Goal: Task Accomplishment & Management: Complete application form

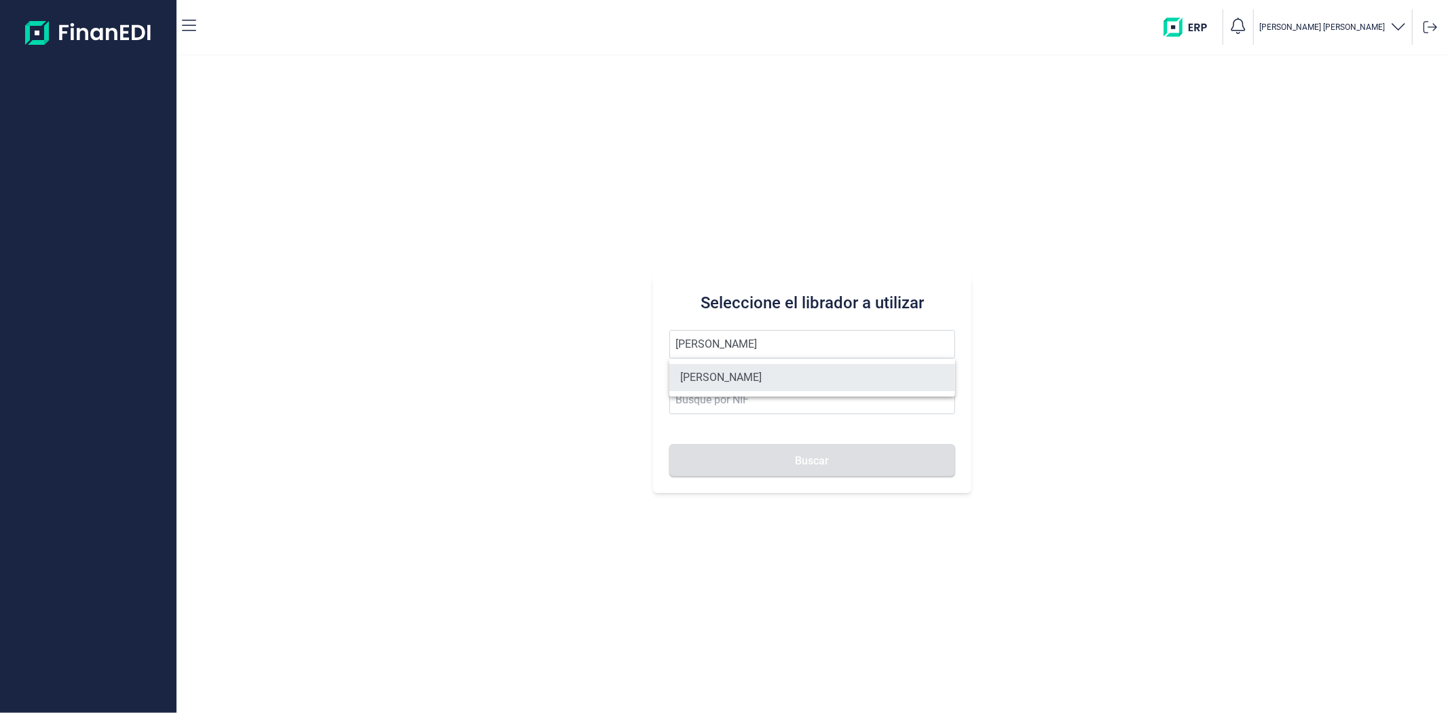
click at [778, 376] on li "VICENTE NAVARRETE VARGAS" at bounding box center [811, 377] width 285 height 27
type input "VICENTE NAVARRETE VARGAS"
type input "16555494W"
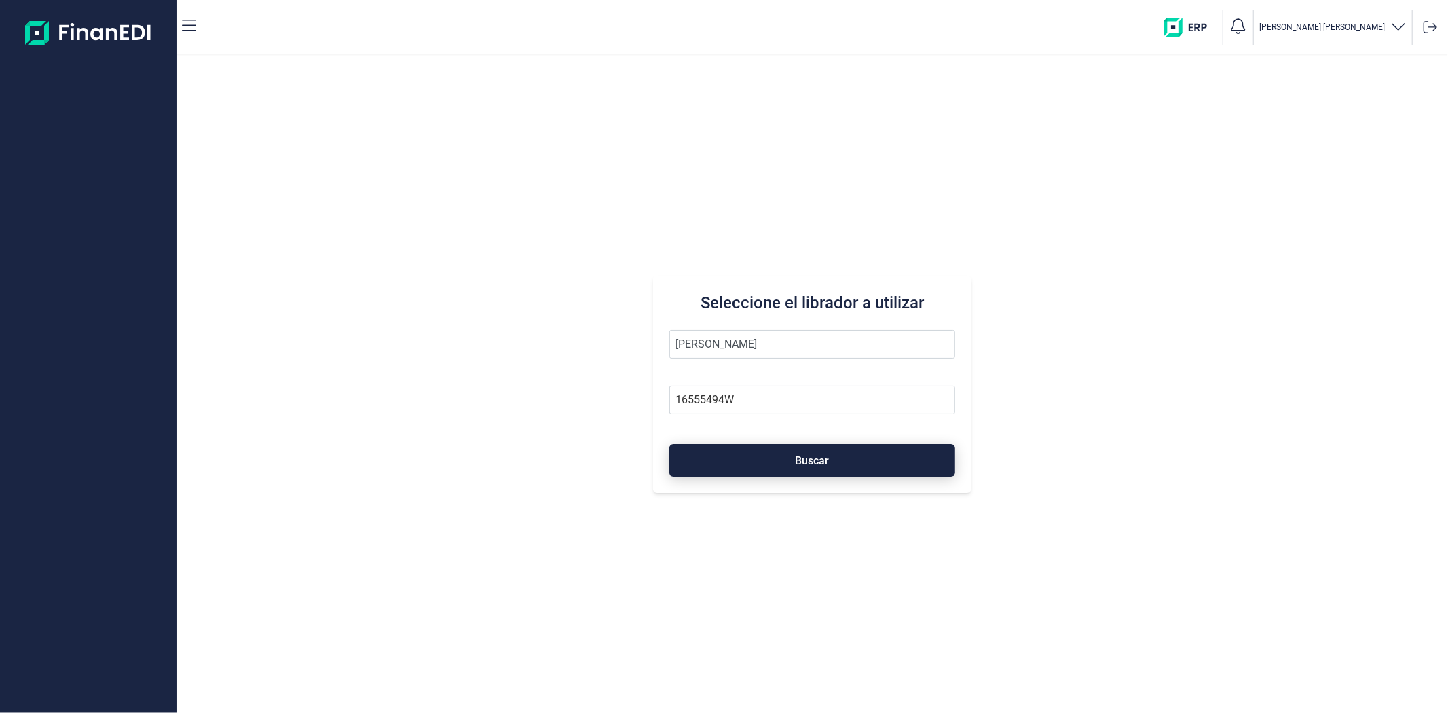
click at [783, 455] on button "Buscar" at bounding box center [811, 460] width 285 height 33
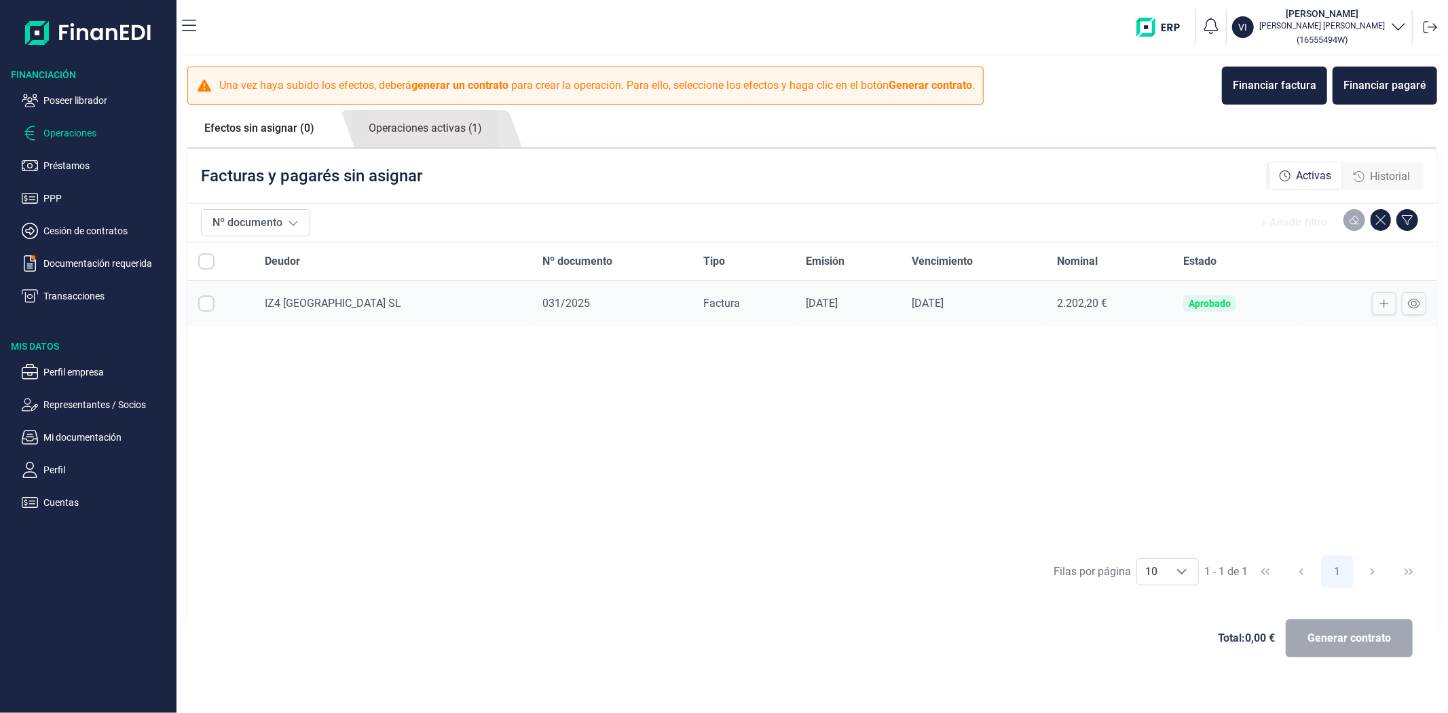
checkbox input "true"
click at [816, 485] on div "Deudor Nº documento Tipo Emisión Vencimiento Nominal Estado IZ4 PAMPLONA SL 031…" at bounding box center [812, 394] width 1250 height 305
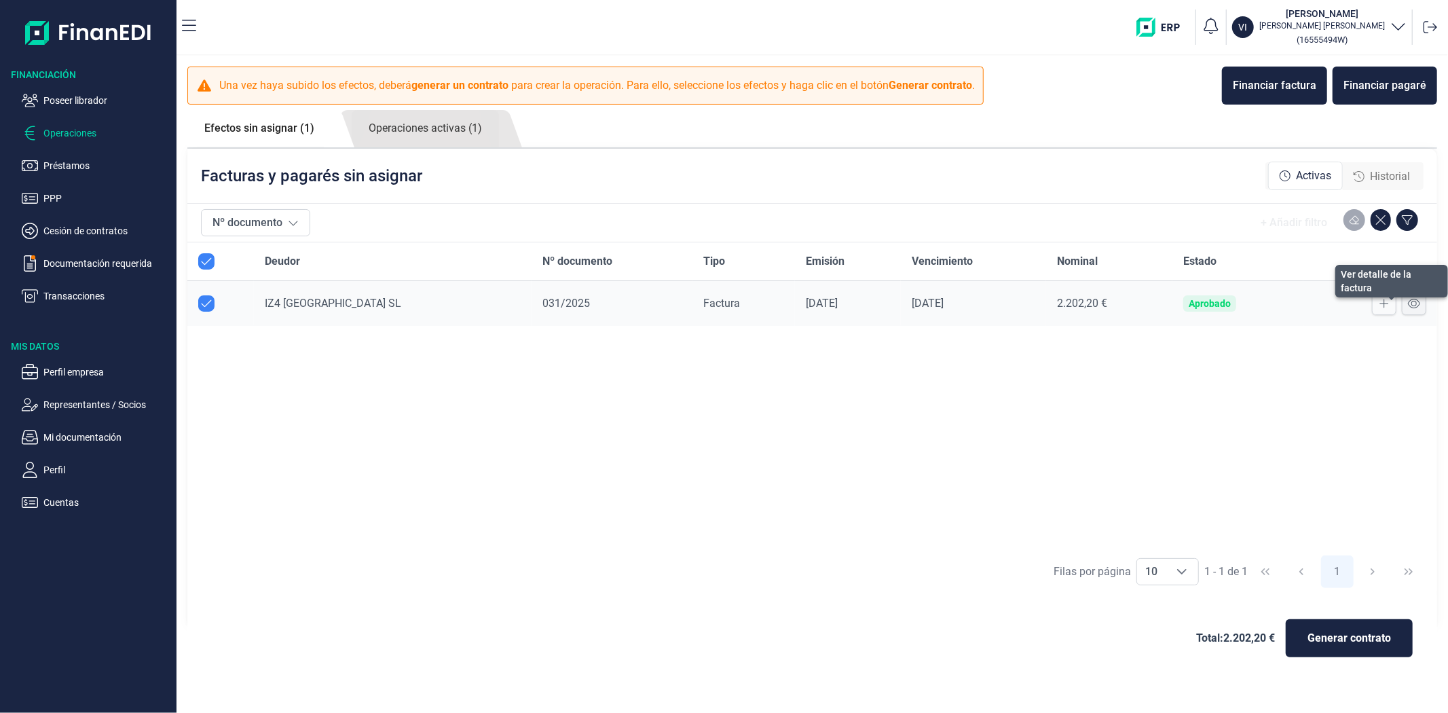
click at [1413, 301] on icon at bounding box center [1414, 304] width 12 height 10
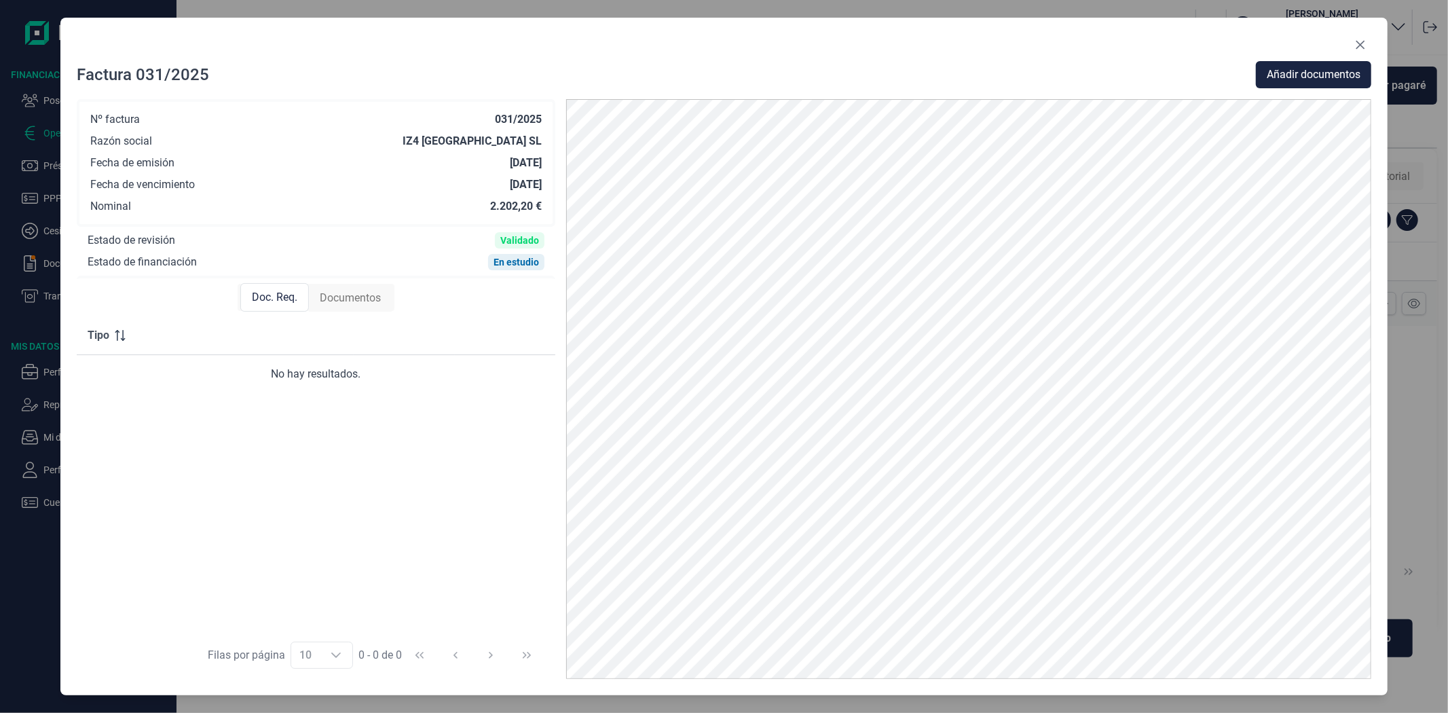
click at [353, 297] on span "Documentos" at bounding box center [350, 298] width 61 height 16
click at [259, 295] on span "Doc. Req." at bounding box center [273, 298] width 45 height 16
drag, startPoint x: 492, startPoint y: 120, endPoint x: 544, endPoint y: 120, distance: 52.3
click at [544, 120] on div "Nº factura 031/2025 Razón social IZ4 PAMPLONA SL Fecha de emisión 31/07/2025 Fe…" at bounding box center [316, 163] width 479 height 128
copy div "031/2025"
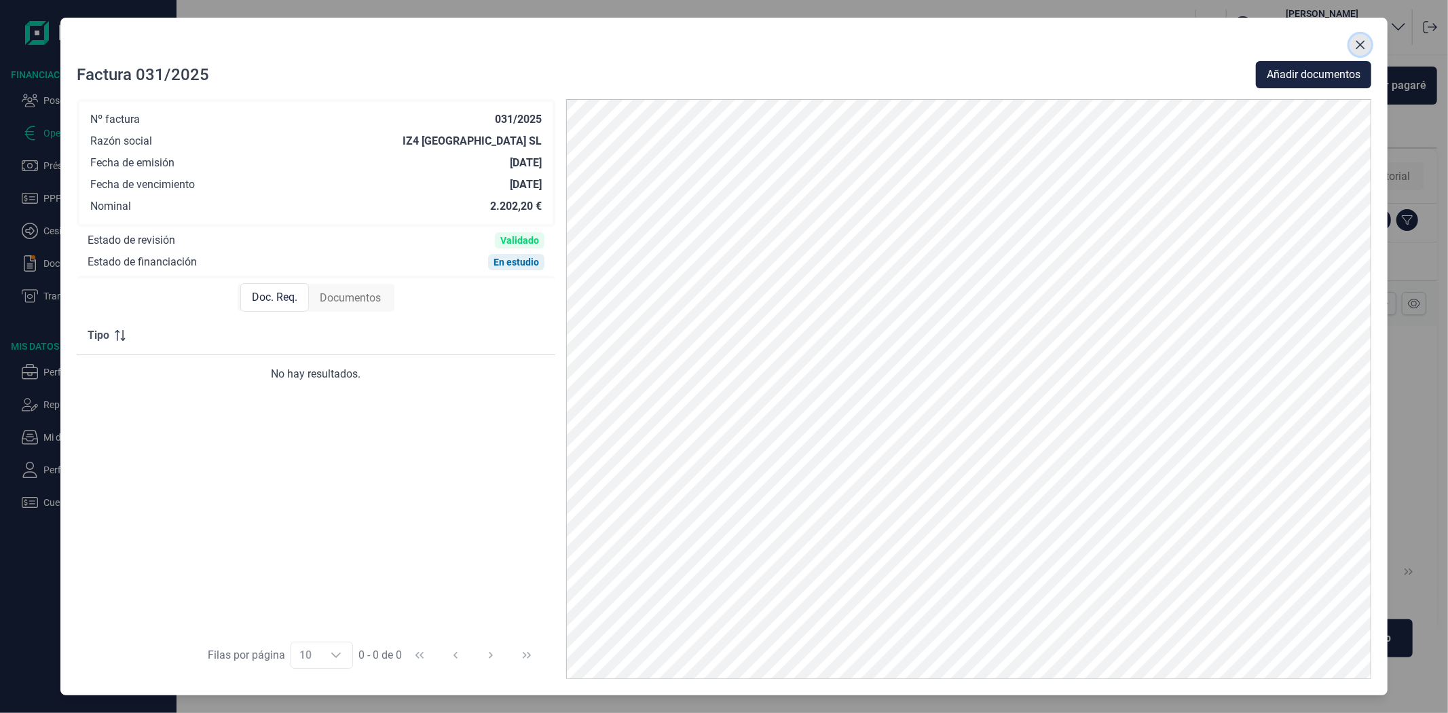
click at [1359, 45] on icon "Close" at bounding box center [1360, 44] width 11 height 11
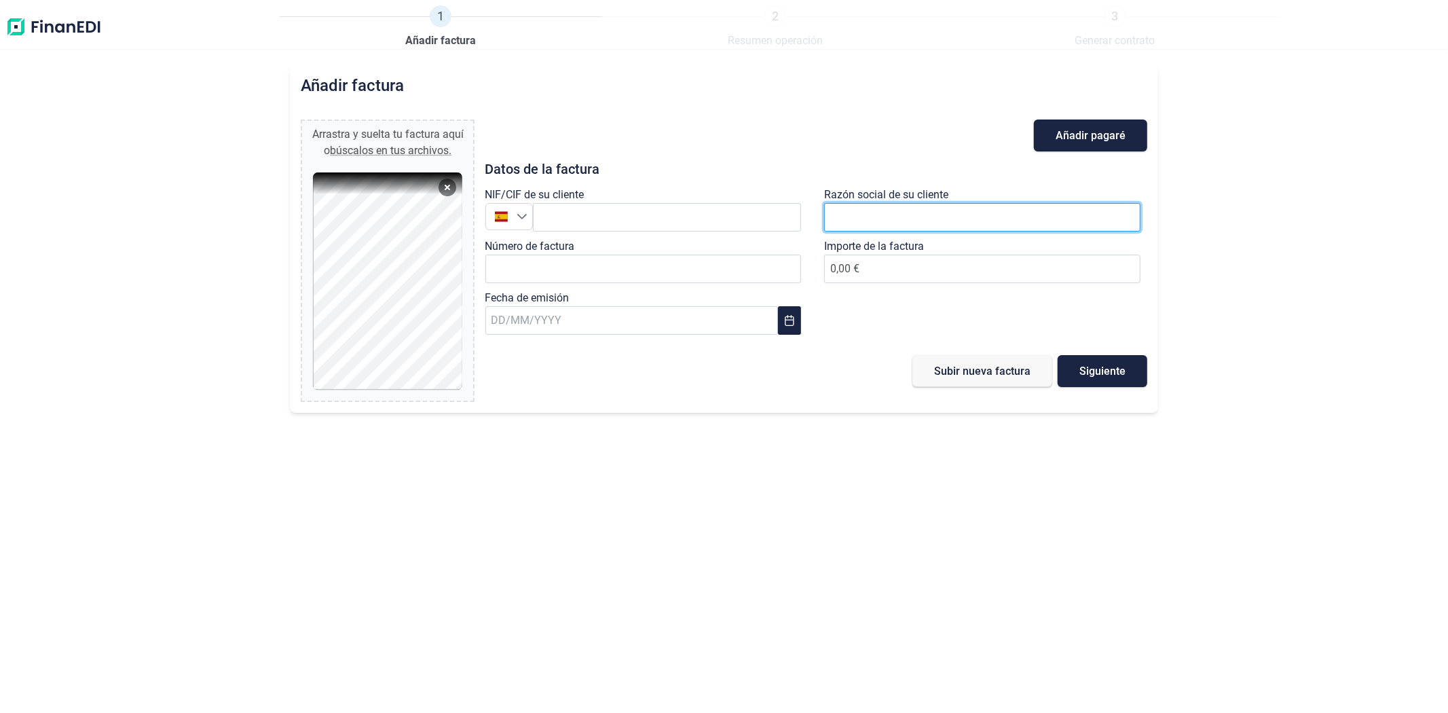
click at [952, 227] on input "text" at bounding box center [982, 217] width 316 height 29
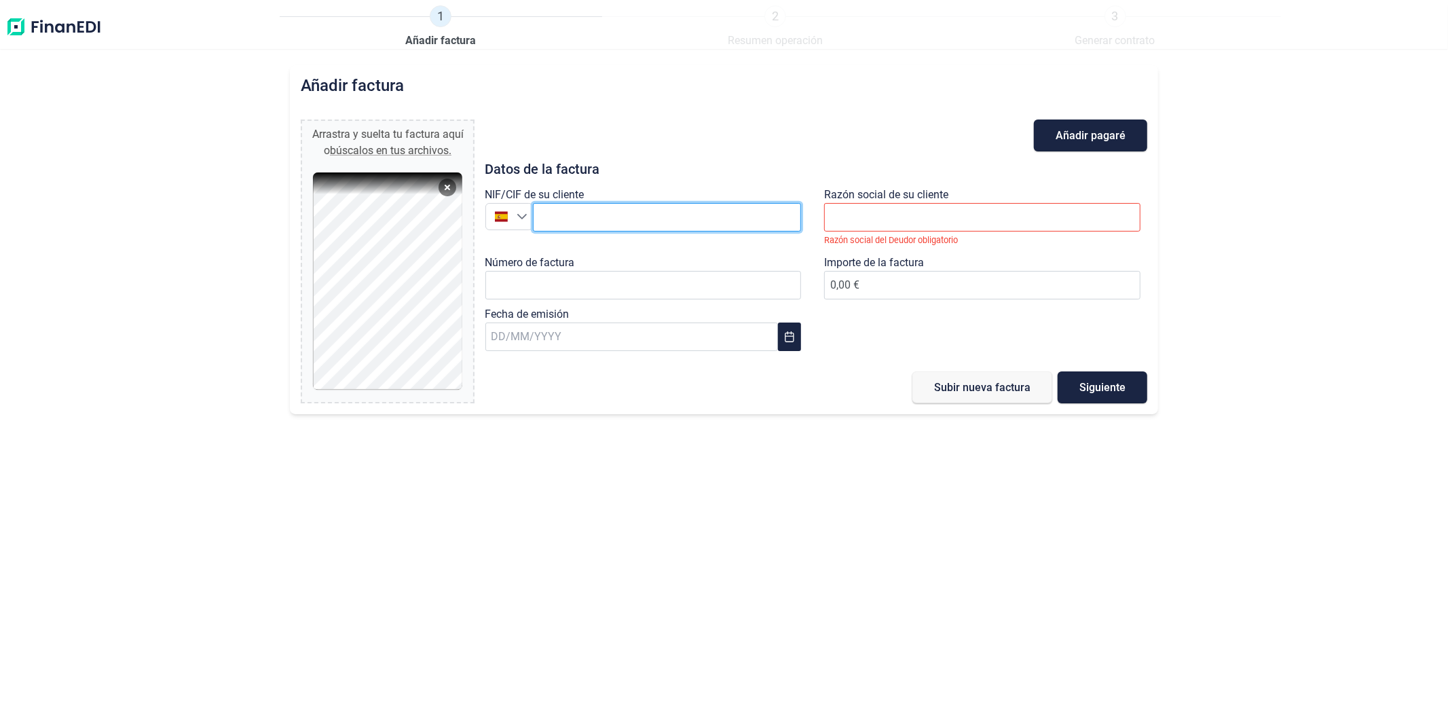
click at [654, 220] on input "text" at bounding box center [667, 217] width 269 height 29
paste input "B71011993"
type input "B71011993"
click at [672, 254] on li "IZ4 PAMPLONA SL" at bounding box center [667, 250] width 269 height 27
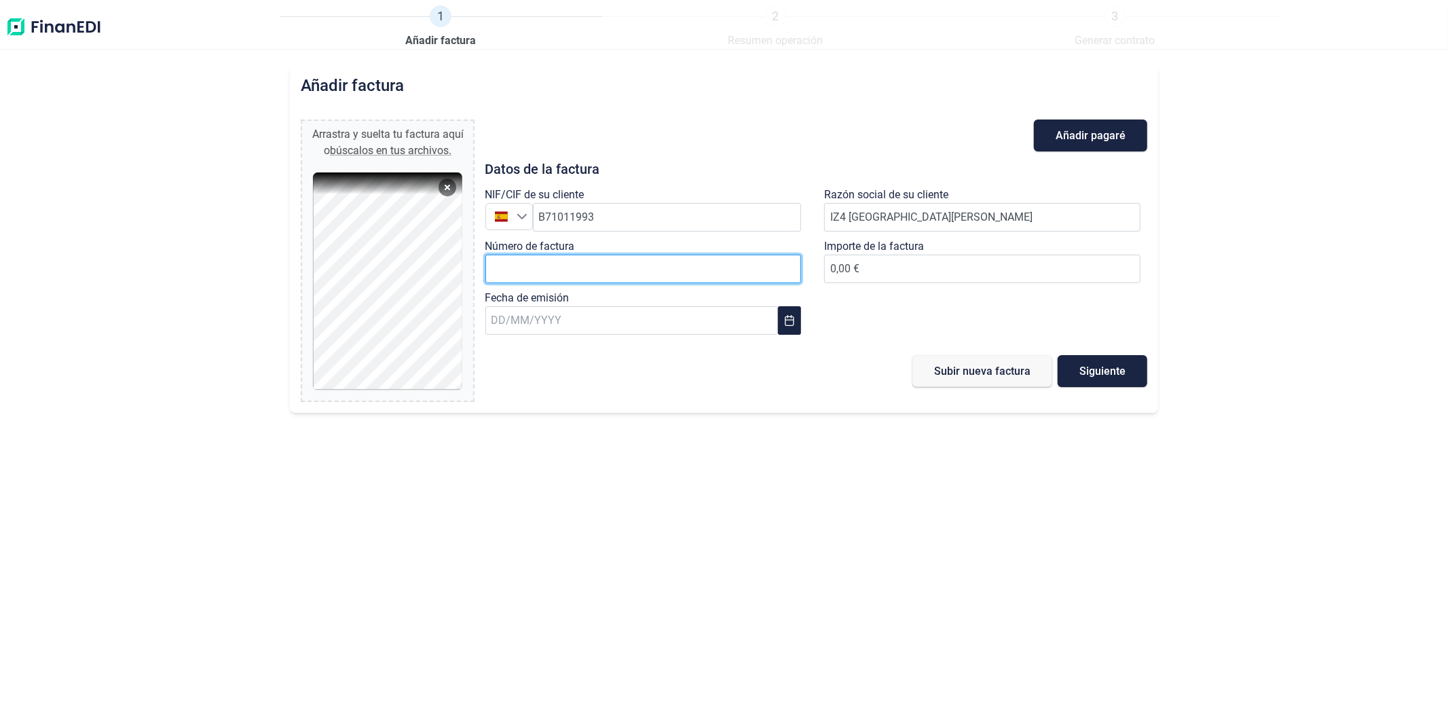
click at [578, 274] on input "Número de factura" at bounding box center [643, 269] width 316 height 29
type input "031/2025"
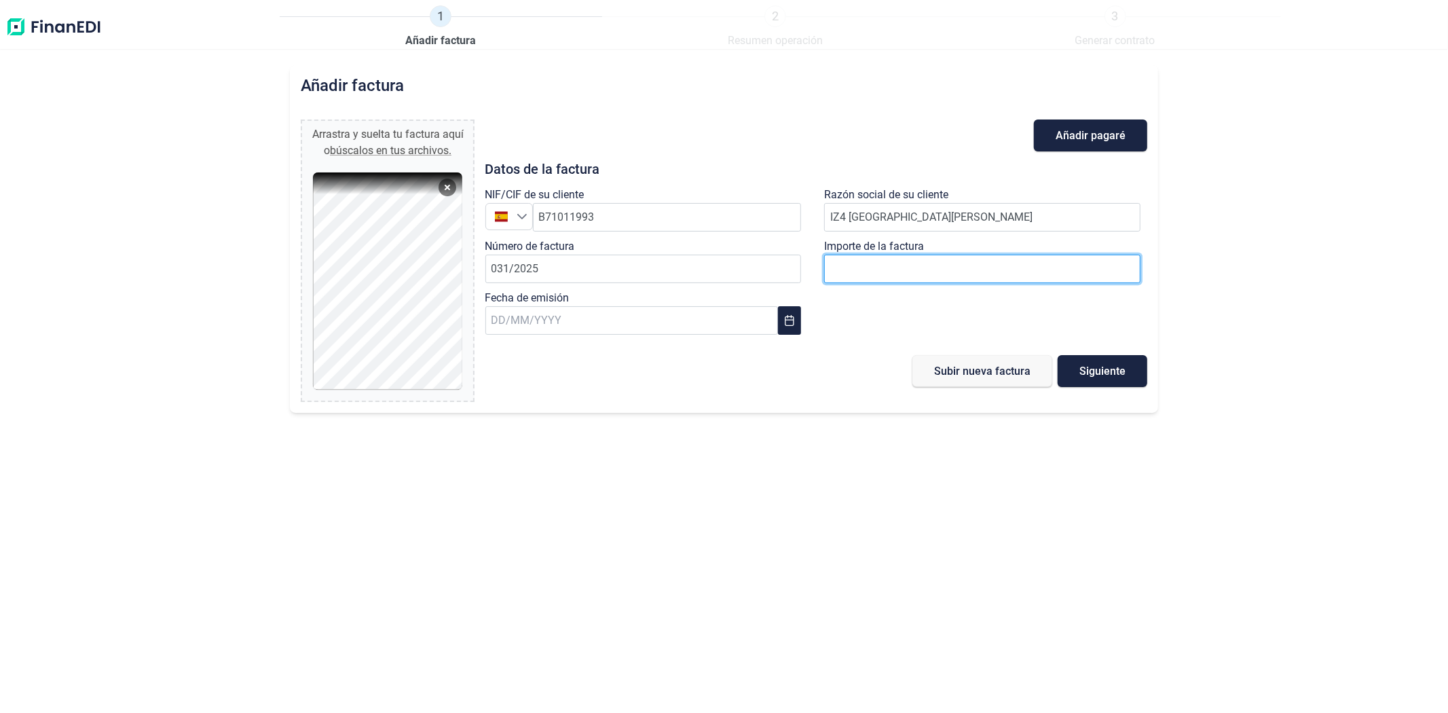
click at [870, 269] on input "number" at bounding box center [982, 269] width 316 height 29
type input "2202.20"
click at [580, 333] on input "text" at bounding box center [631, 320] width 293 height 29
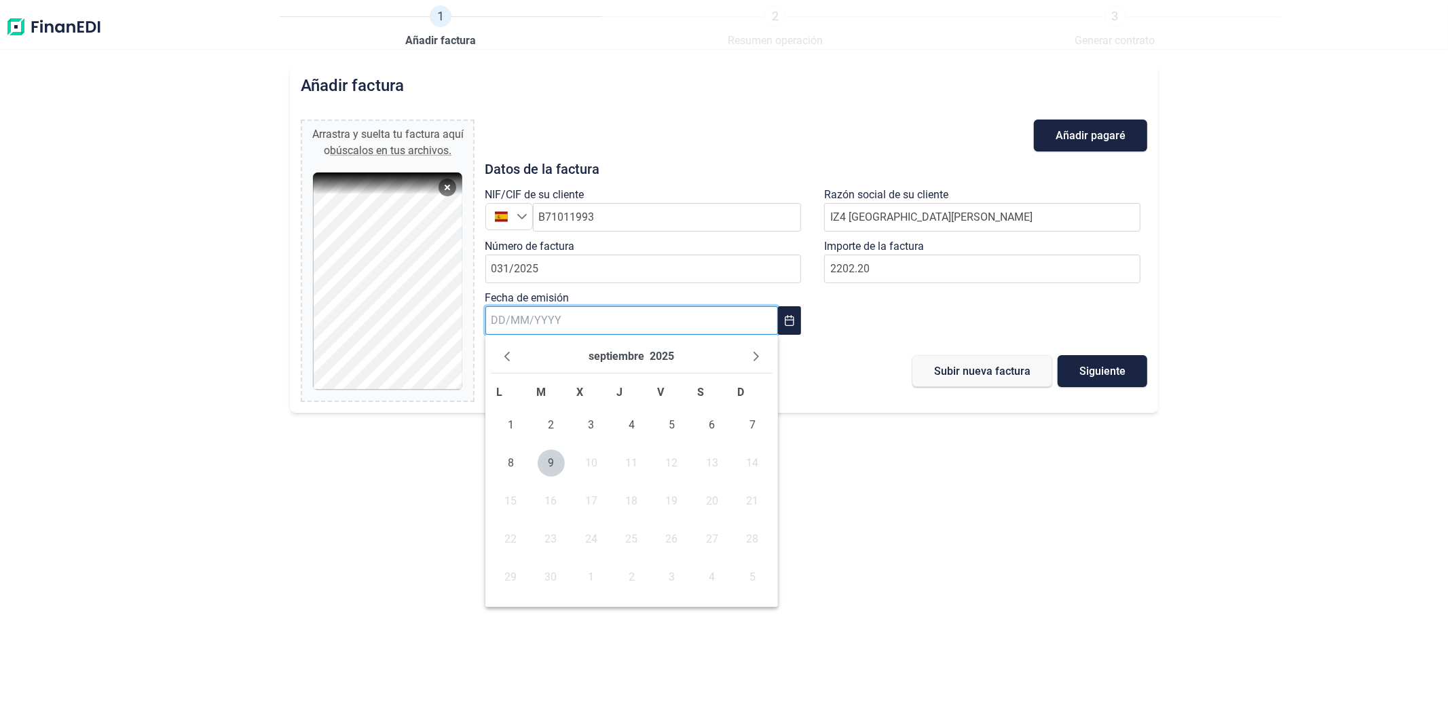
click at [542, 329] on input "text" at bounding box center [631, 320] width 293 height 29
type input "31/07/2025"
click at [984, 374] on span "Subir nueva factura" at bounding box center [982, 371] width 96 height 10
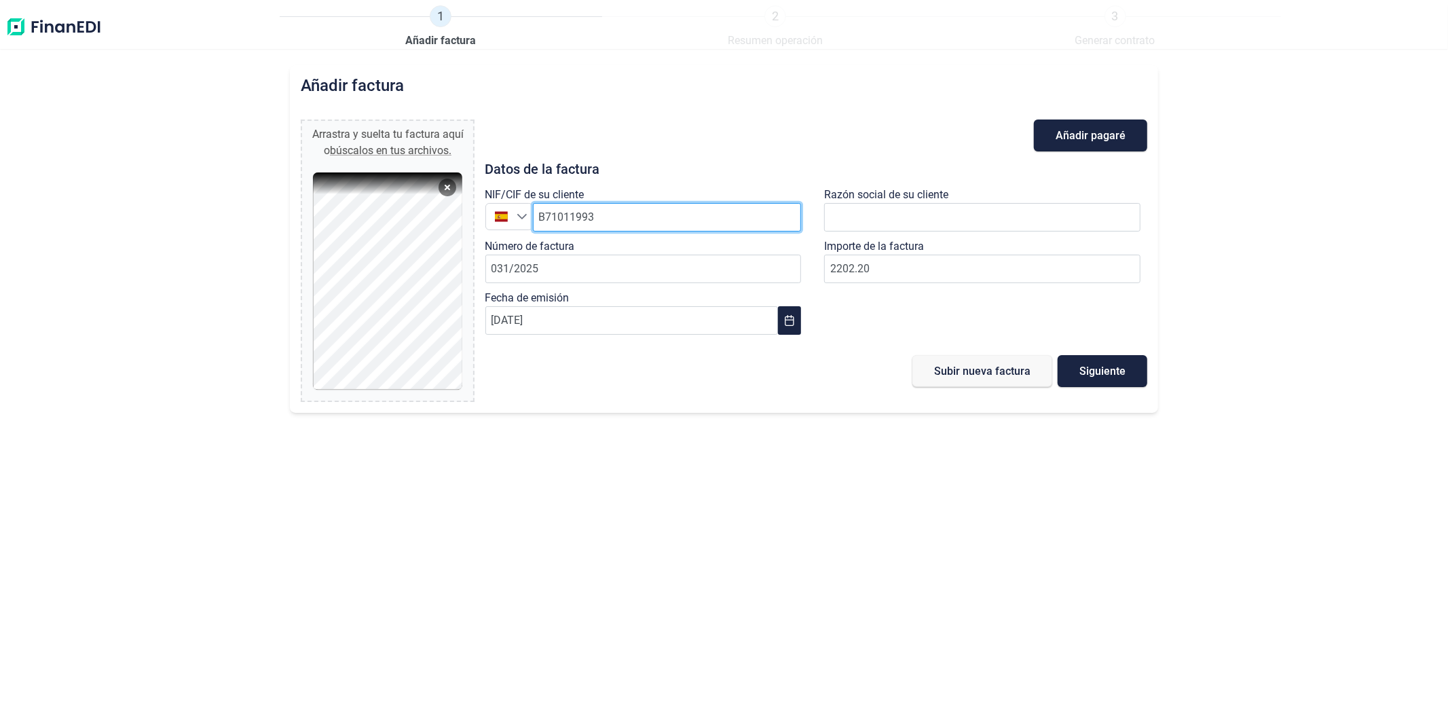
click at [580, 215] on input "B71011993" at bounding box center [667, 217] width 269 height 29
click at [620, 228] on input "B71011993" at bounding box center [667, 217] width 269 height 29
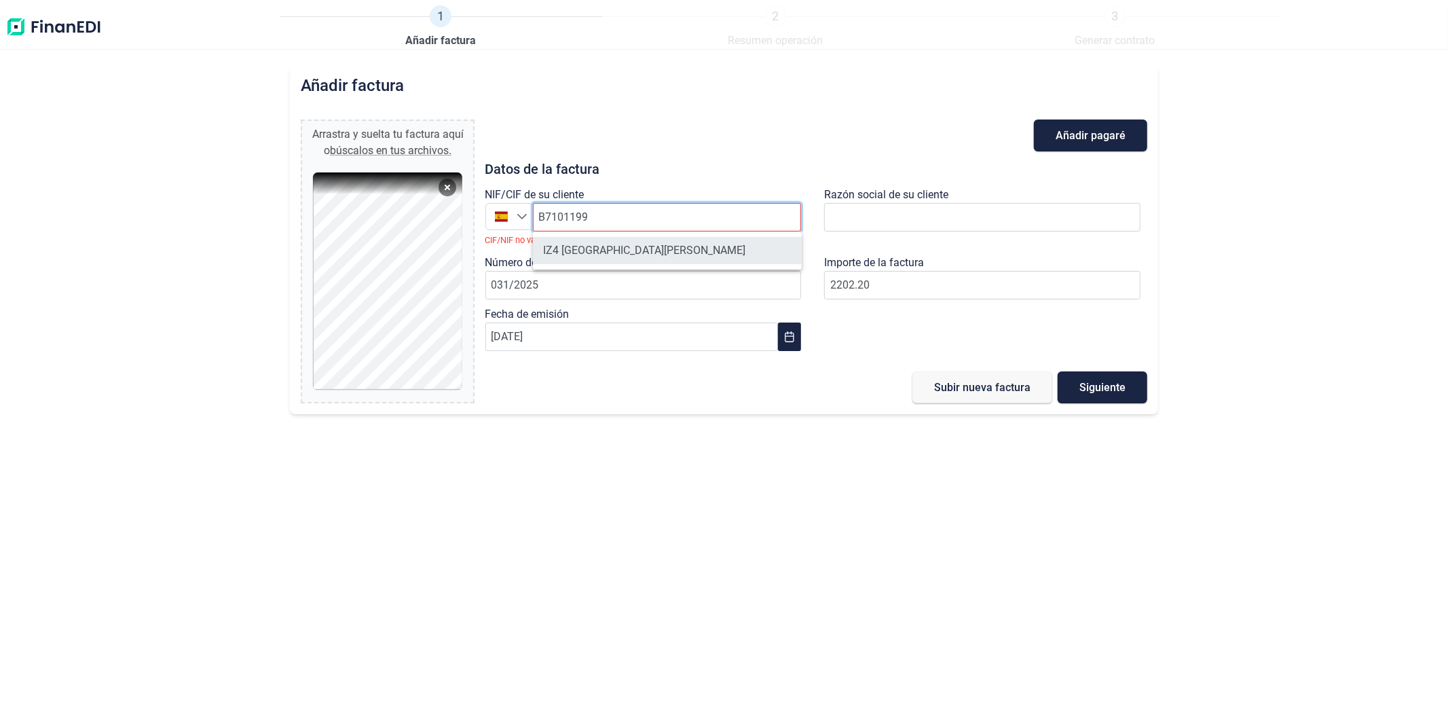
type input "B7101199"
click at [602, 244] on li "IZ4 PAMPLONA SL" at bounding box center [667, 250] width 269 height 27
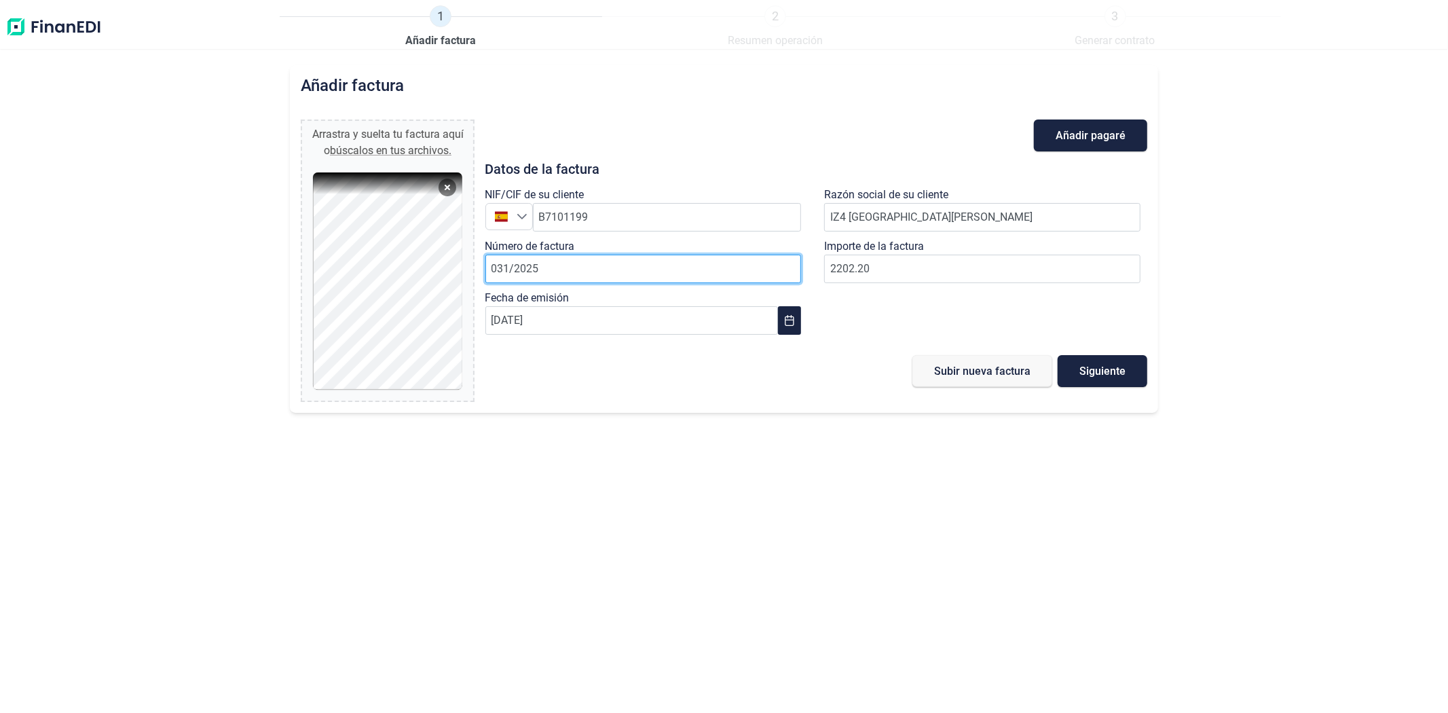
click at [595, 261] on input "031/2025" at bounding box center [643, 269] width 316 height 29
type input "032/2025"
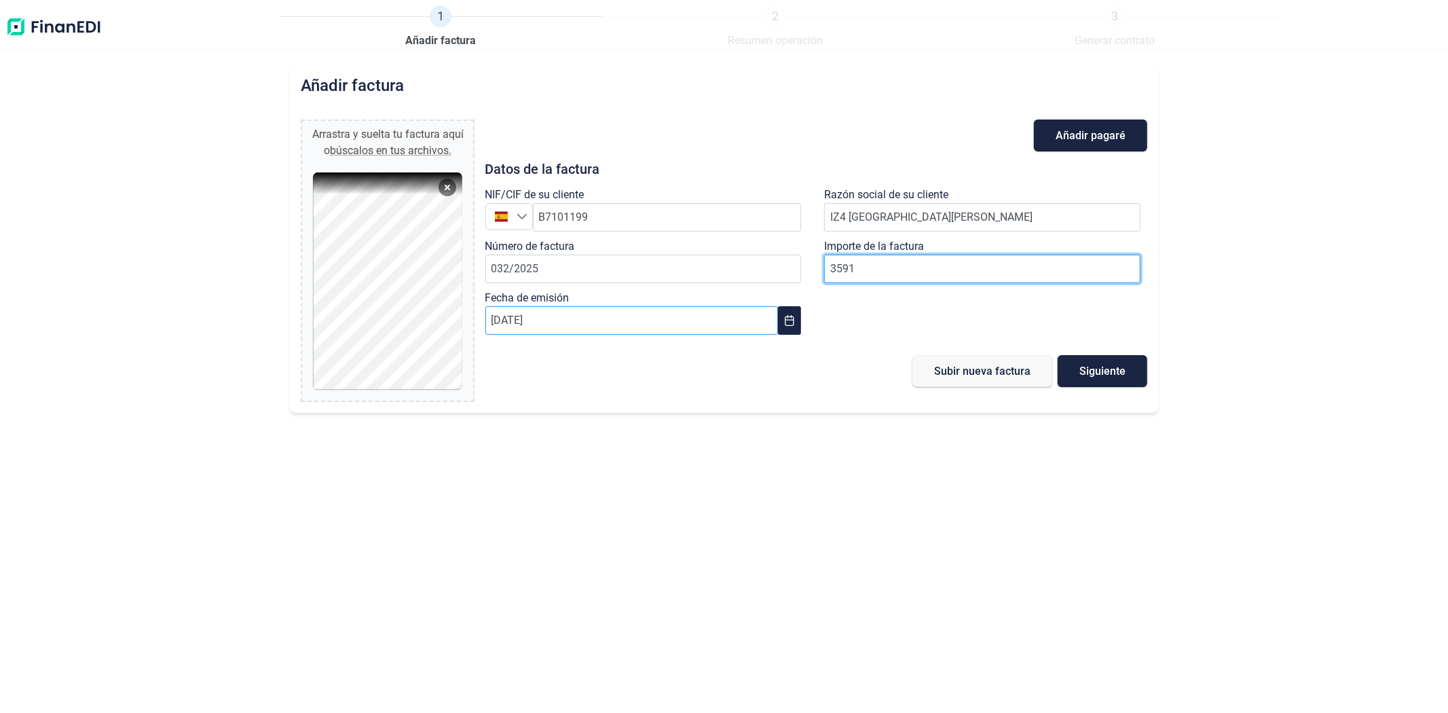
type input "3591"
click at [545, 331] on input "31/07/2025" at bounding box center [631, 320] width 293 height 29
click at [542, 331] on input "31/07/2025" at bounding box center [631, 320] width 293 height 29
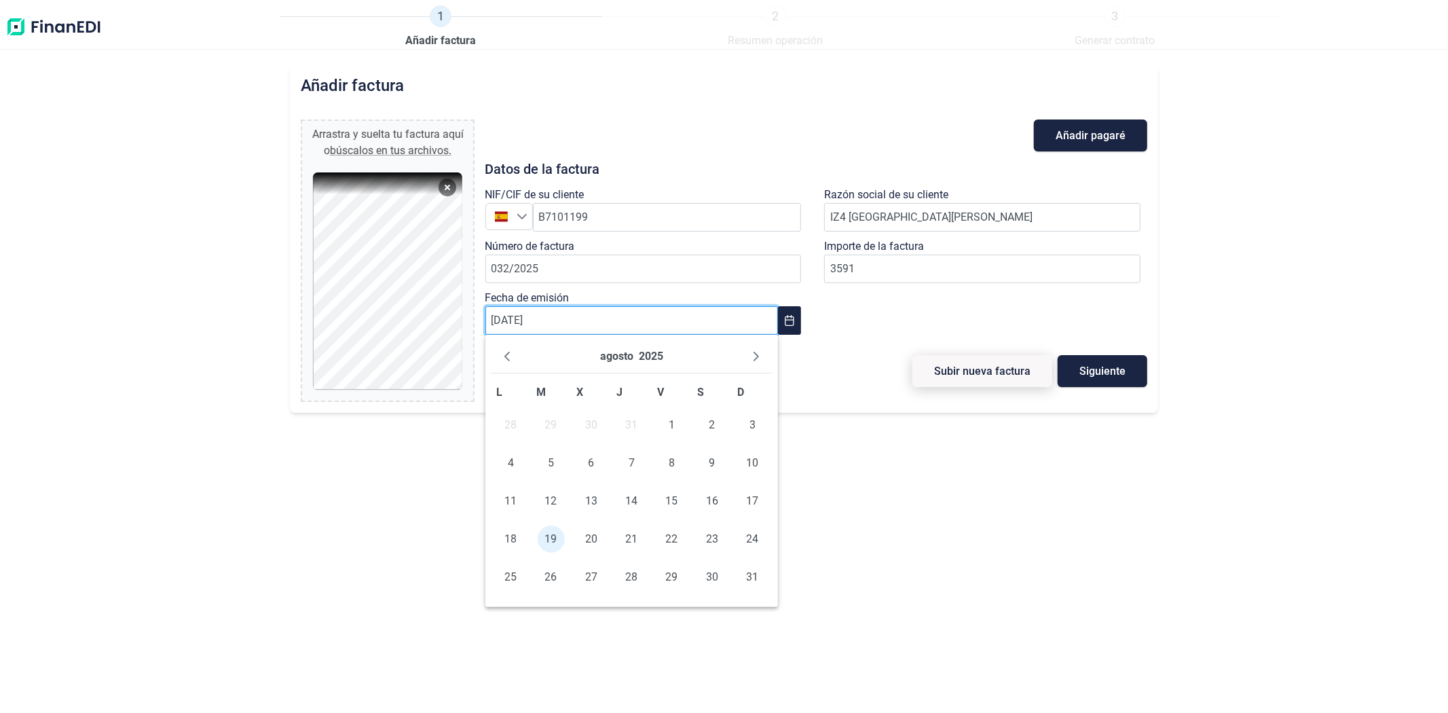
type input "19/08/2025"
click at [946, 372] on span "Subir nueva factura" at bounding box center [982, 371] width 96 height 10
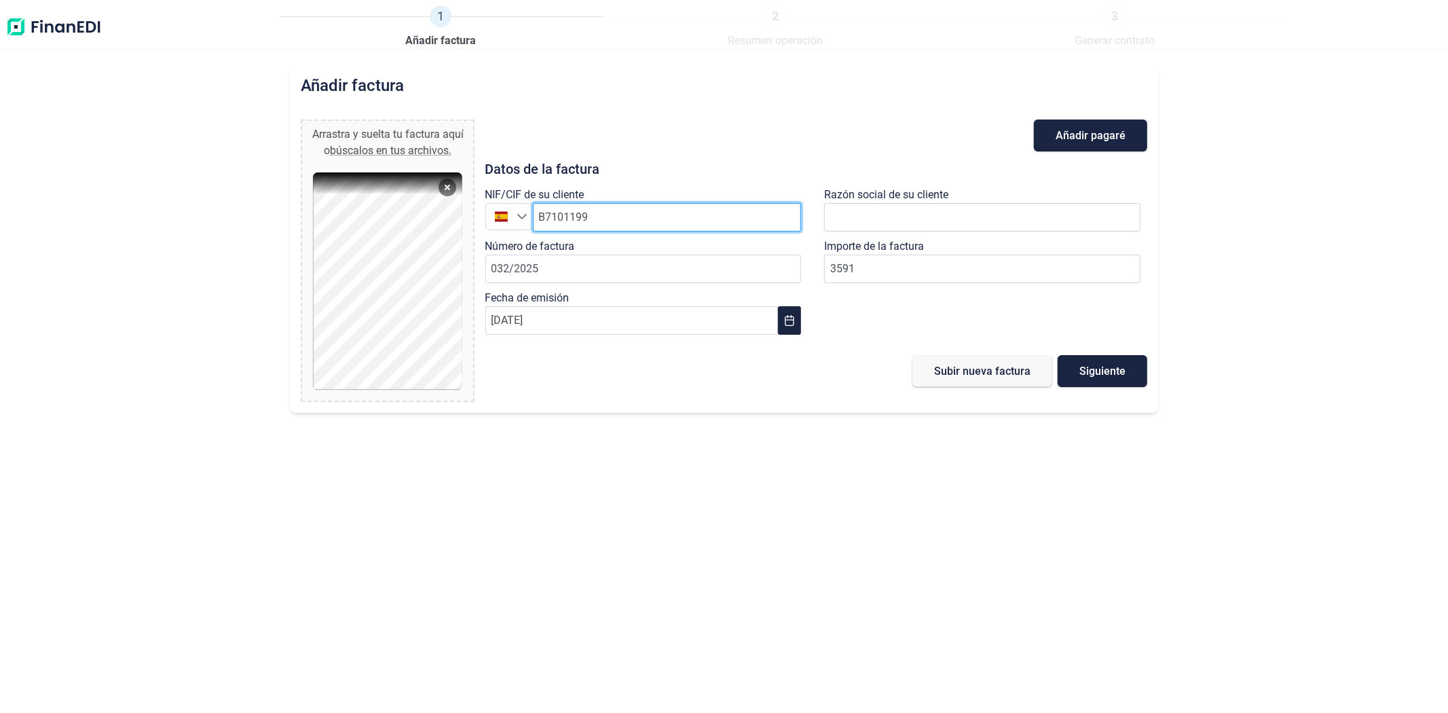
click at [571, 217] on input "B7101199" at bounding box center [667, 217] width 269 height 29
paste input "B71011993"
type input "B71011993"
click at [587, 245] on li "IZ4 PAMPLONA SL" at bounding box center [667, 250] width 269 height 27
click at [574, 283] on div "Número de factura 032/2025" at bounding box center [646, 264] width 323 height 52
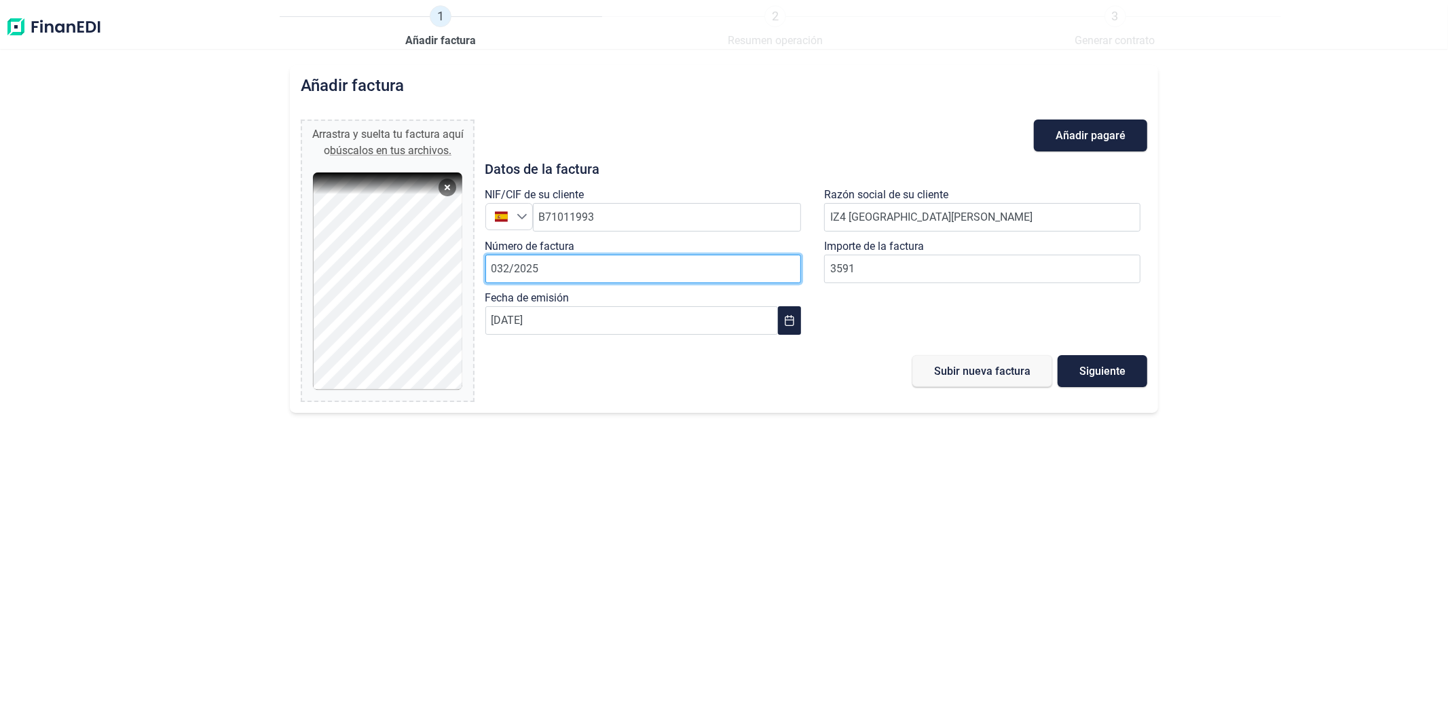
click at [570, 270] on input "032/2025" at bounding box center [643, 269] width 316 height 29
type input "033/2025"
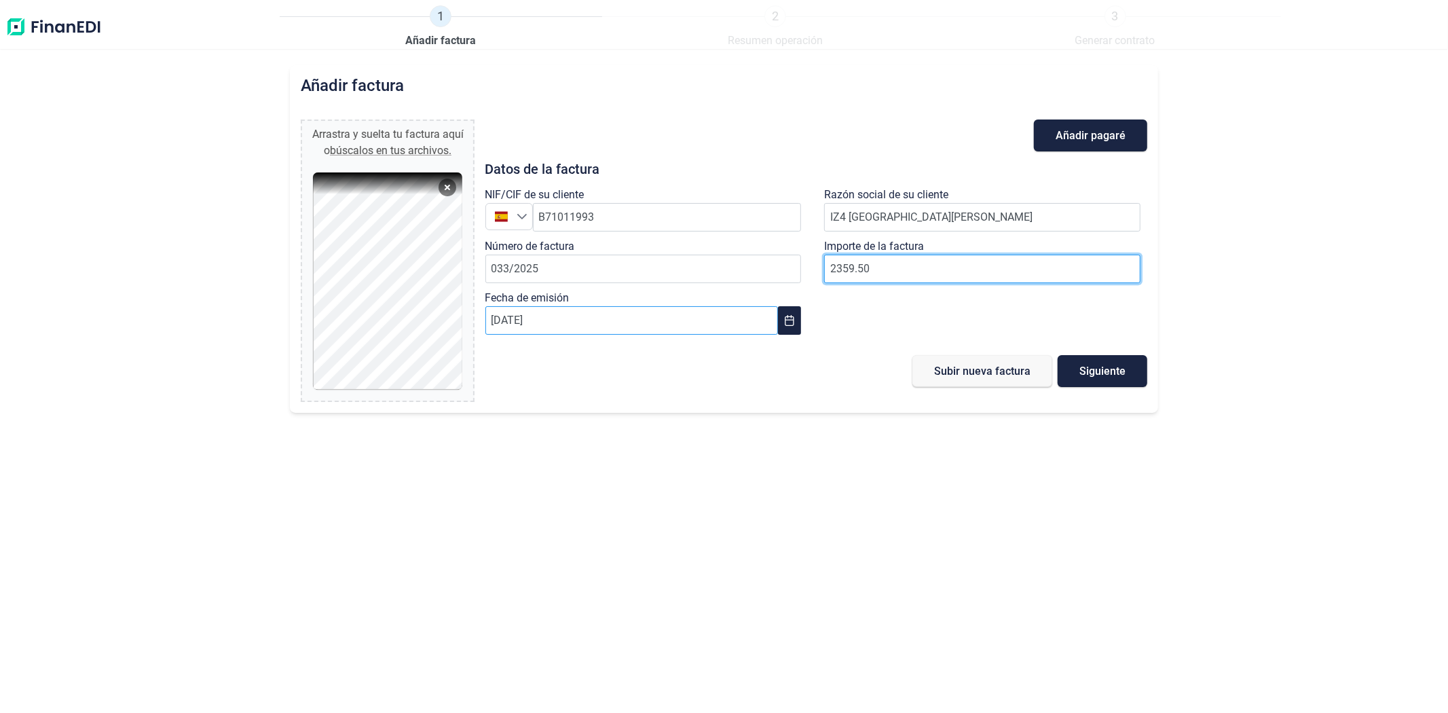
type input "2359.50"
click at [581, 323] on input "19/08/2025" at bounding box center [631, 320] width 293 height 29
click at [540, 321] on input "19/08/2025" at bounding box center [631, 320] width 293 height 29
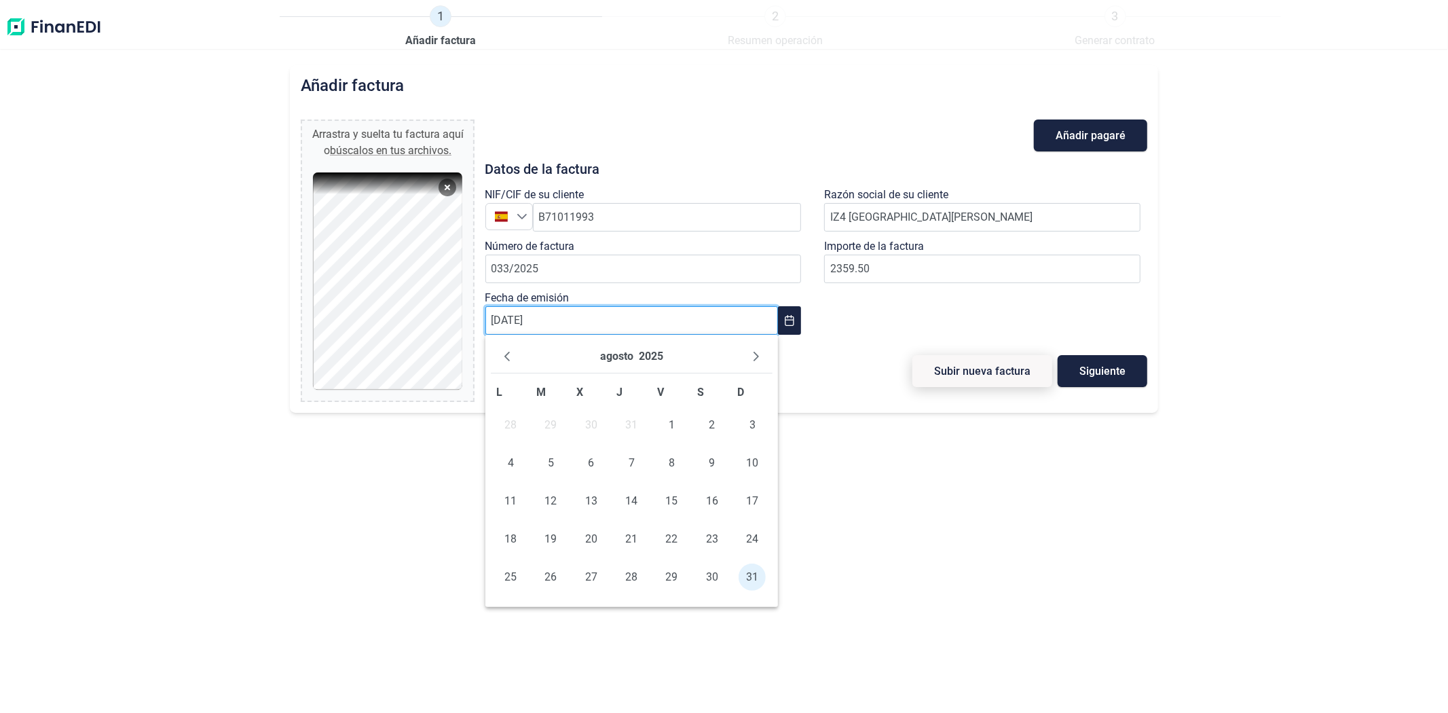
type input "31/08/2025"
click at [964, 380] on button "Subir nueva factura" at bounding box center [982, 371] width 140 height 32
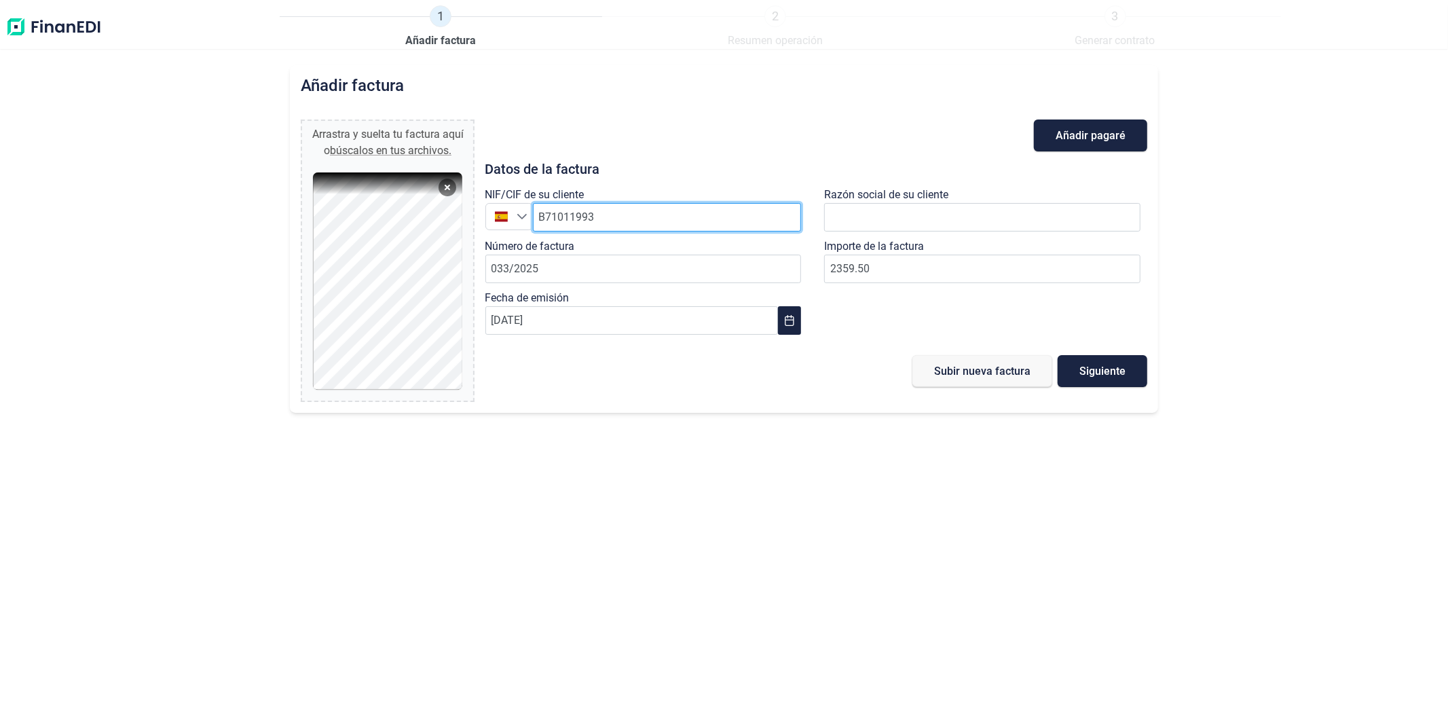
click at [595, 219] on input "B71011993" at bounding box center [667, 217] width 269 height 29
paste input "B71011993"
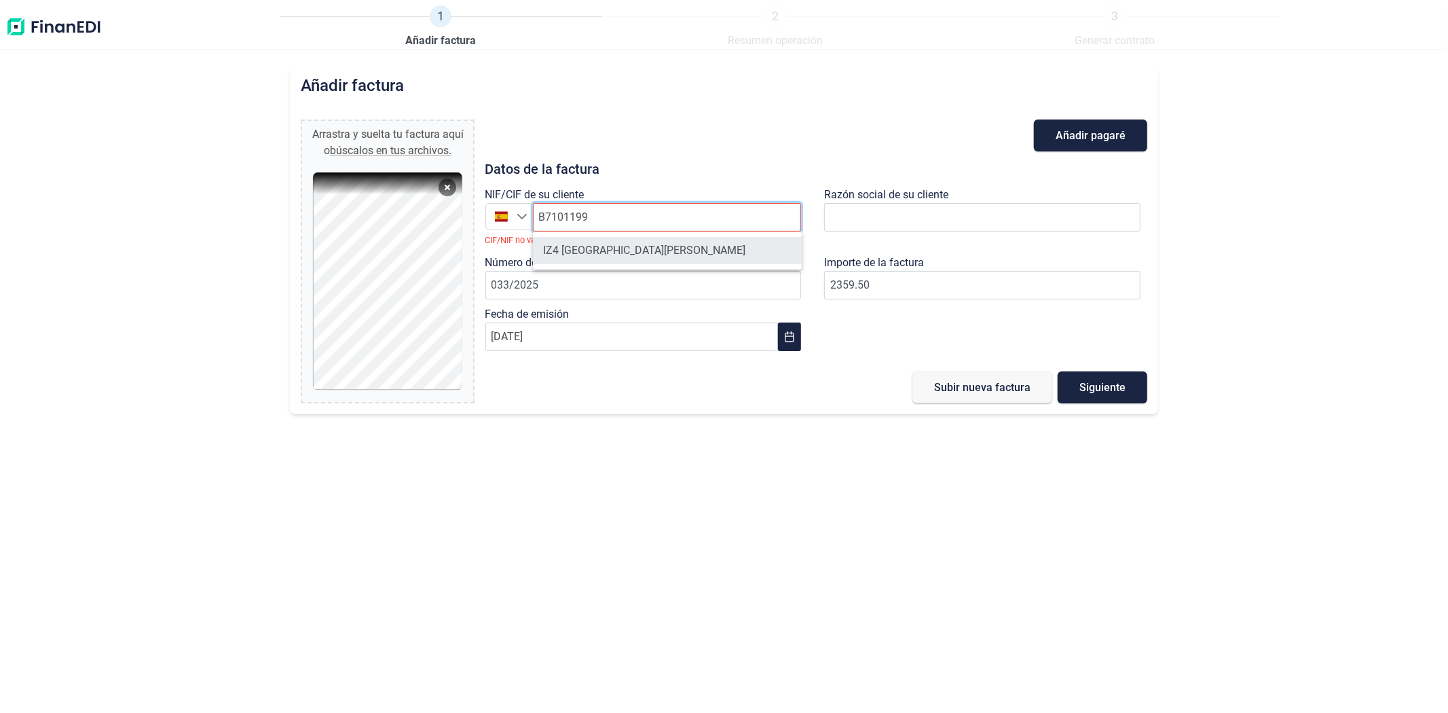
type input "B7101199"
click at [602, 248] on li "IZ4 PAMPLONA SL" at bounding box center [667, 250] width 269 height 27
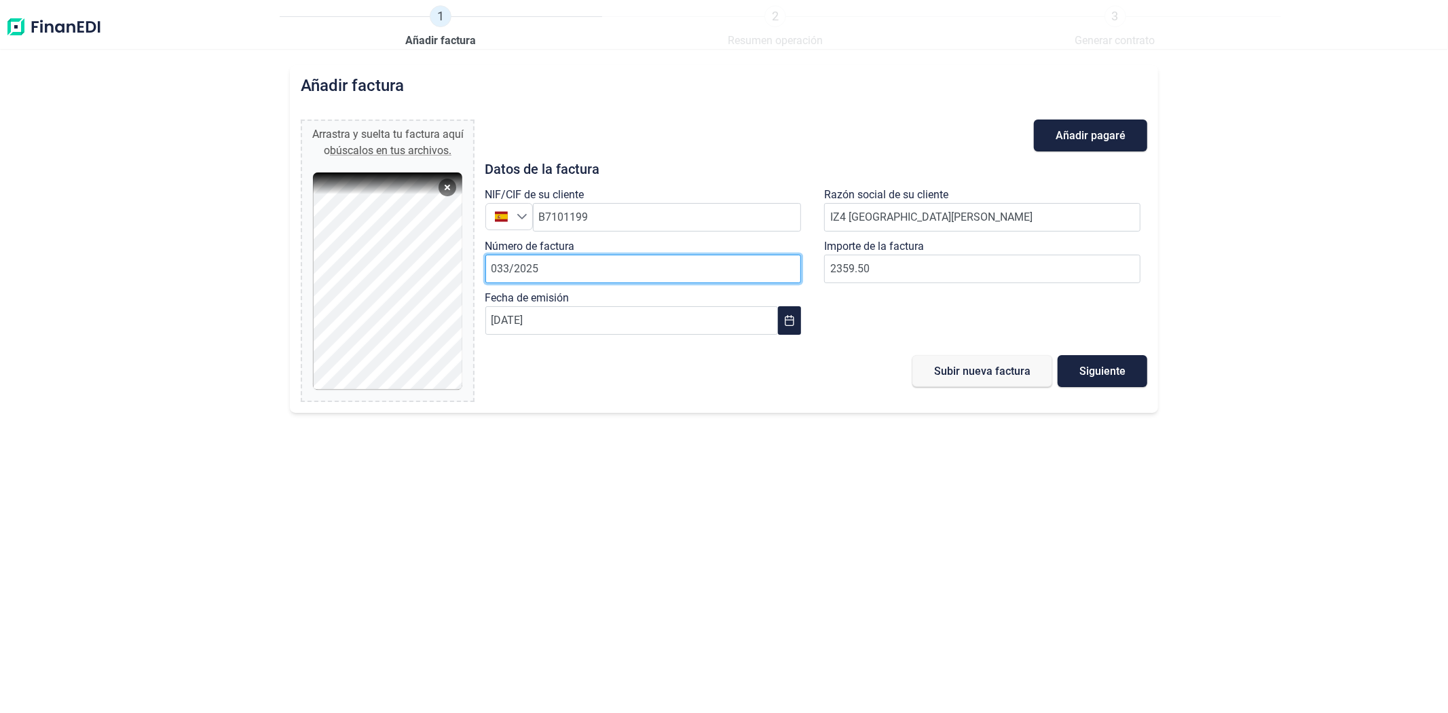
click at [650, 274] on input "033/2025" at bounding box center [643, 269] width 316 height 29
type input "035/2025"
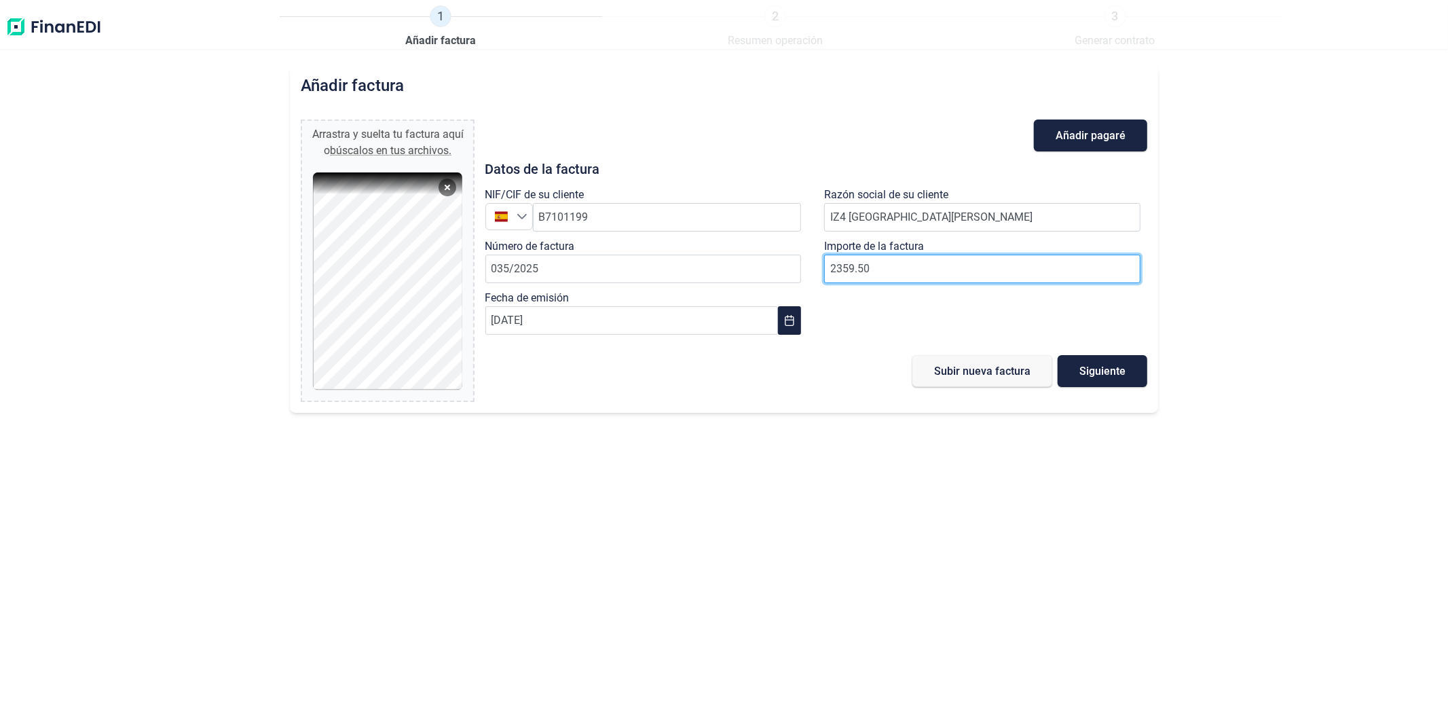
drag, startPoint x: 892, startPoint y: 276, endPoint x: 815, endPoint y: 276, distance: 77.4
click at [856, 272] on input "2359.50" at bounding box center [982, 269] width 316 height 29
type input "2928.2"
click at [649, 333] on input "31/08/2025" at bounding box center [631, 320] width 293 height 29
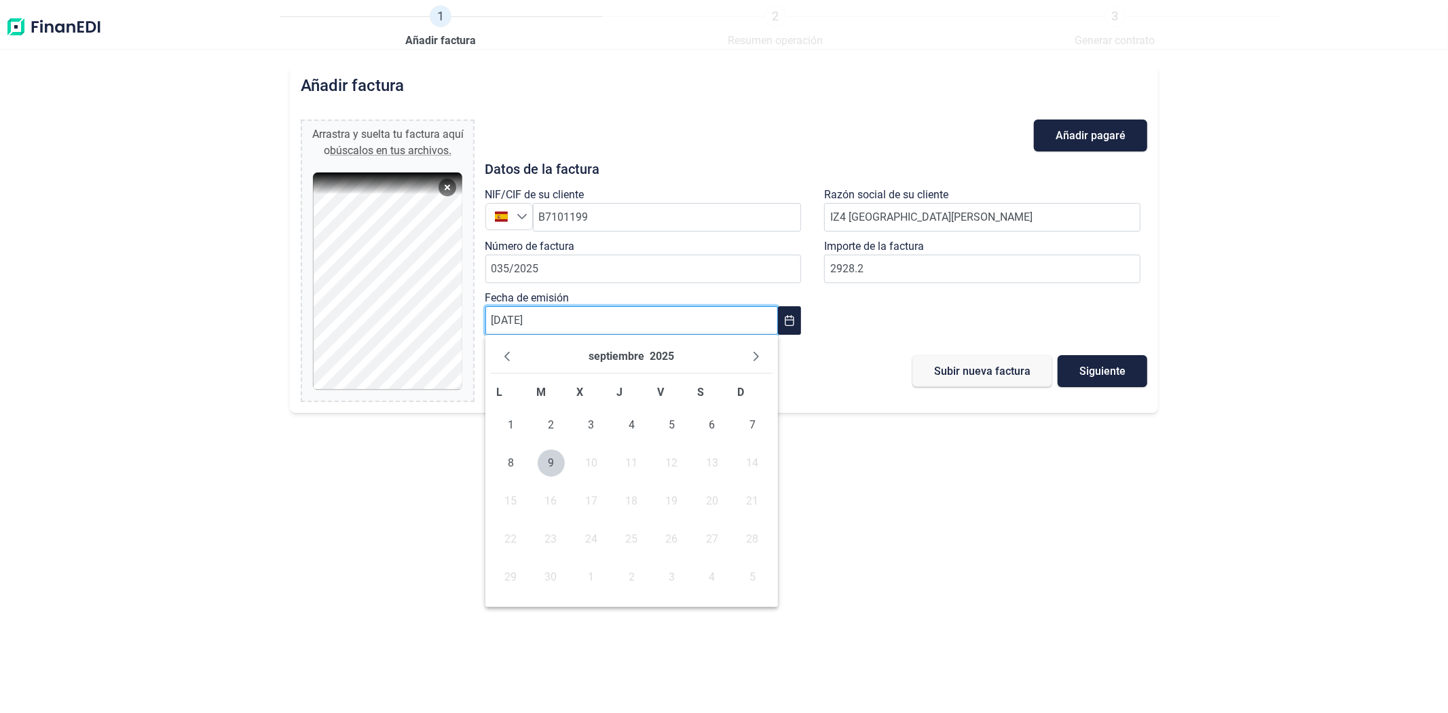
click at [553, 324] on input "31/08/2025" at bounding box center [631, 320] width 293 height 29
type input "31/08/2025"
click at [967, 373] on span "Subir nueva factura" at bounding box center [982, 371] width 96 height 10
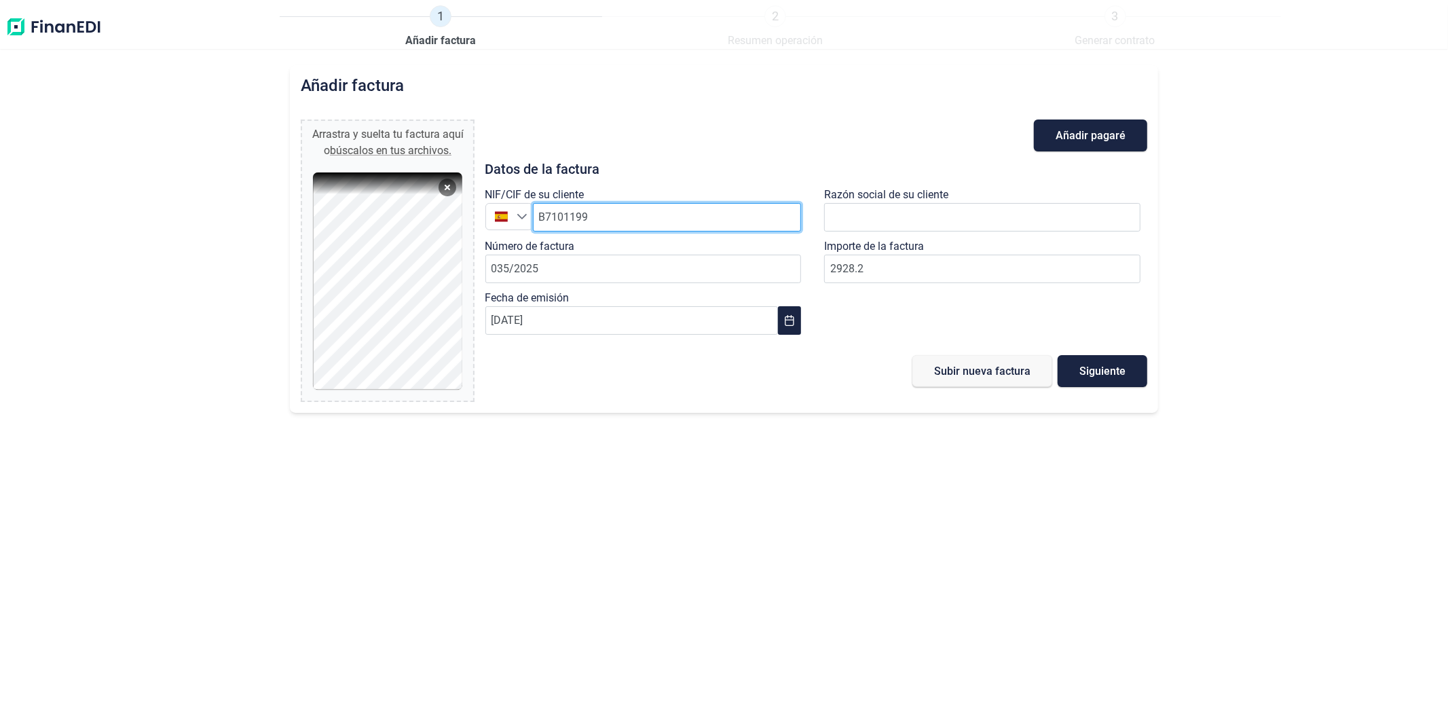
click at [604, 213] on input "B7101199" at bounding box center [667, 217] width 269 height 29
paste input "B71011993"
type input "B71011993"
click at [654, 241] on li "IZ4 PAMPLONA SL" at bounding box center [667, 250] width 269 height 27
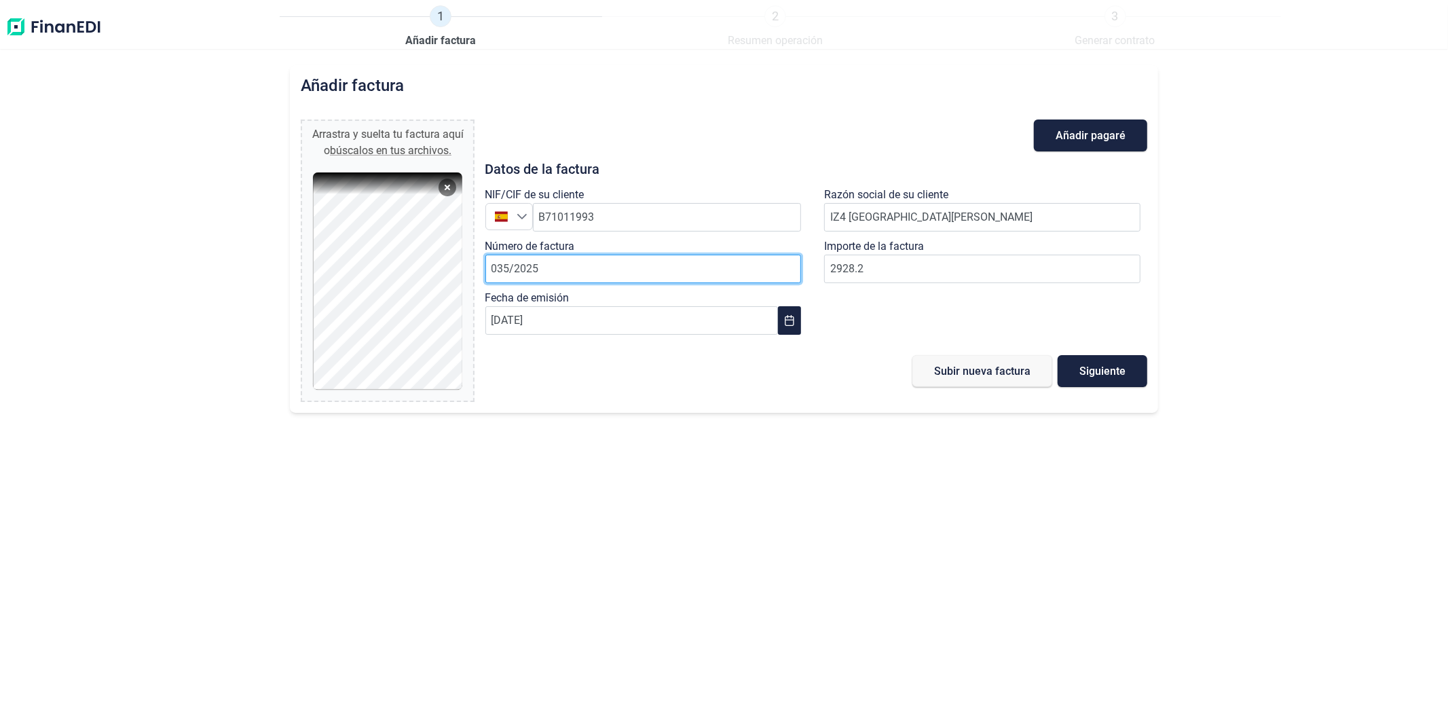
click at [641, 273] on input "035/2025" at bounding box center [643, 269] width 316 height 29
type input "034/2025"
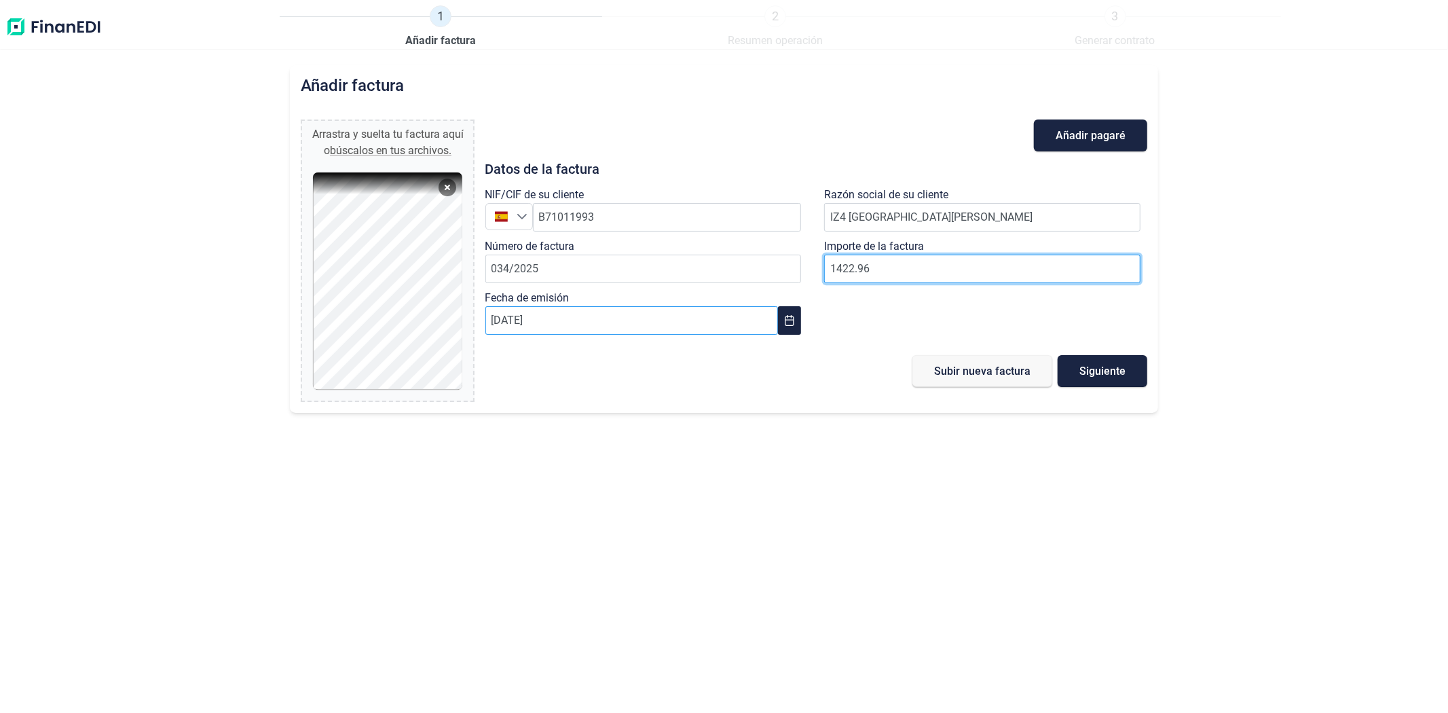
type input "1422.96"
click at [535, 321] on input "31/08/2025" at bounding box center [631, 320] width 293 height 29
click at [542, 322] on input "31/08/2025" at bounding box center [631, 320] width 293 height 29
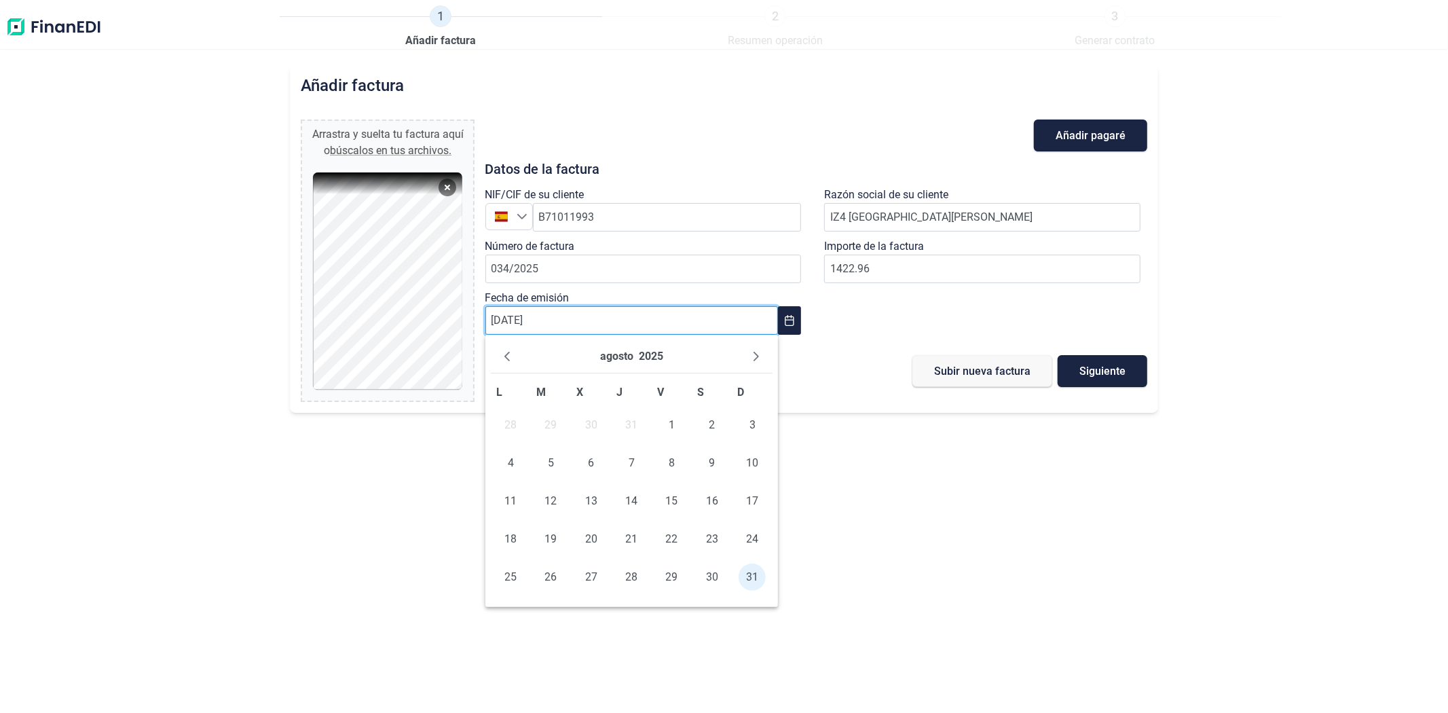
type input "31/08/2025"
click at [1089, 555] on div "Añadir factura Arrastra y suelta tu factura aquí o búscalos en tus archivos. fa…" at bounding box center [724, 389] width 1448 height 648
click at [1124, 377] on button "Siguiente" at bounding box center [1103, 371] width 90 height 32
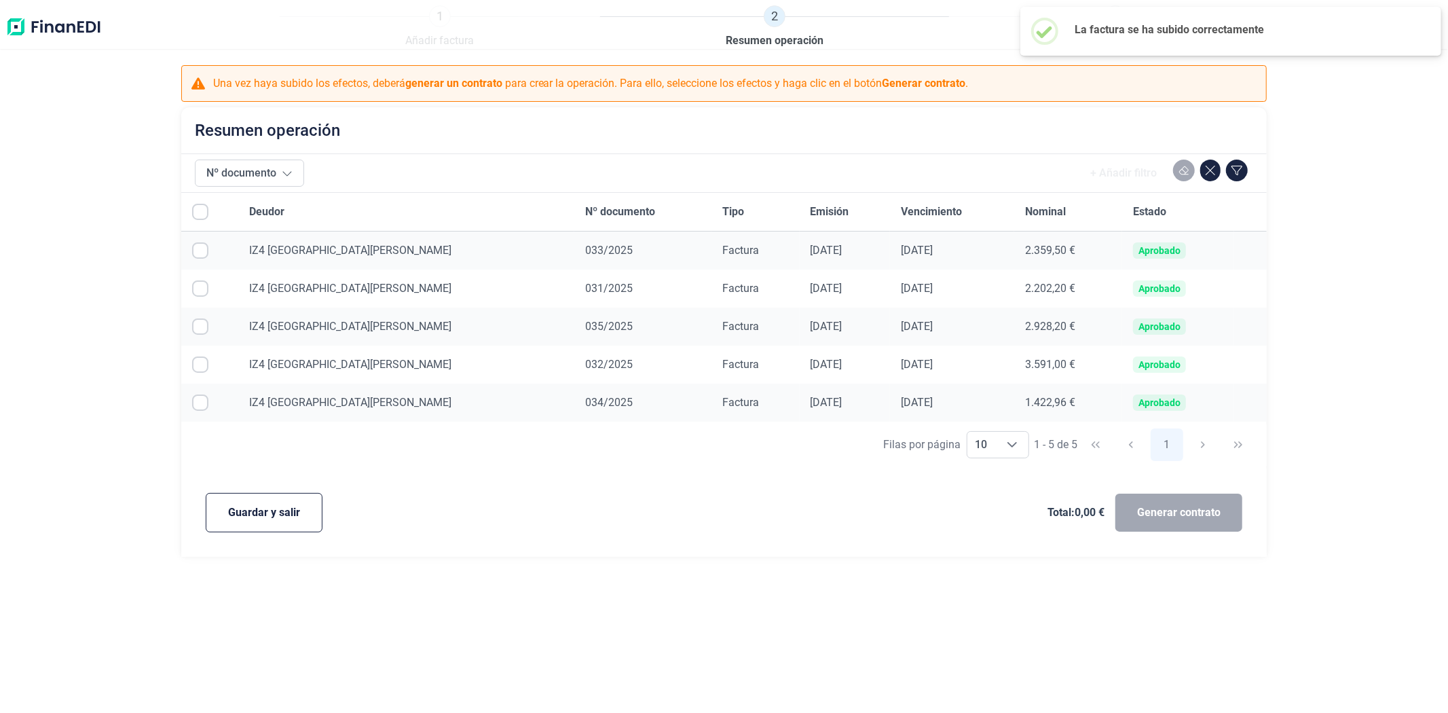
checkbox input "true"
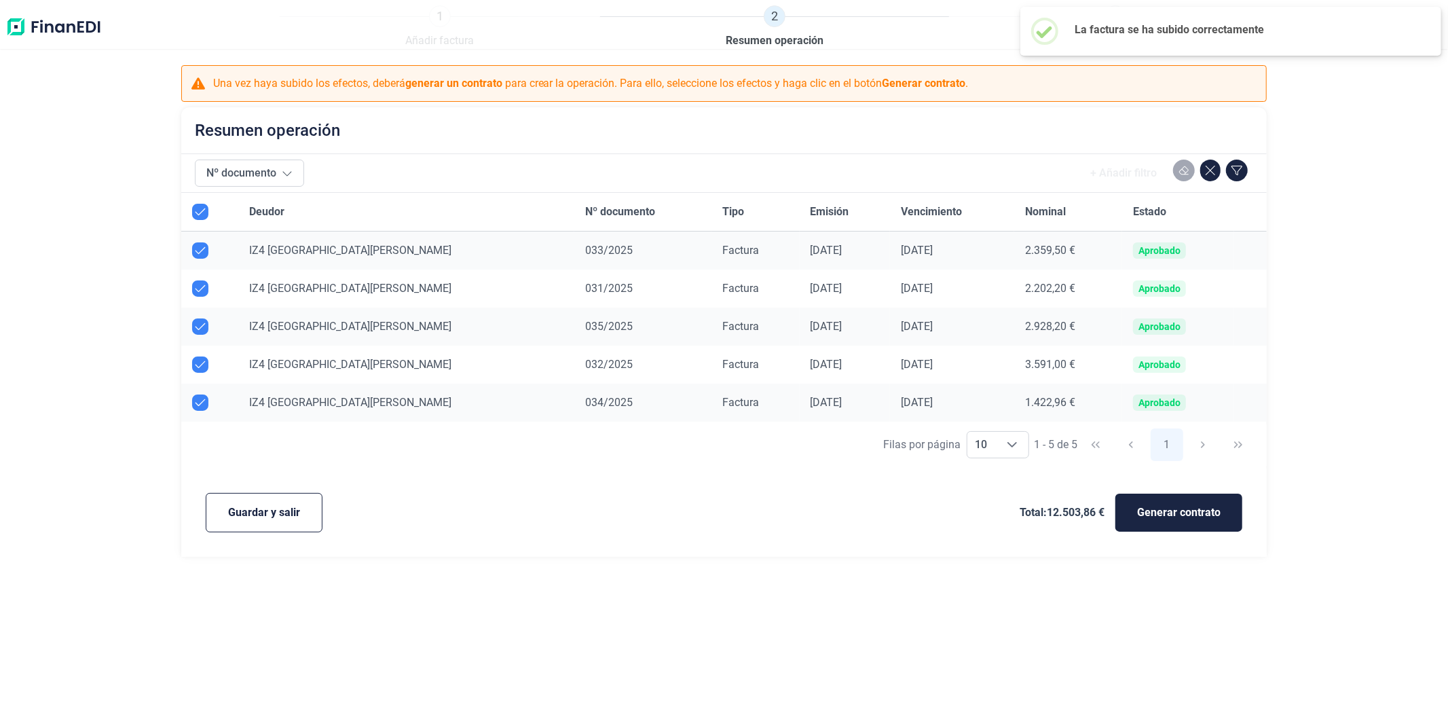
checkbox input "true"
click at [265, 519] on span "Guardar y salir" at bounding box center [264, 512] width 72 height 16
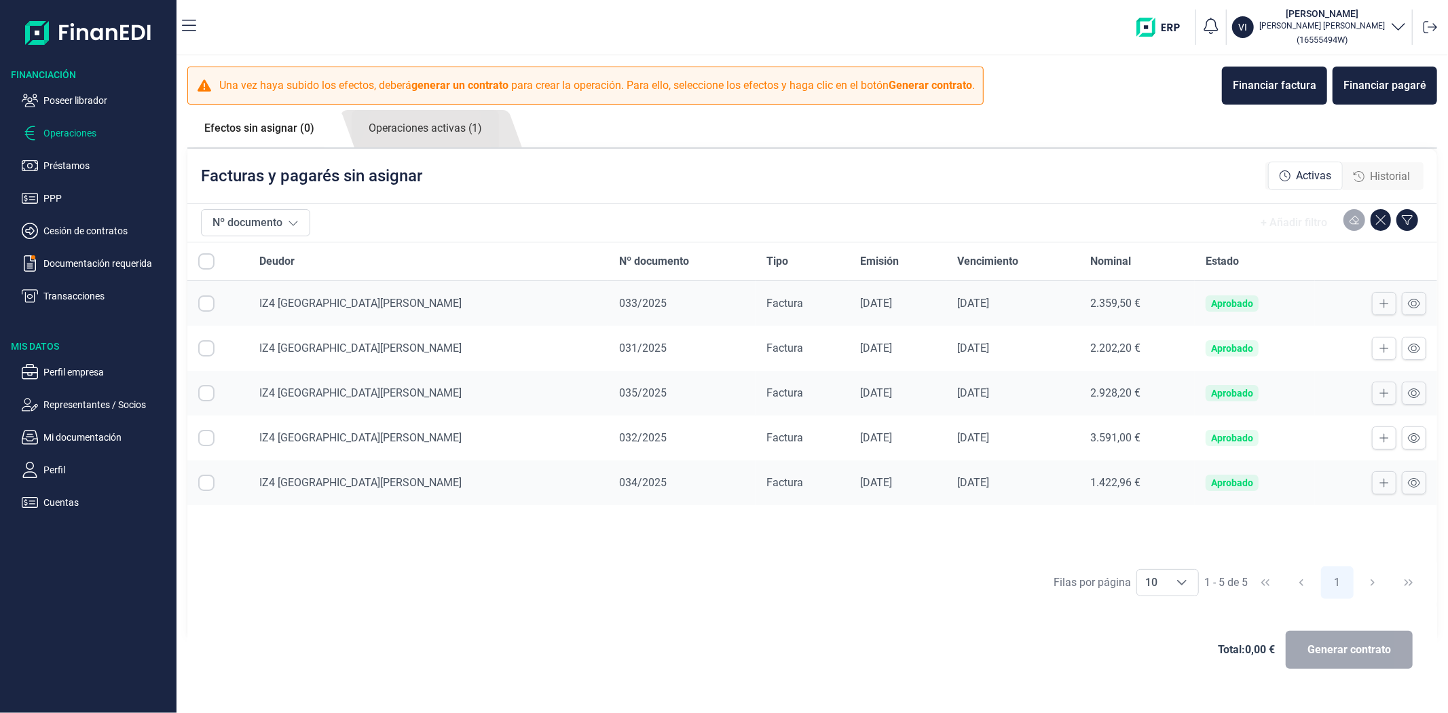
checkbox input "true"
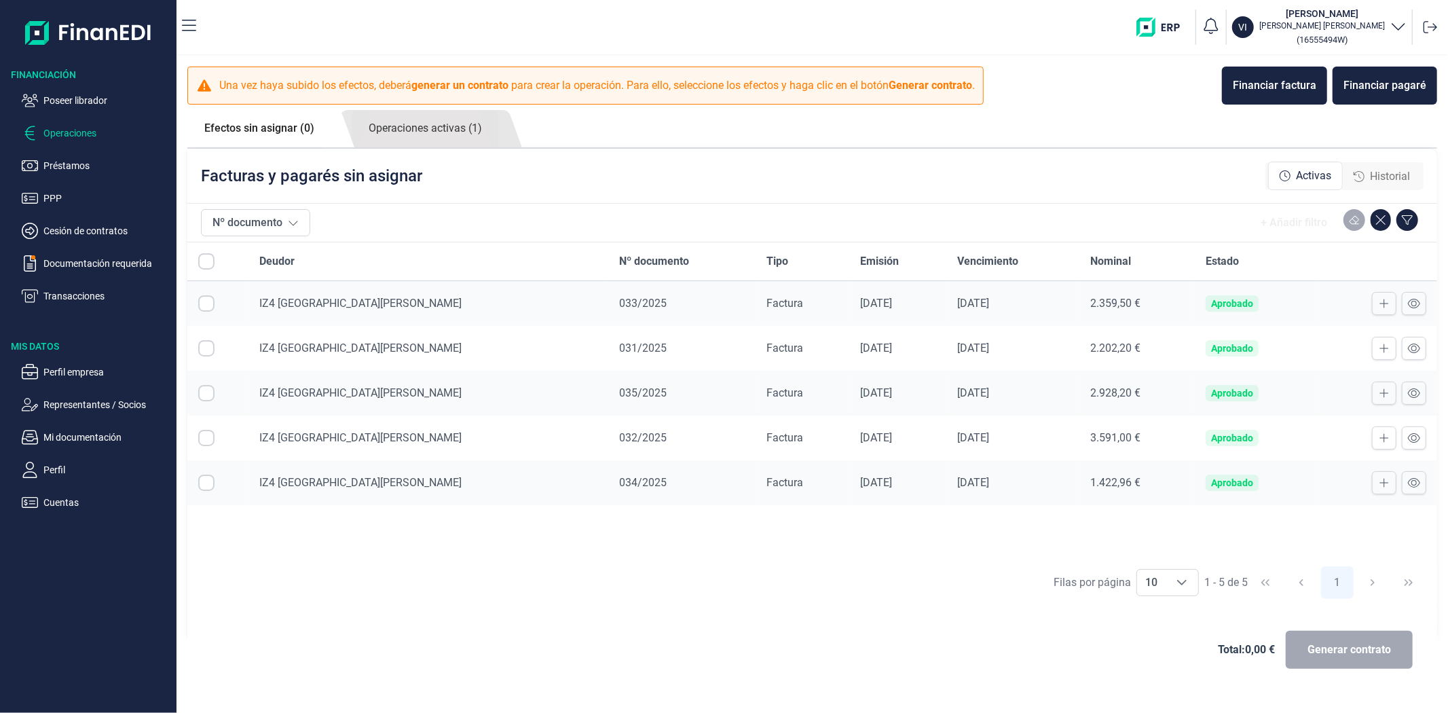
checkbox input "true"
click at [455, 138] on link "Operaciones activas (1)" at bounding box center [425, 128] width 147 height 37
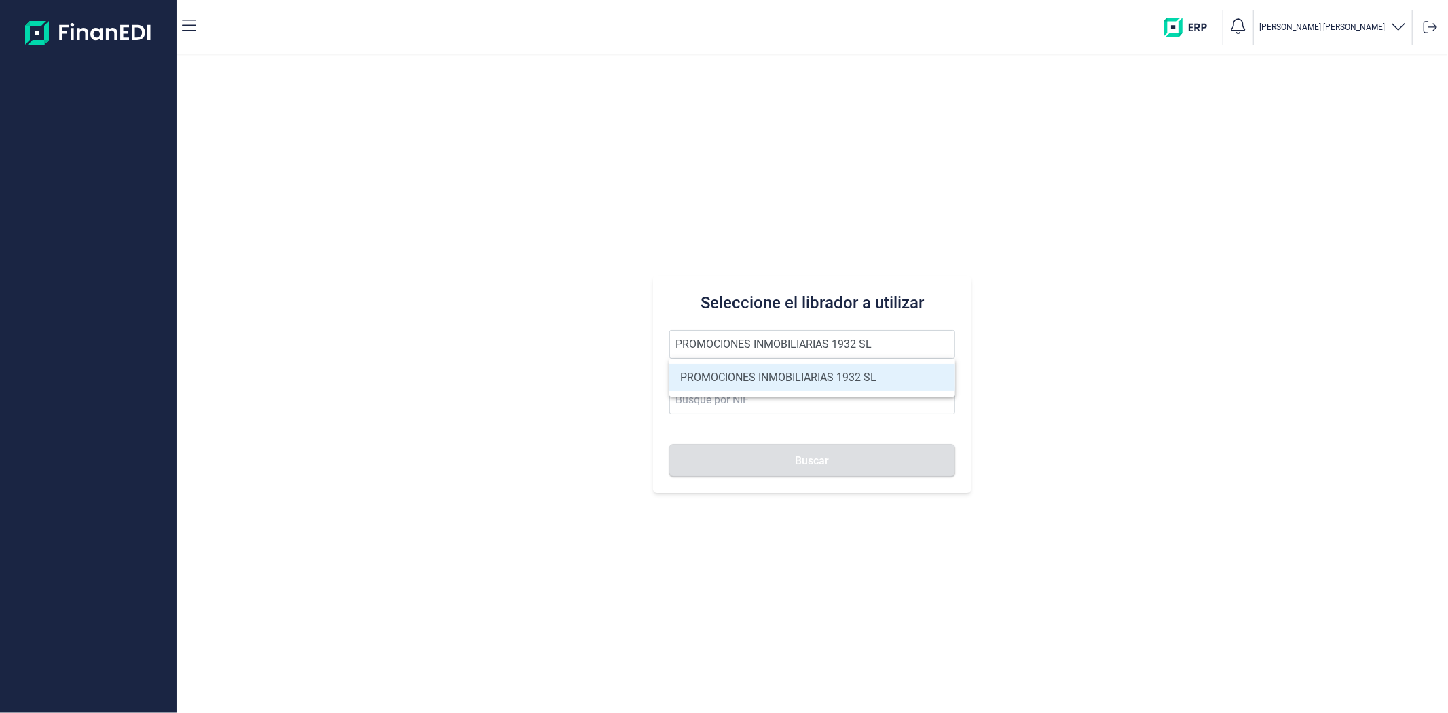
type input "PROMOCIONES INMOBILIARIAS 1932 SL"
click at [714, 378] on li "PROMOCIONES INMOBILIARIAS 1932 SL" at bounding box center [811, 377] width 285 height 27
type input "B06857874"
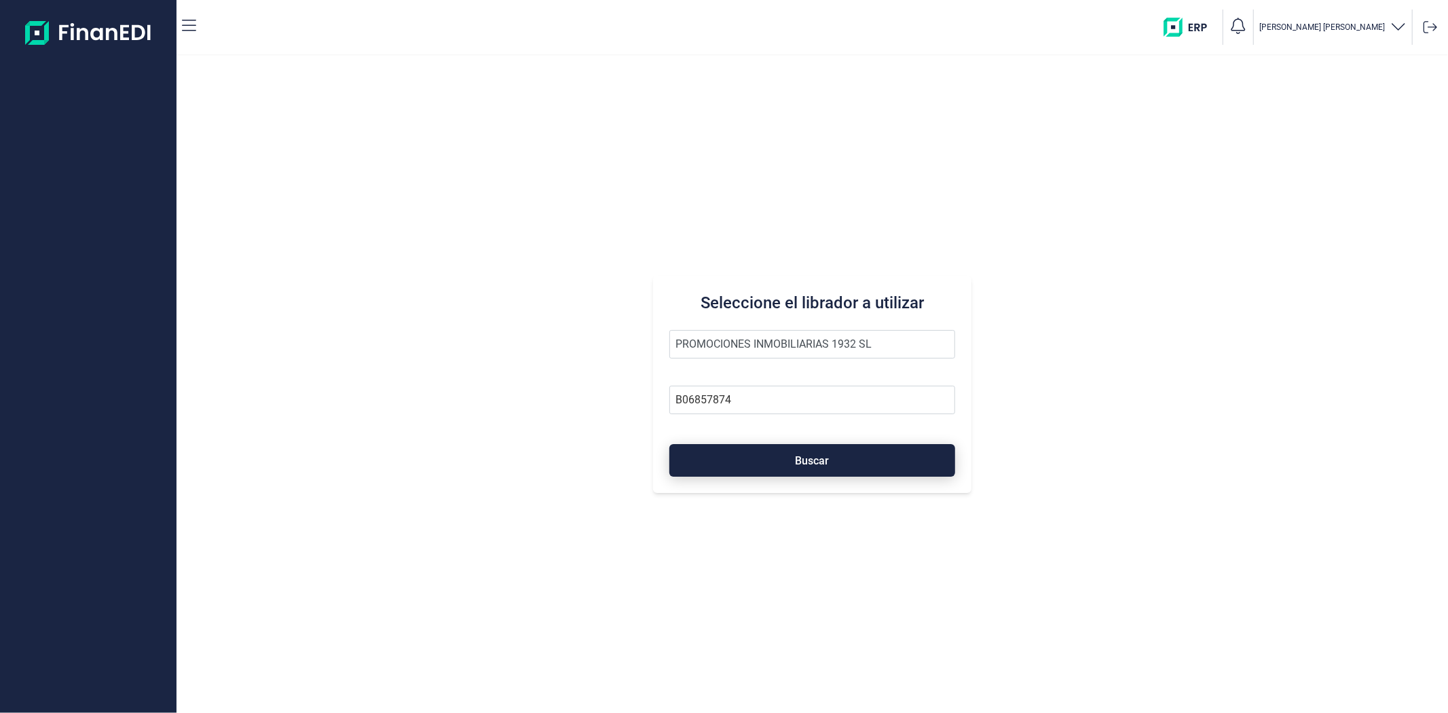
click at [742, 456] on button "Buscar" at bounding box center [811, 460] width 285 height 33
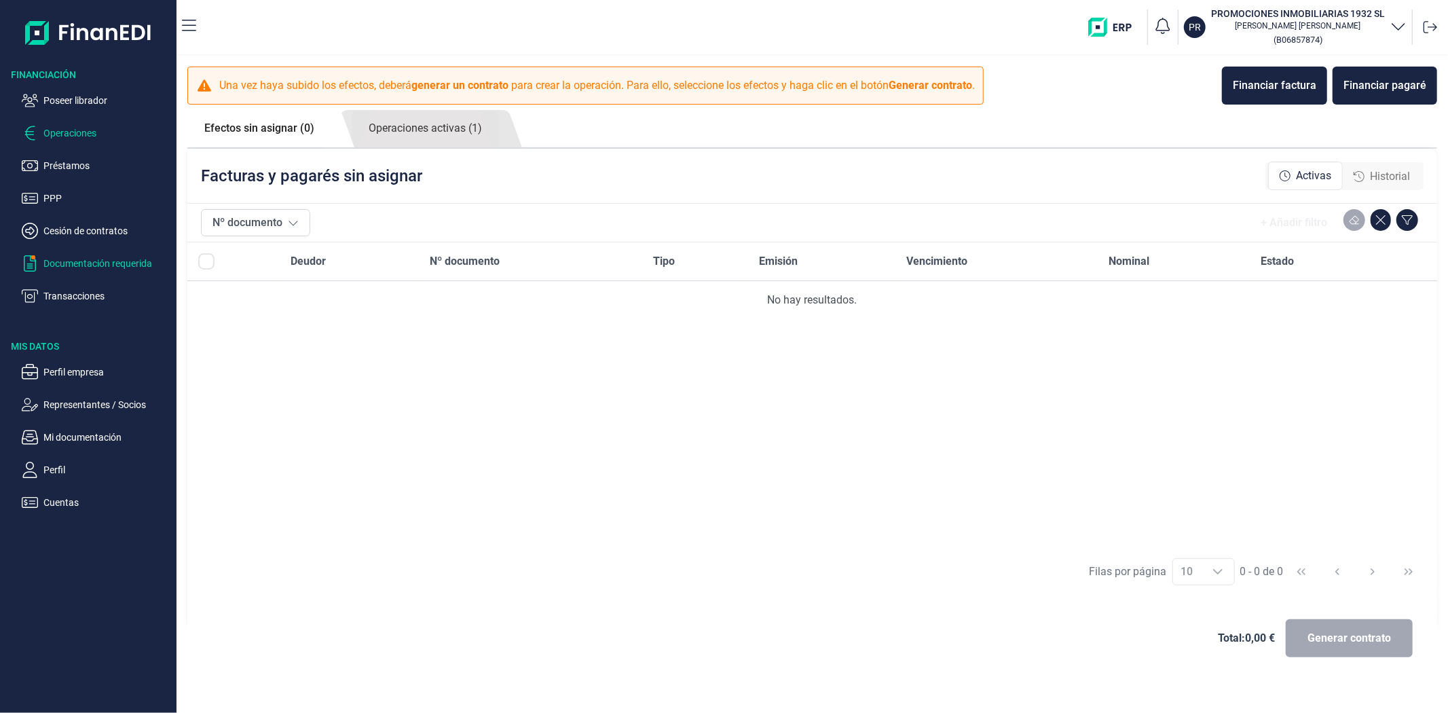
click at [91, 265] on p "Documentación requerida" at bounding box center [107, 263] width 128 height 16
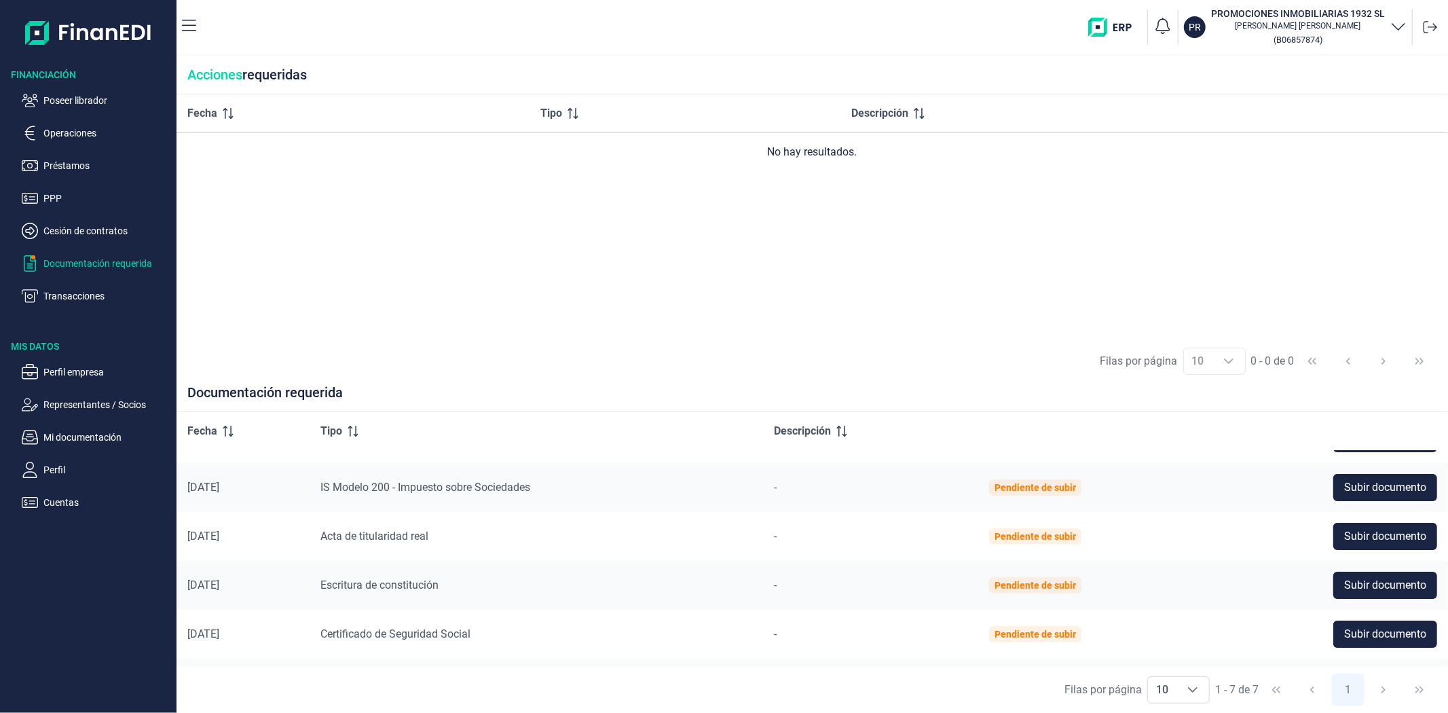
scroll to position [51, 0]
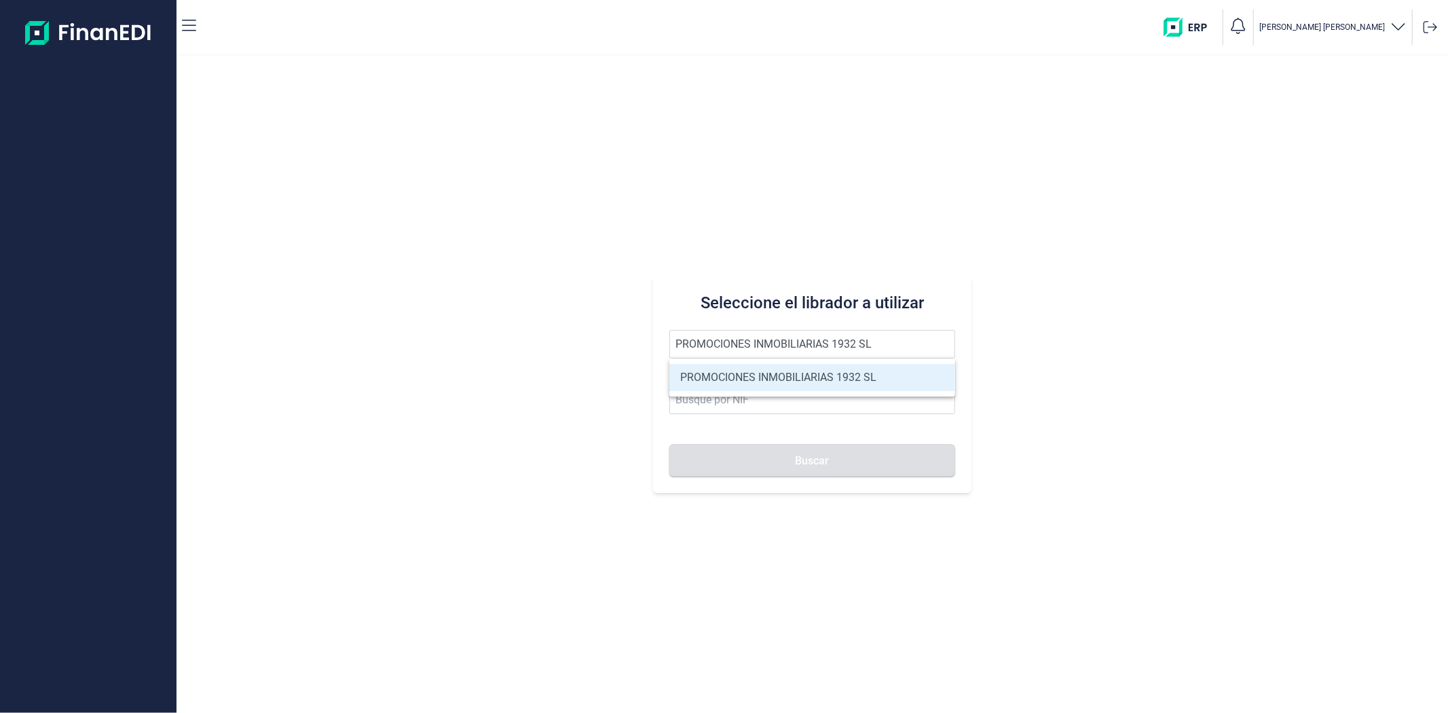
type input "PROMOCIONES INMOBILIARIAS 1932 SL"
click at [756, 375] on li "PROMOCIONES INMOBILIARIAS 1932 SL" at bounding box center [811, 377] width 285 height 27
type input "B06857874"
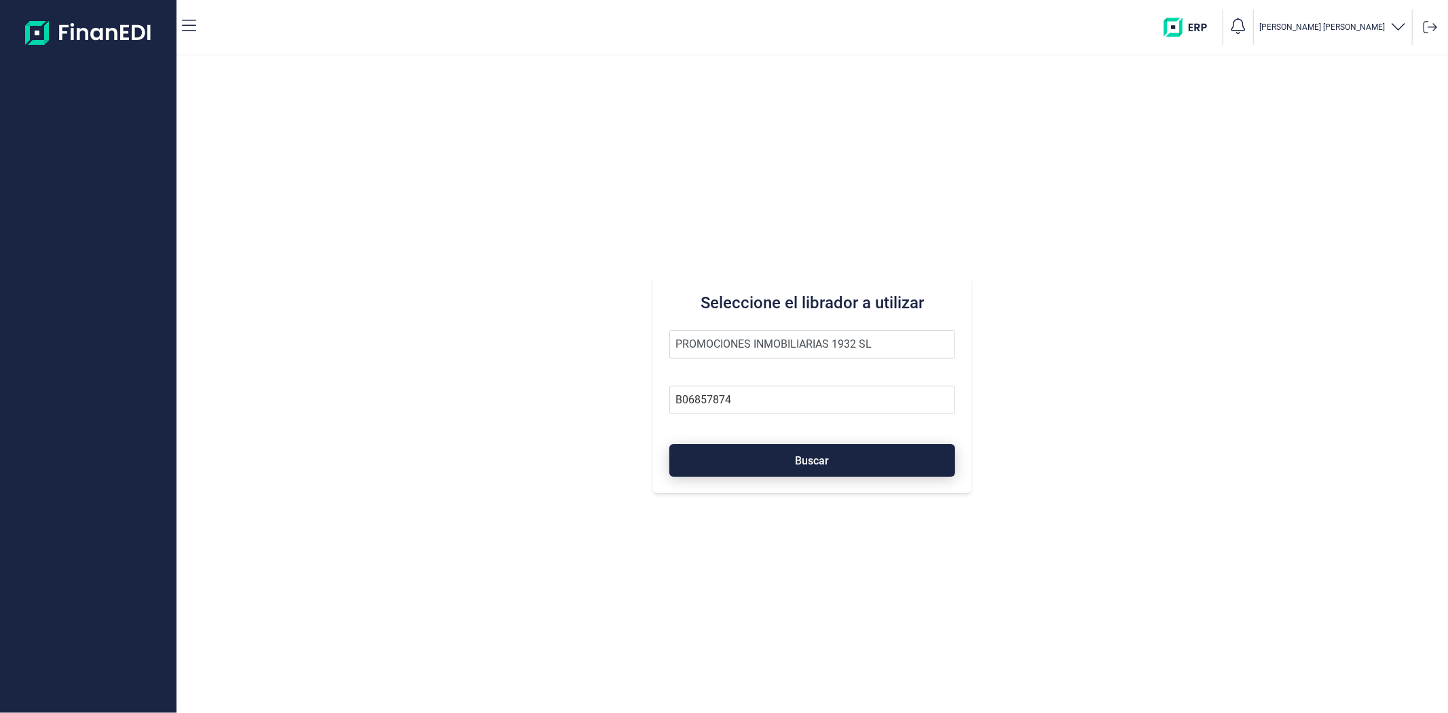
click at [766, 453] on button "Buscar" at bounding box center [811, 460] width 285 height 33
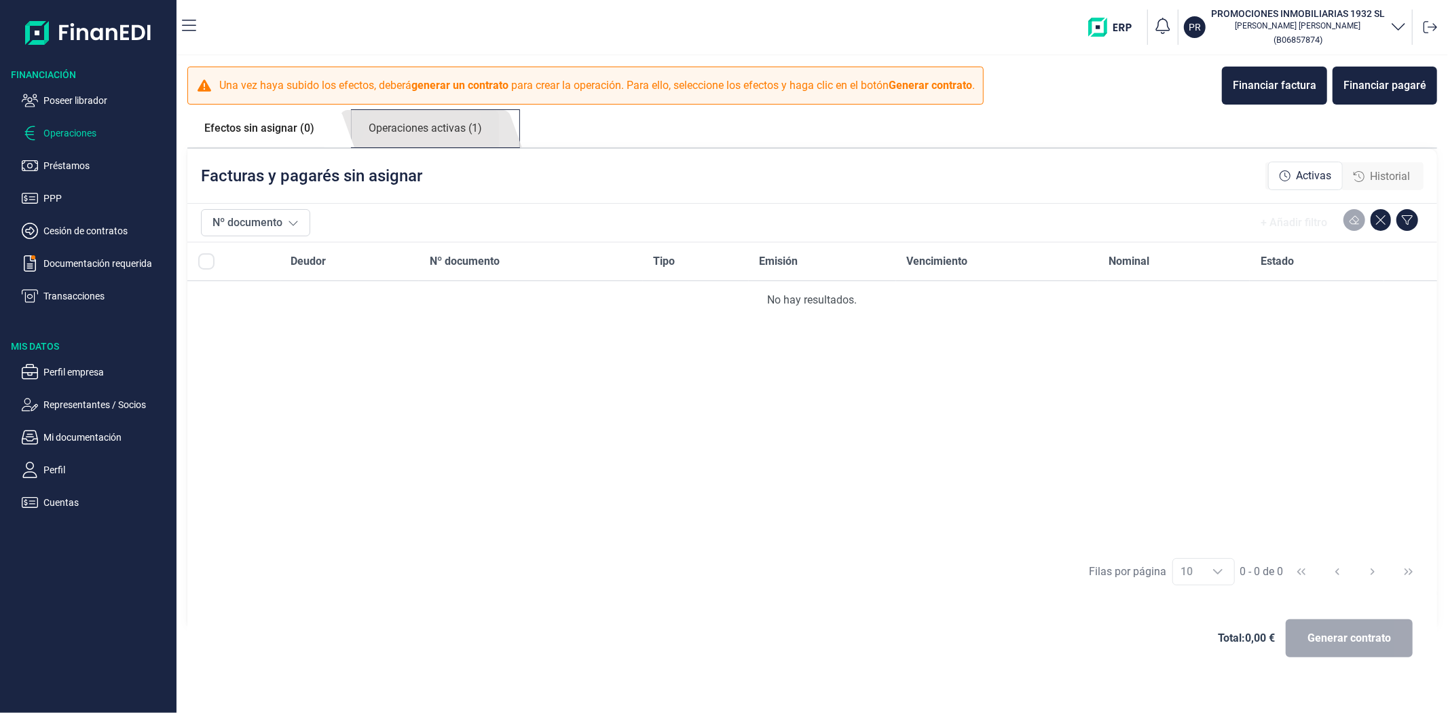
click at [422, 132] on link "Operaciones activas (1)" at bounding box center [425, 128] width 147 height 37
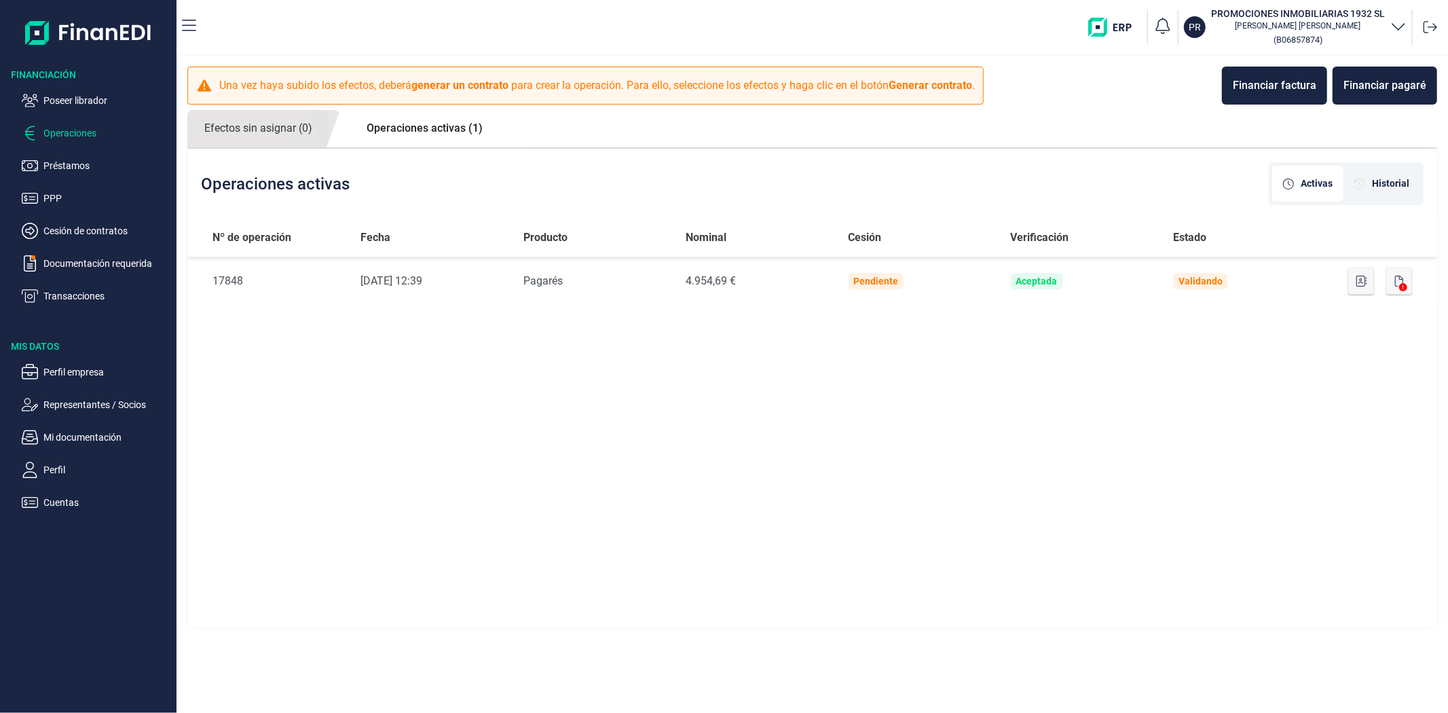
click at [639, 356] on div "Nº de operación Fecha Producto Nominal Cesión Verificación Estado Nº de Operaci…" at bounding box center [812, 424] width 1250 height 411
click at [76, 364] on p "Perfil empresa" at bounding box center [107, 372] width 128 height 16
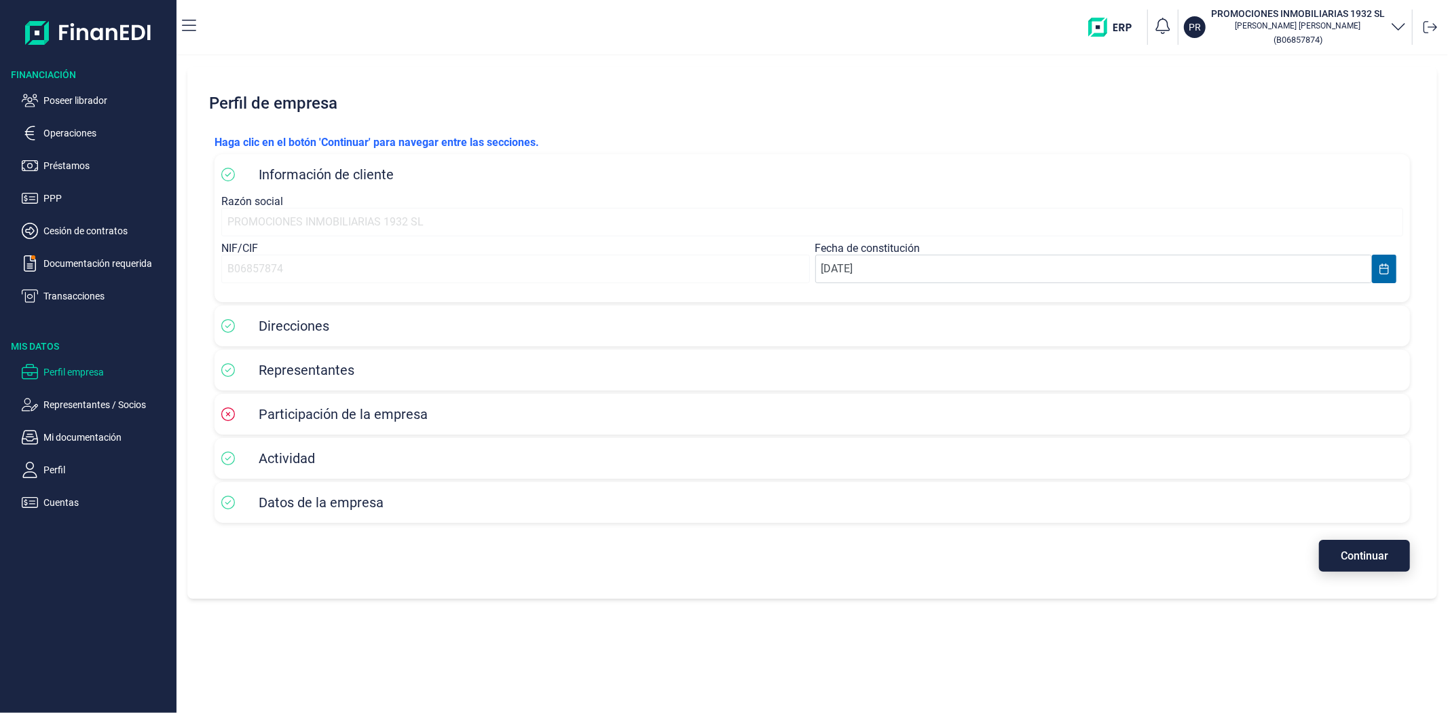
click at [1381, 547] on button "Continuar" at bounding box center [1364, 556] width 91 height 32
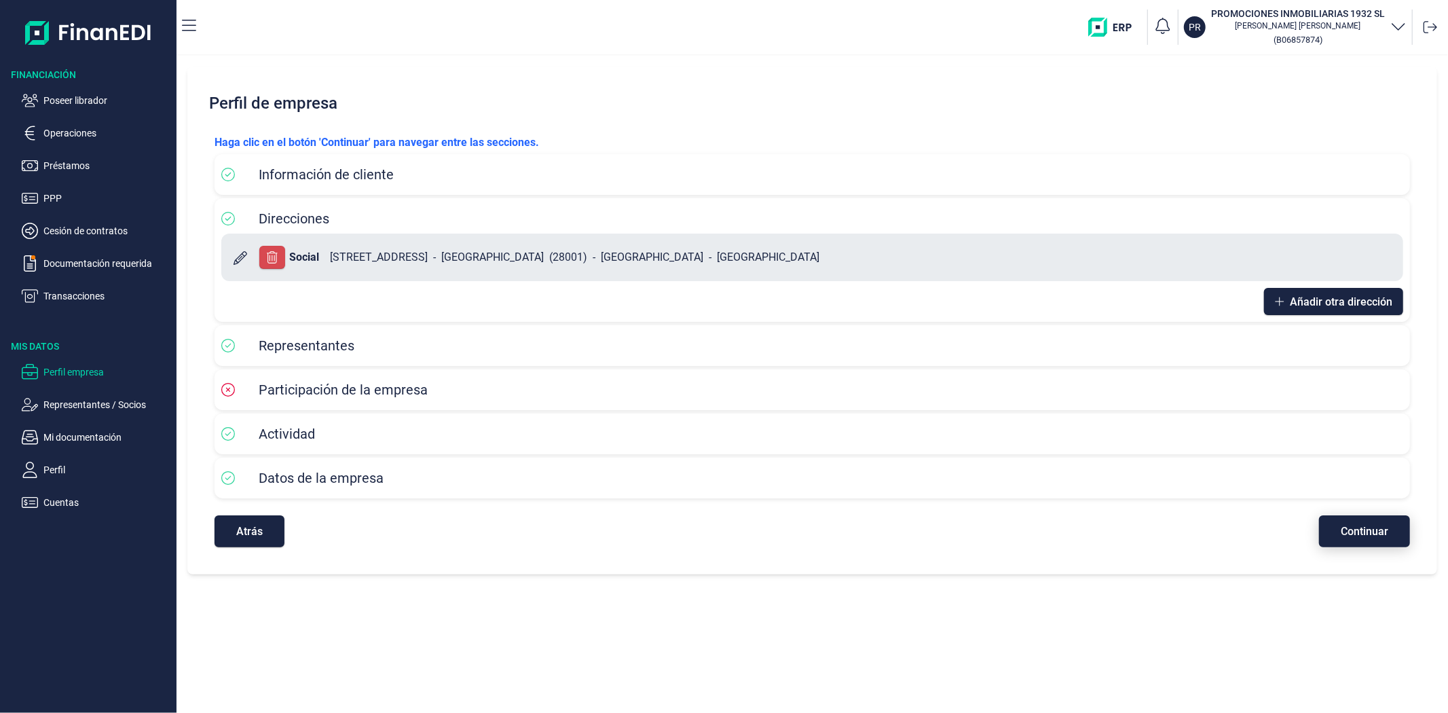
click at [1347, 540] on button "Continuar" at bounding box center [1364, 531] width 91 height 32
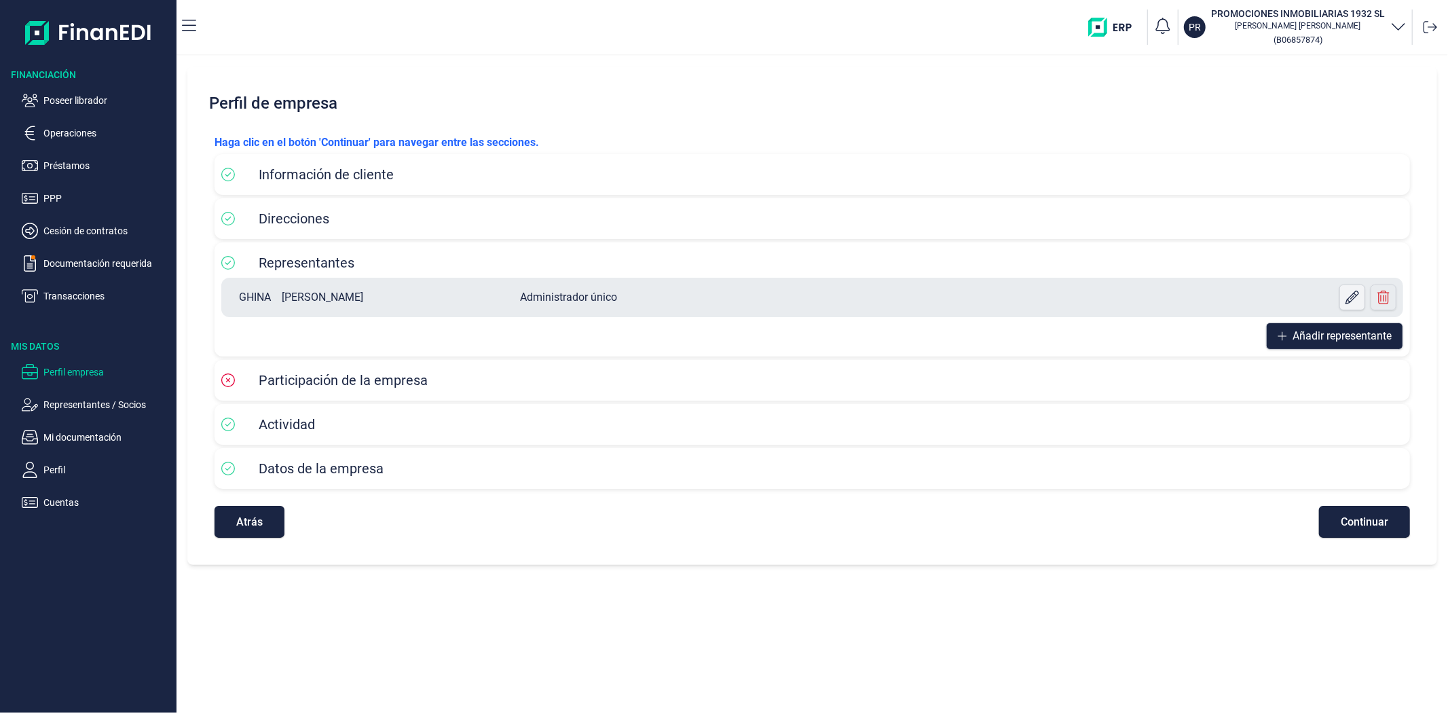
click at [1352, 293] on icon at bounding box center [1352, 298] width 14 height 14
select select "ES"
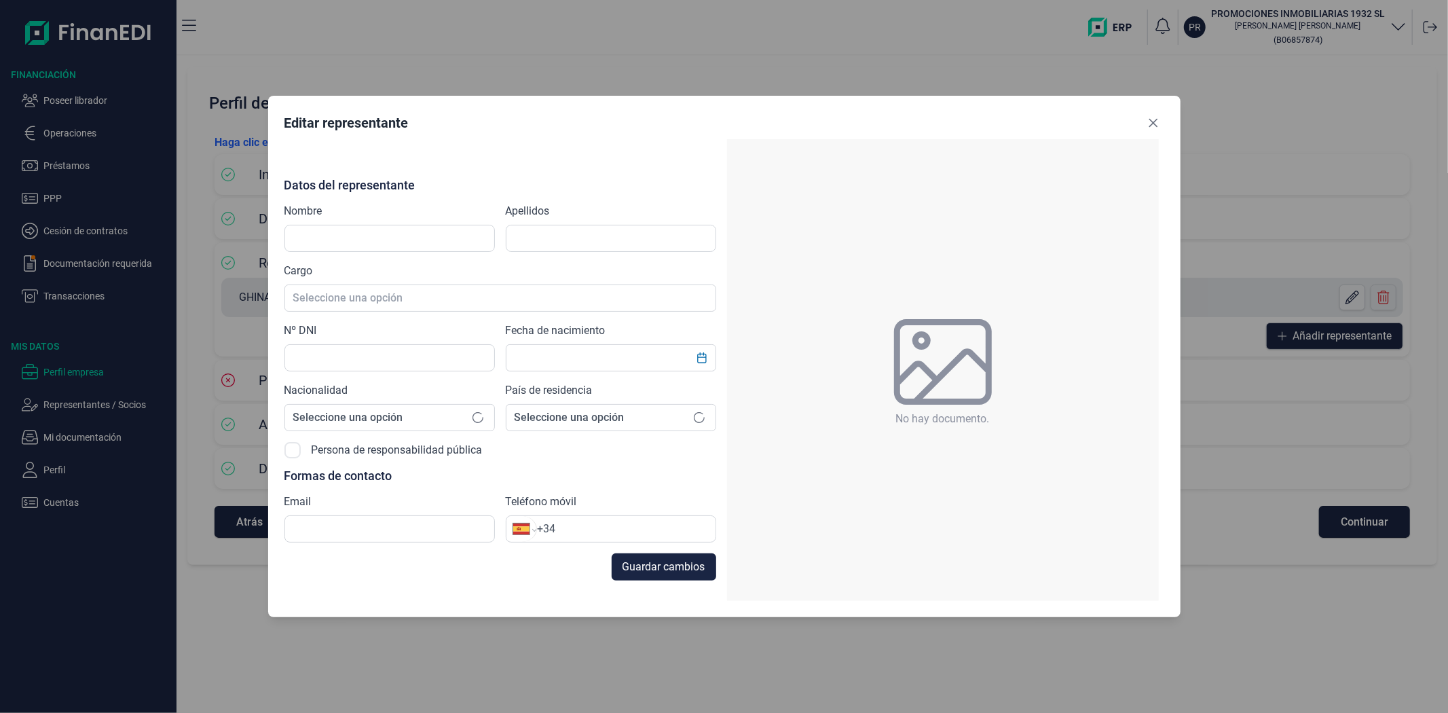
type input "GHINA"
type input "MIHAITA VALENTIN"
type input "X8046879F"
type input "valentine679@hotmail.com"
type input "+34 612 49 60 50"
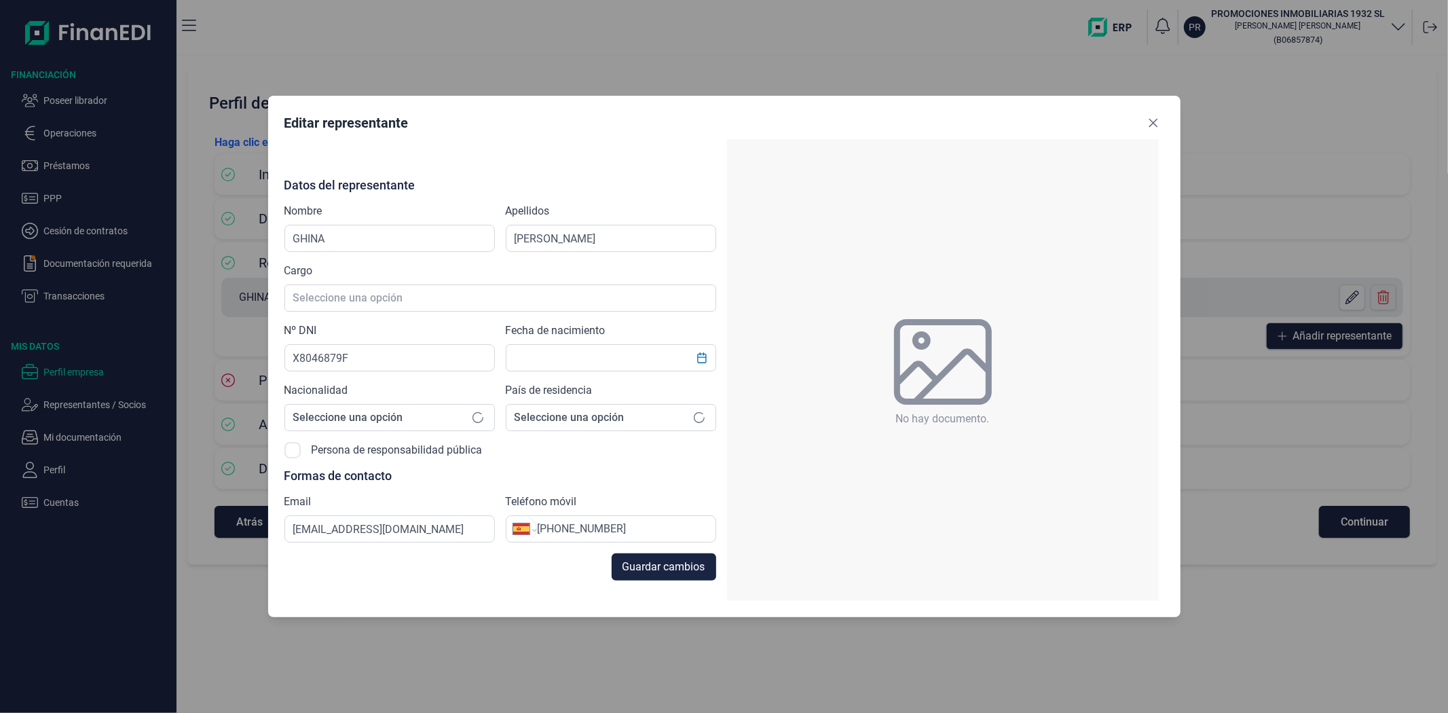
type input "04/08/1979"
click at [1083, 113] on div "Editar representante" at bounding box center [724, 125] width 880 height 27
click at [1152, 123] on icon "Close" at bounding box center [1153, 123] width 9 height 9
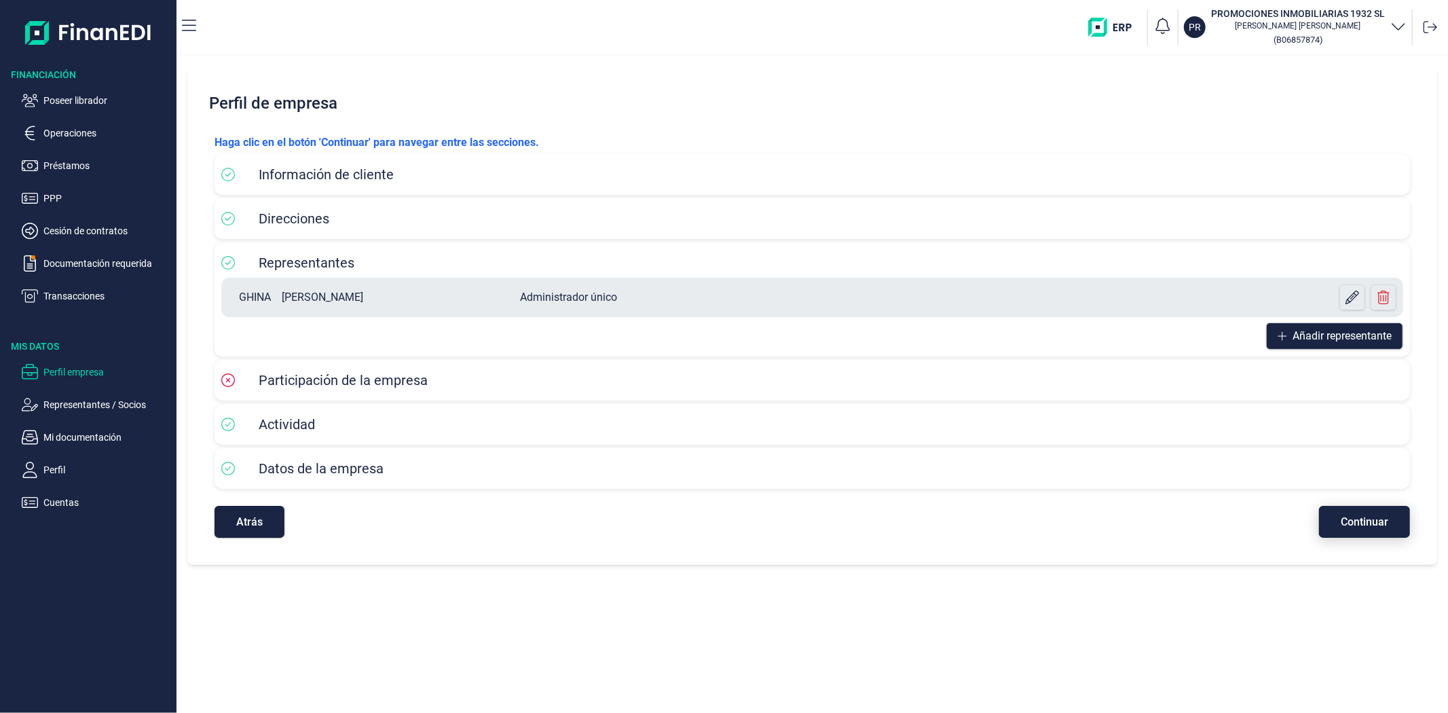
click at [1347, 518] on span "Continuar" at bounding box center [1365, 522] width 48 height 10
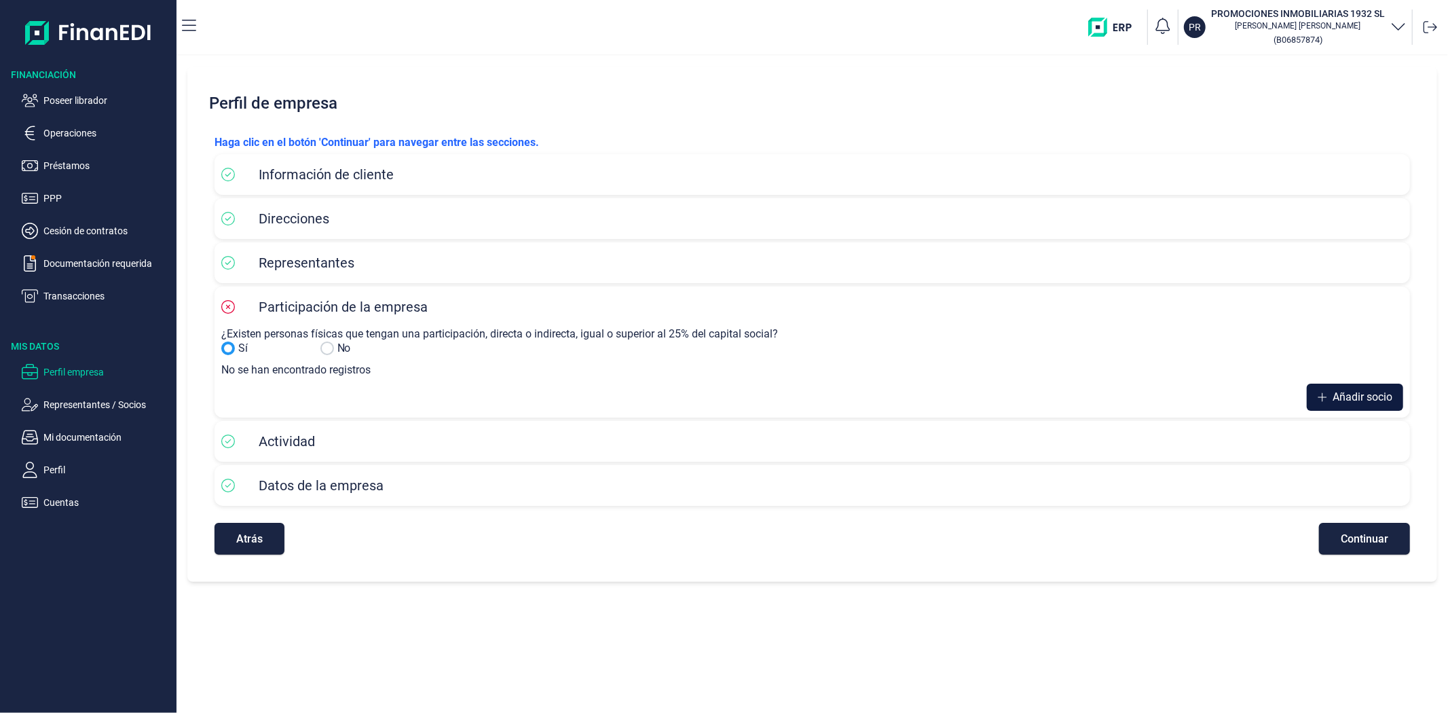
click at [1339, 399] on span "Añadir socio" at bounding box center [1363, 397] width 60 height 16
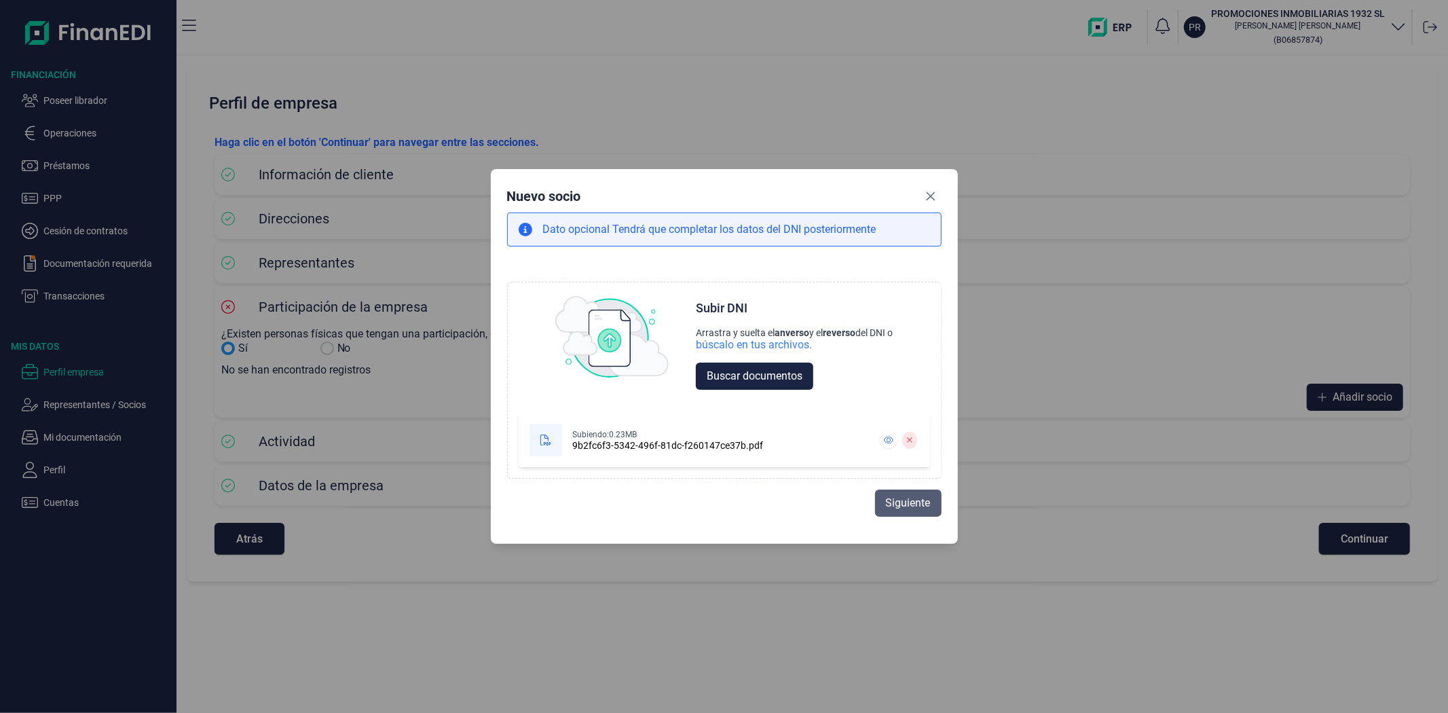
click at [910, 510] on span "Siguiente" at bounding box center [908, 503] width 45 height 16
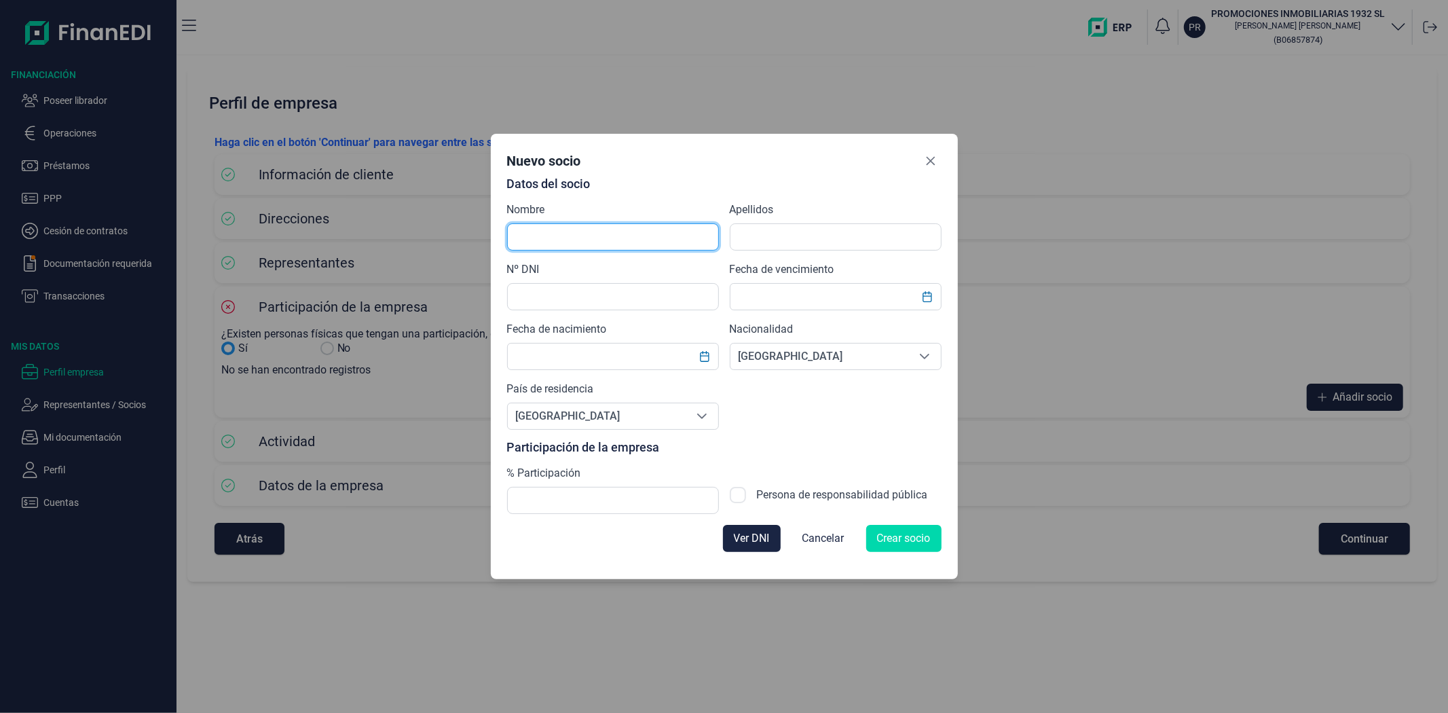
click at [553, 240] on input "text" at bounding box center [613, 236] width 212 height 27
click at [548, 240] on input "text" at bounding box center [613, 236] width 212 height 27
type input "GHINA"
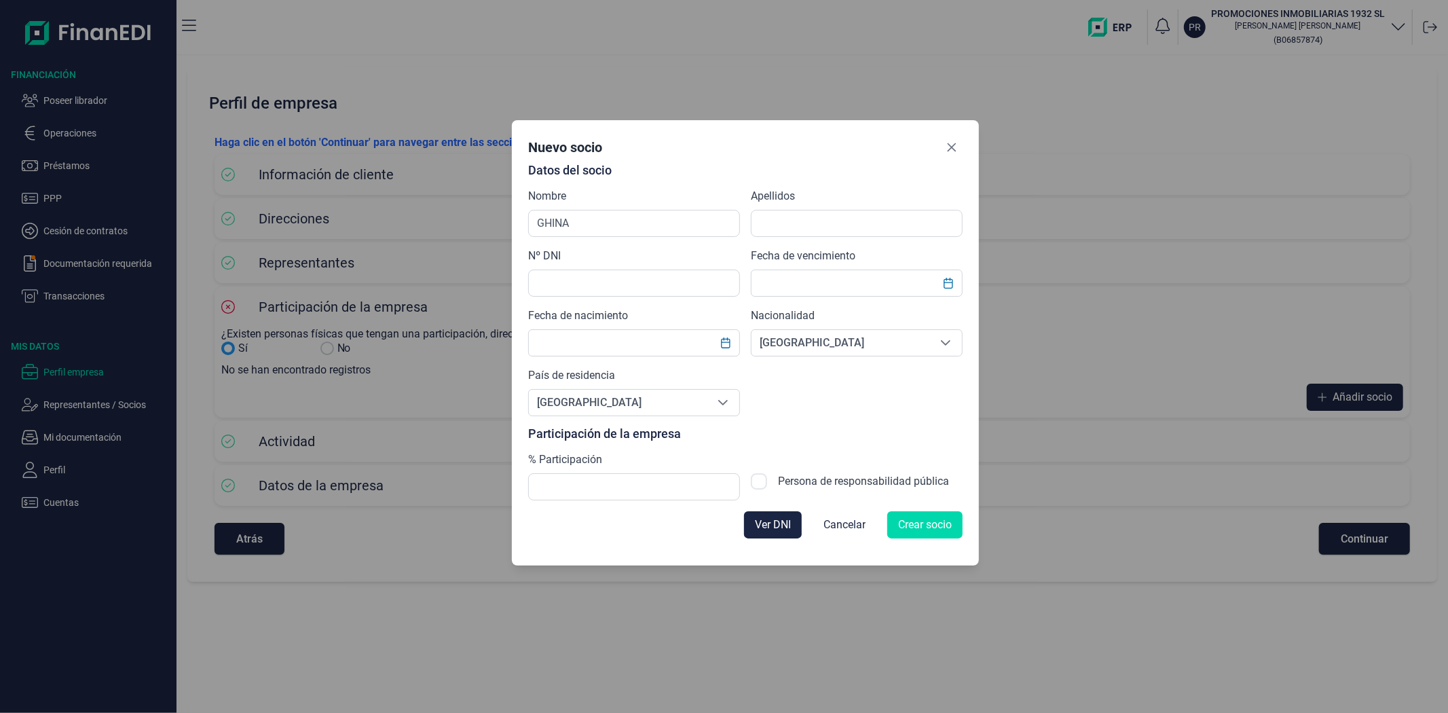
drag, startPoint x: 709, startPoint y: 155, endPoint x: 730, endPoint y: 151, distance: 20.8
click at [734, 145] on div "Nuevo socio" at bounding box center [745, 149] width 434 height 27
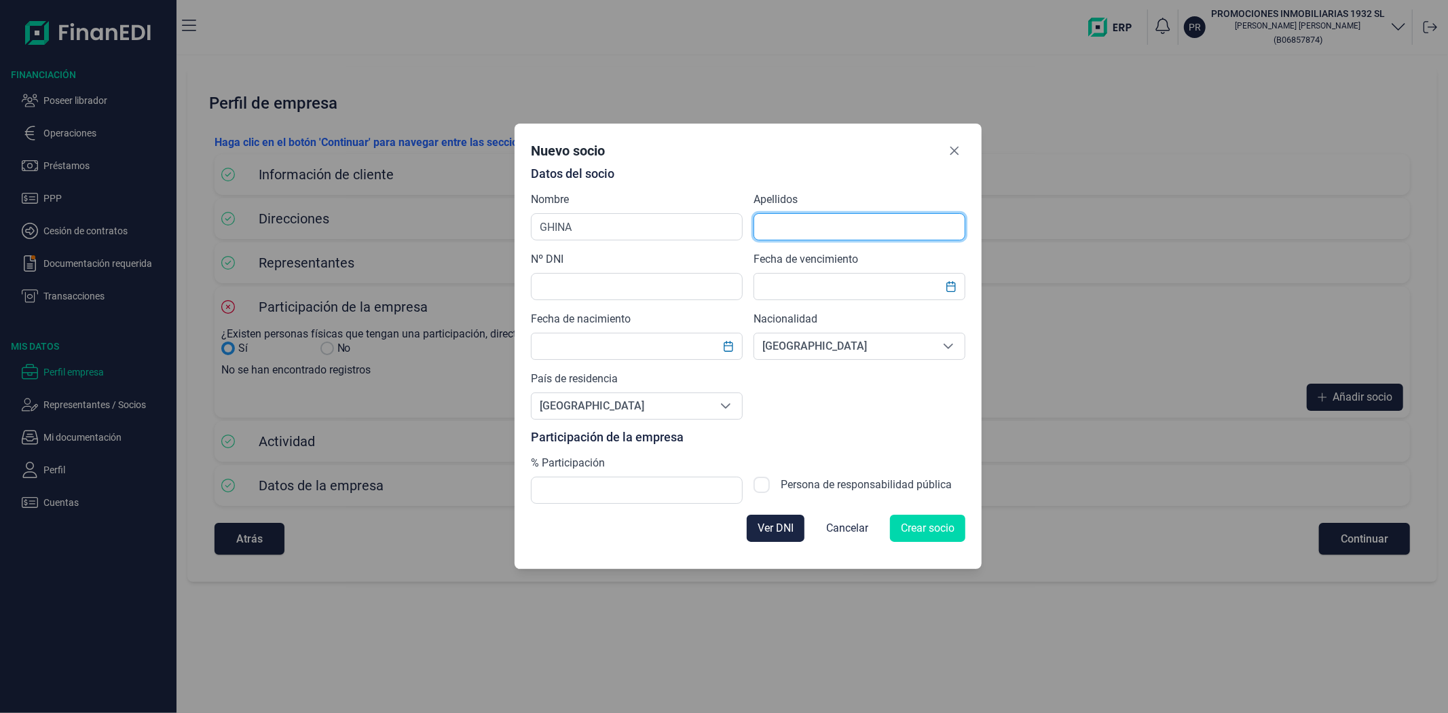
click at [789, 227] on input "text" at bounding box center [859, 226] width 212 height 27
type input "F"
type input "D"
type input "MIHAITA VALENTIN"
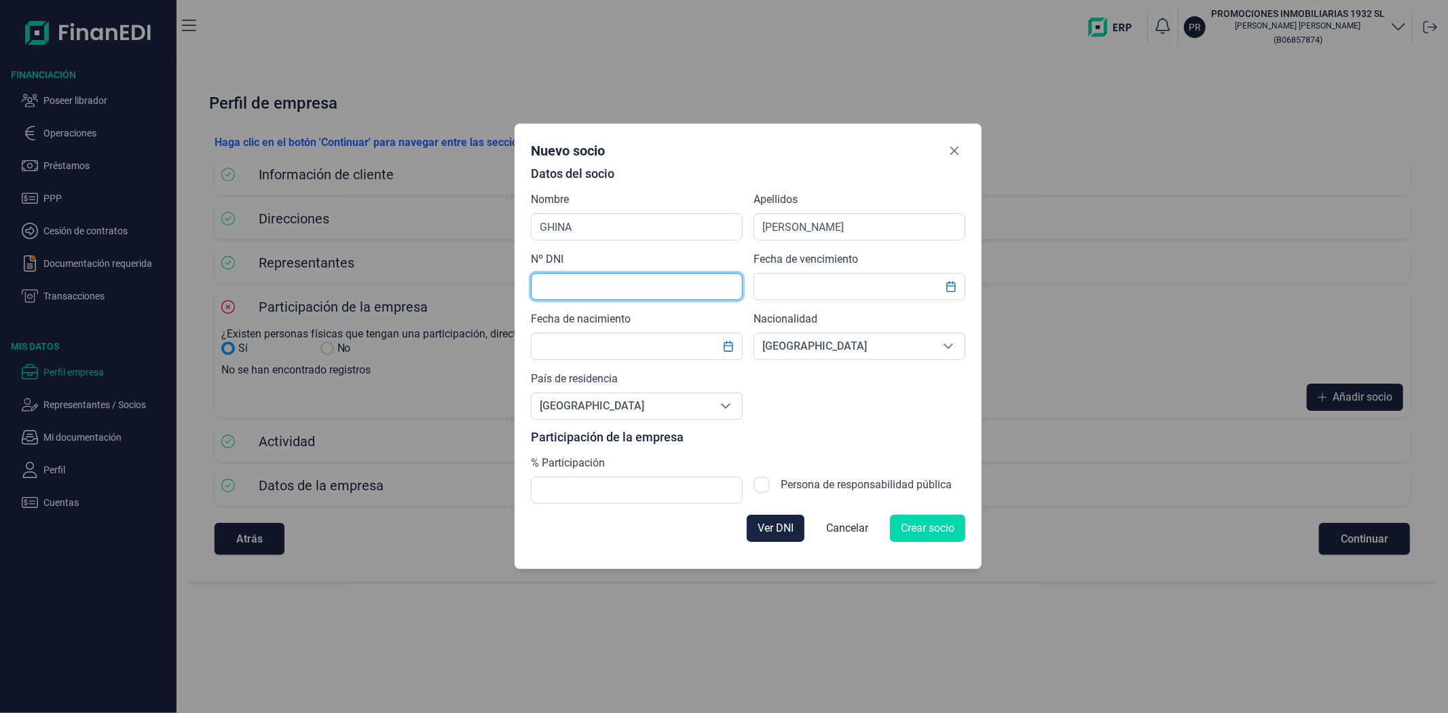
click at [581, 282] on input "text" at bounding box center [637, 286] width 212 height 27
click at [560, 282] on input "text" at bounding box center [637, 286] width 212 height 27
type input "X8046879F"
click at [802, 282] on input "text" at bounding box center [859, 286] width 212 height 27
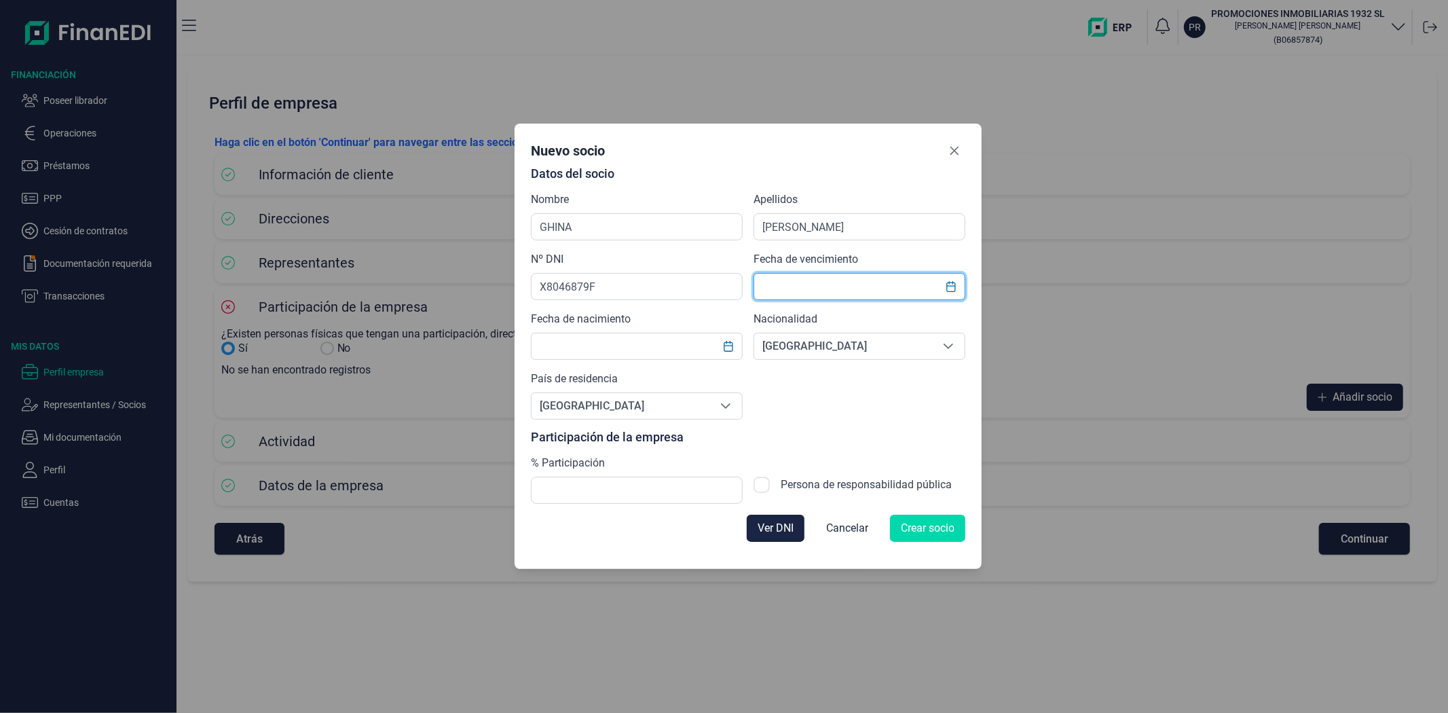
click at [802, 282] on input "text" at bounding box center [859, 286] width 212 height 27
click at [668, 350] on input "text" at bounding box center [637, 346] width 212 height 27
type input "22"
click at [863, 283] on input "text" at bounding box center [859, 286] width 212 height 27
type input "22/06/2029"
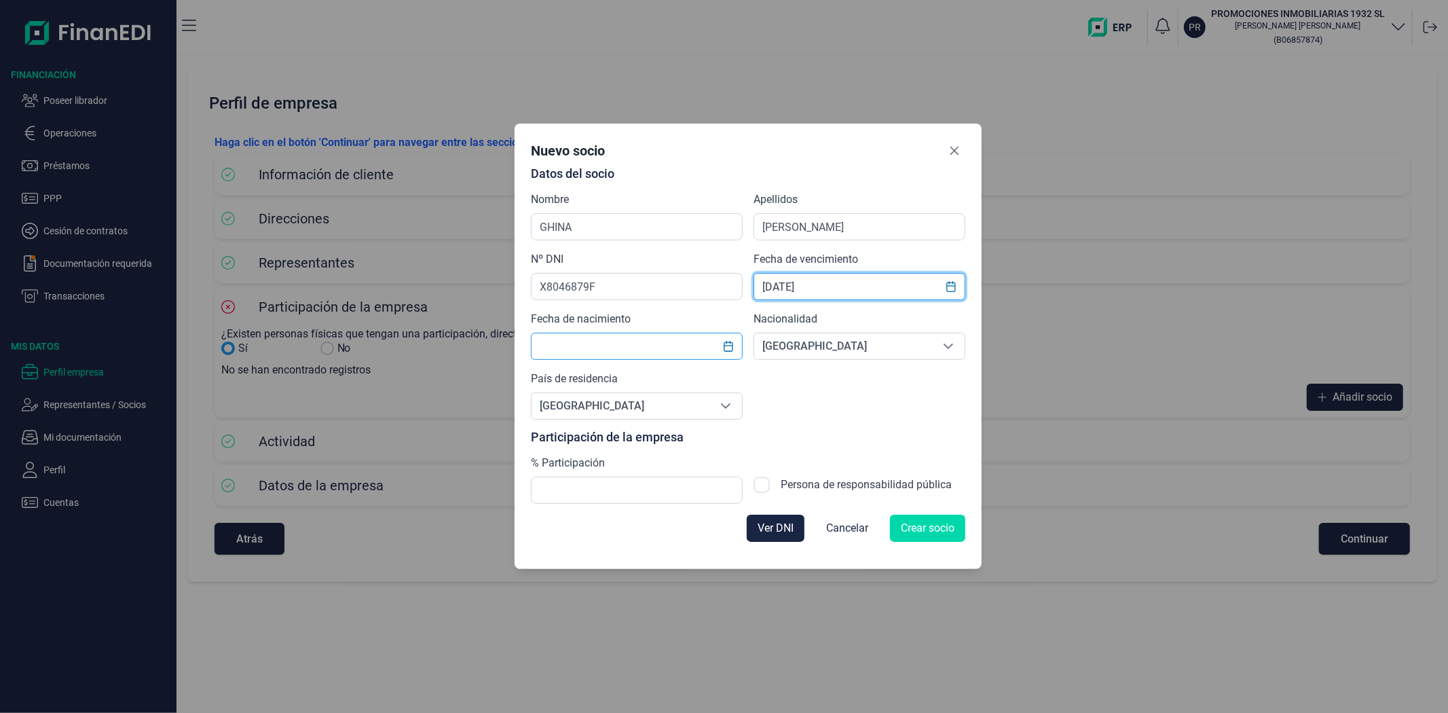
click at [634, 349] on input "text" at bounding box center [637, 346] width 212 height 27
click at [618, 347] on input "text" at bounding box center [637, 346] width 212 height 27
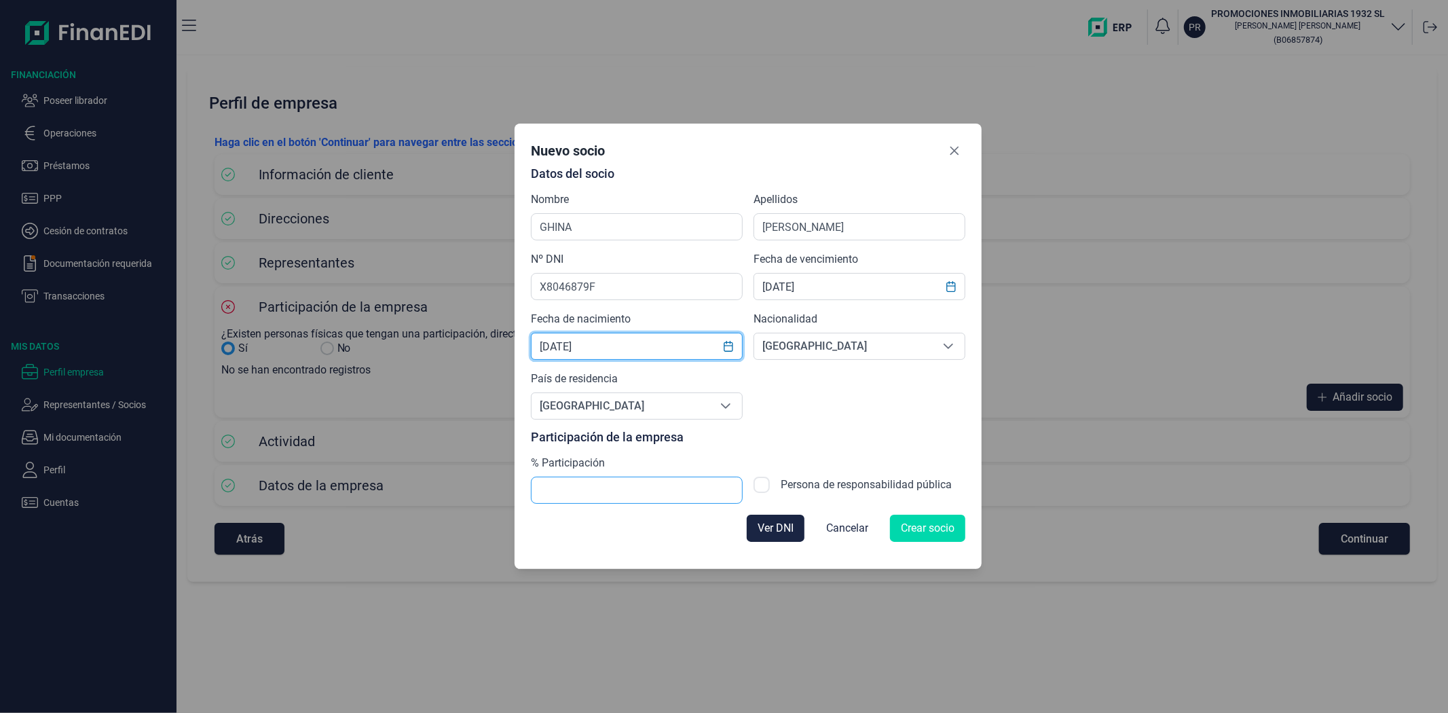
type input "04/08/1979"
click at [654, 501] on input "text" at bounding box center [637, 490] width 212 height 27
type input "100,00"
click at [912, 439] on p "Participación de la empresa" at bounding box center [748, 437] width 434 height 14
click at [941, 529] on span "Crear socio" at bounding box center [928, 528] width 54 height 16
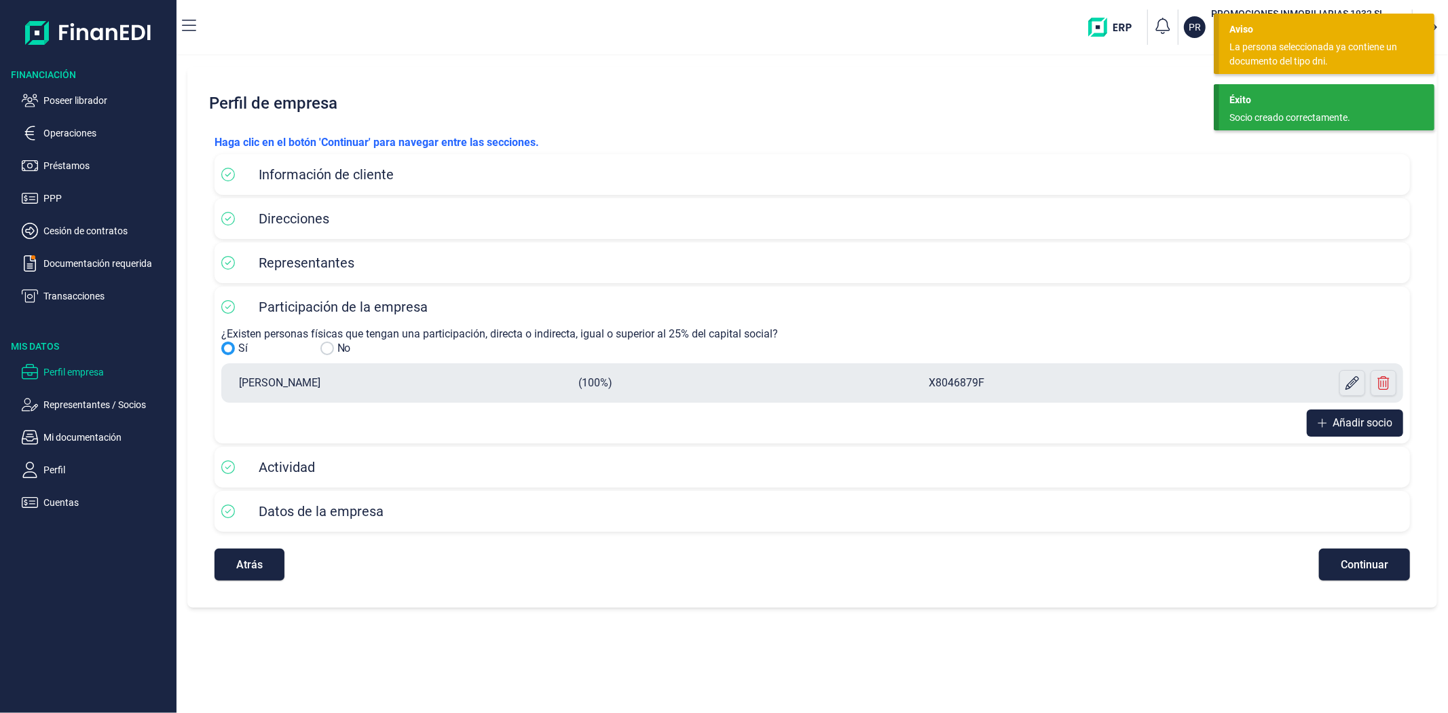
click at [1356, 561] on span "Continuar" at bounding box center [1365, 564] width 48 height 10
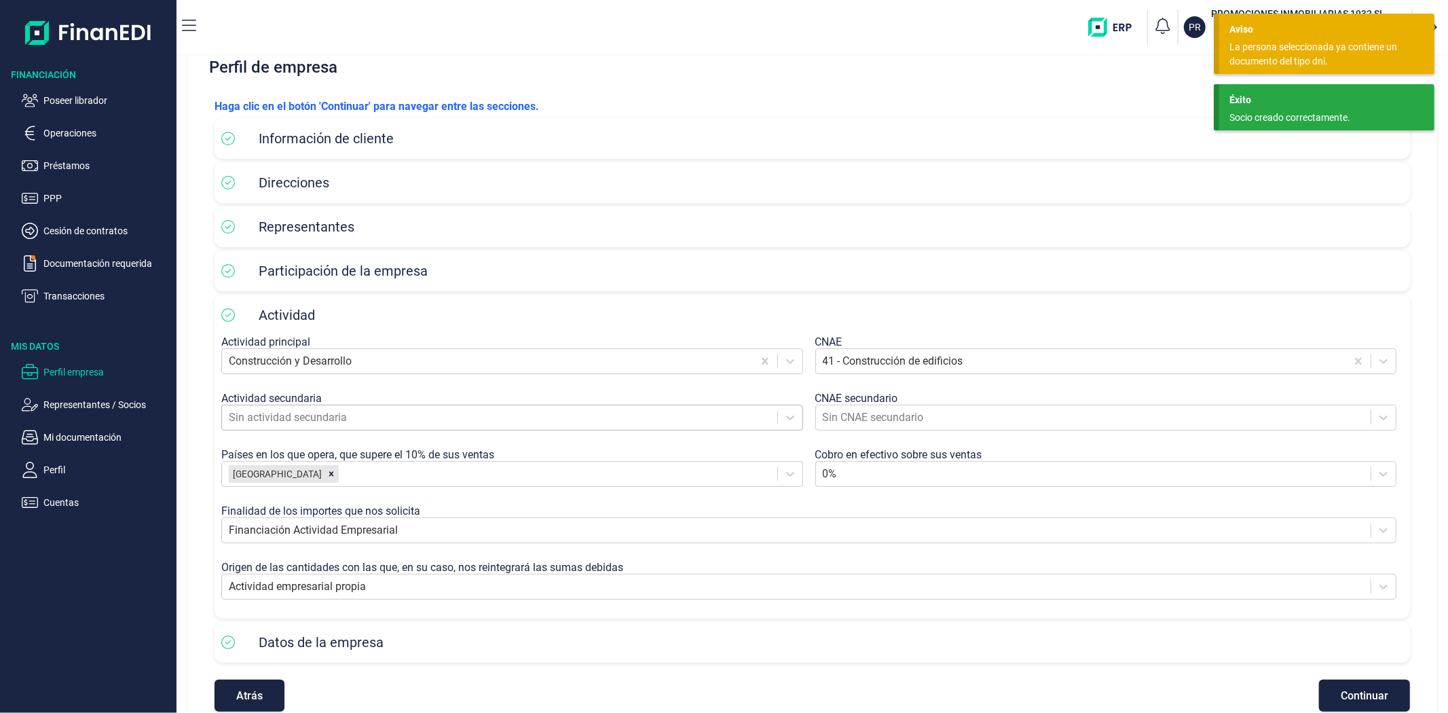
scroll to position [62, 0]
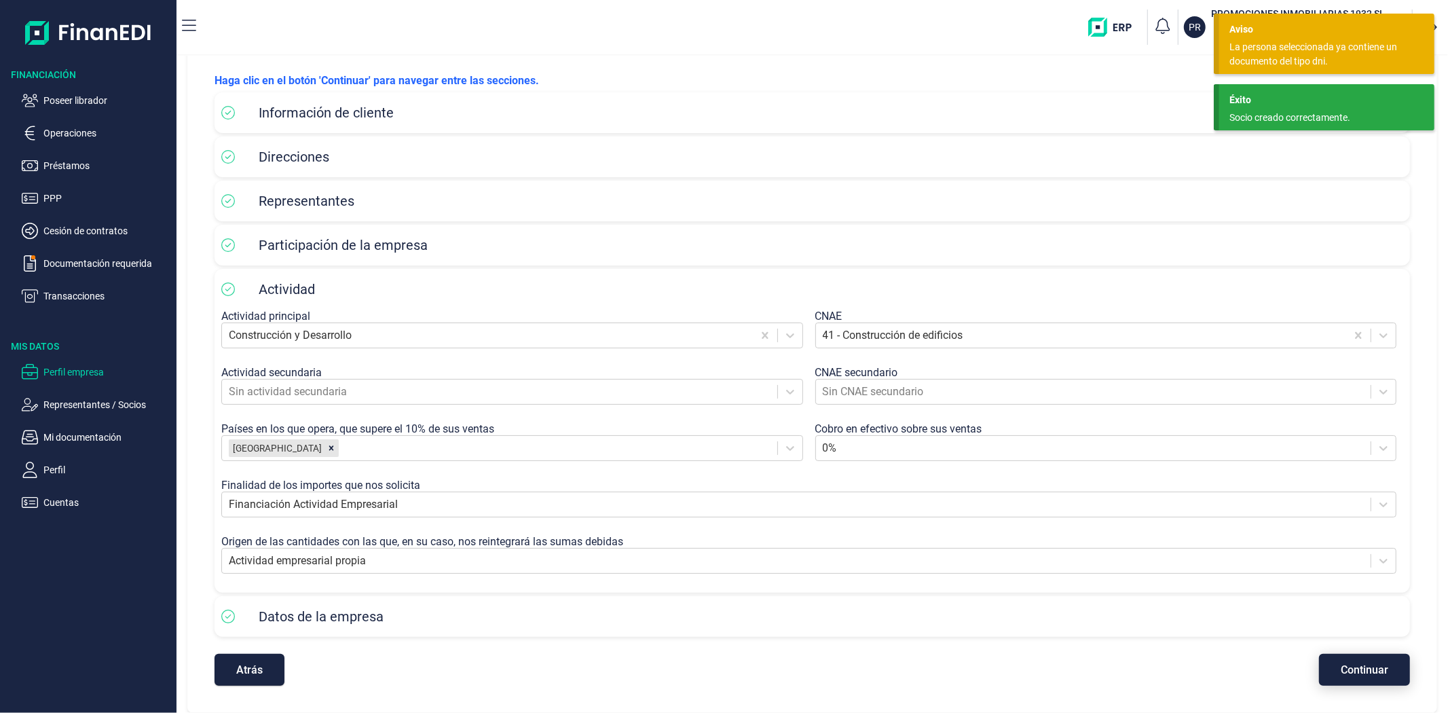
click at [1366, 665] on span "Continuar" at bounding box center [1365, 670] width 48 height 10
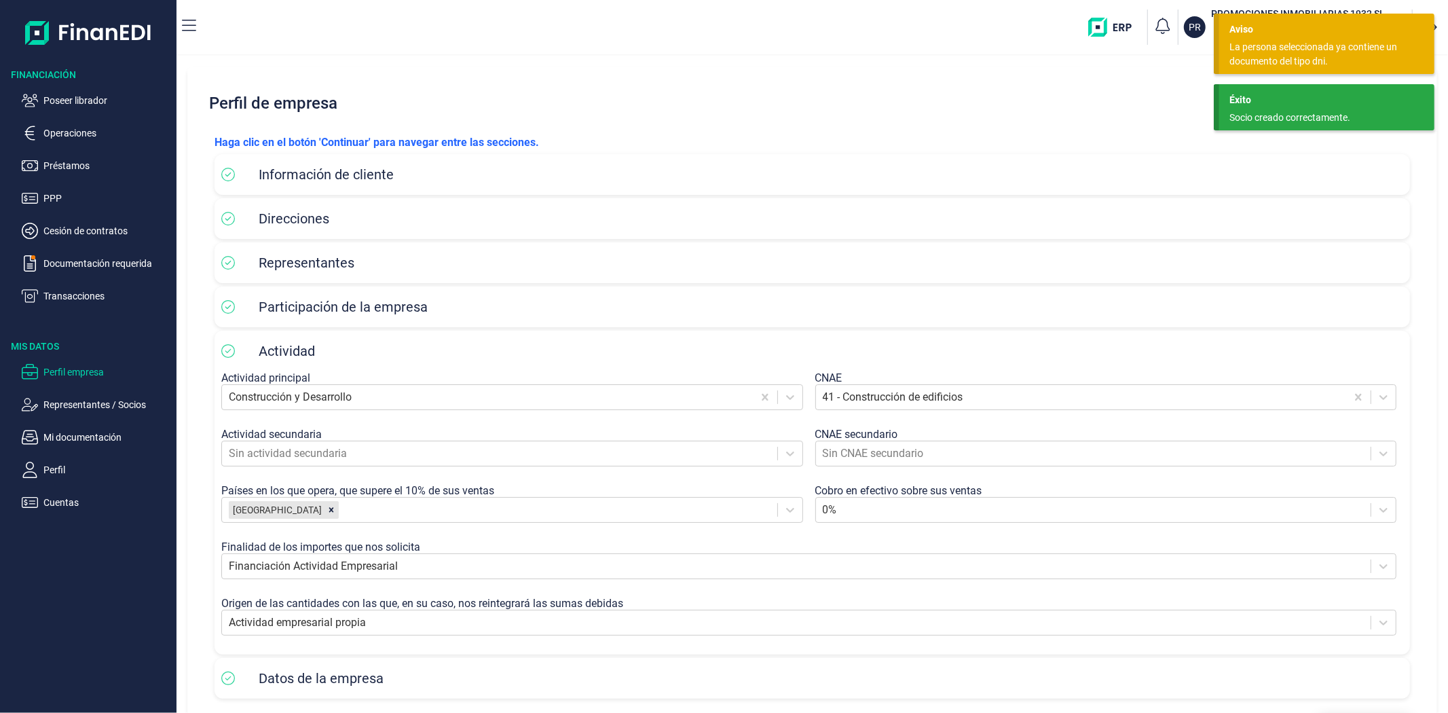
select select "ES"
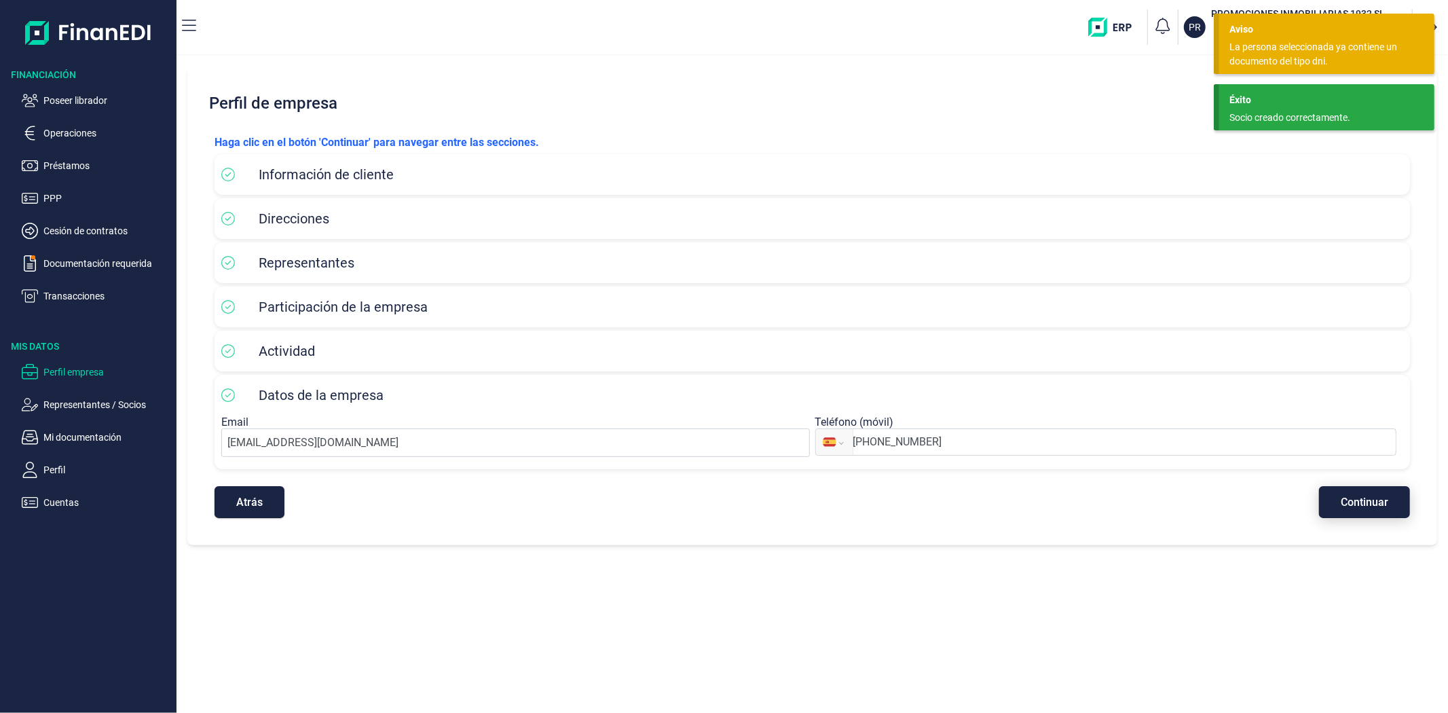
click at [1366, 500] on span "Continuar" at bounding box center [1365, 502] width 48 height 10
click at [1341, 87] on div "Éxito Socio creado correctamente." at bounding box center [1326, 107] width 215 height 46
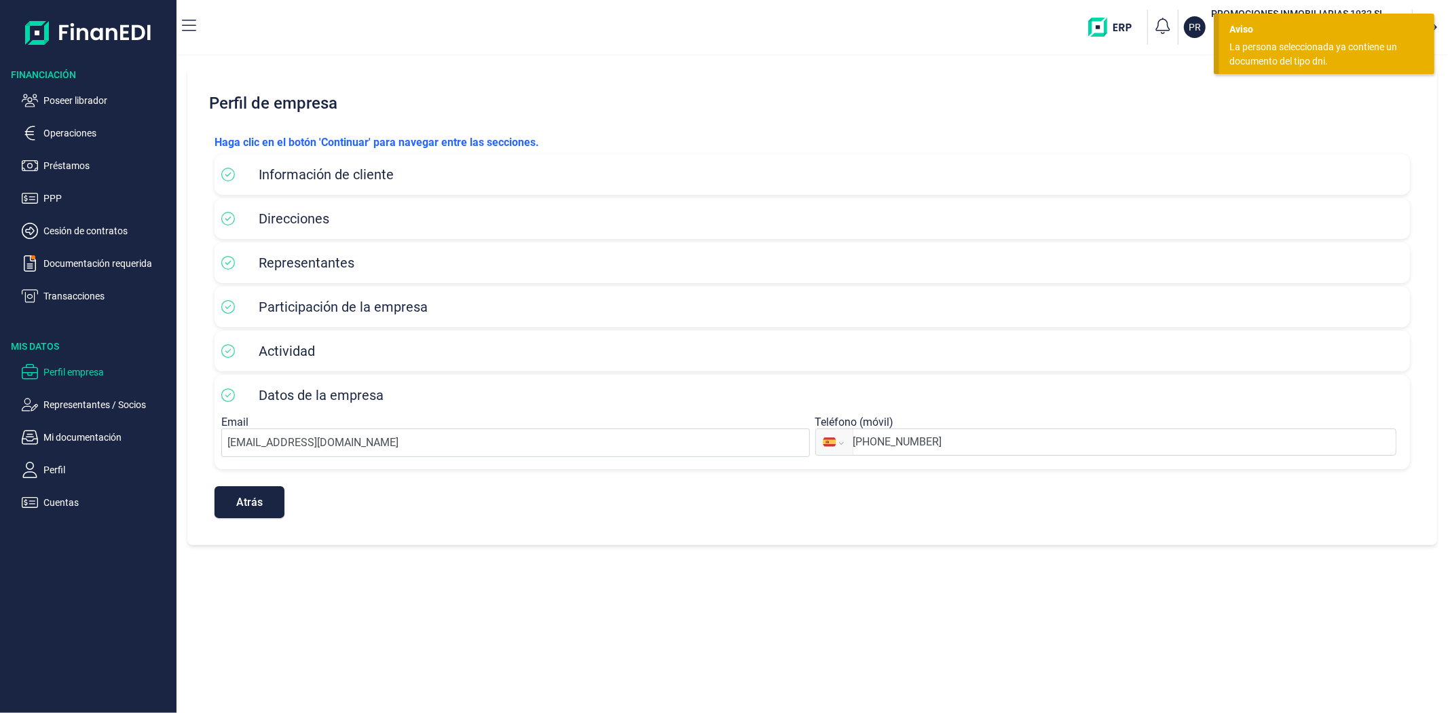
click at [1322, 49] on div "La persona seleccionada ya contiene un documento del tipo dni." at bounding box center [1321, 54] width 185 height 29
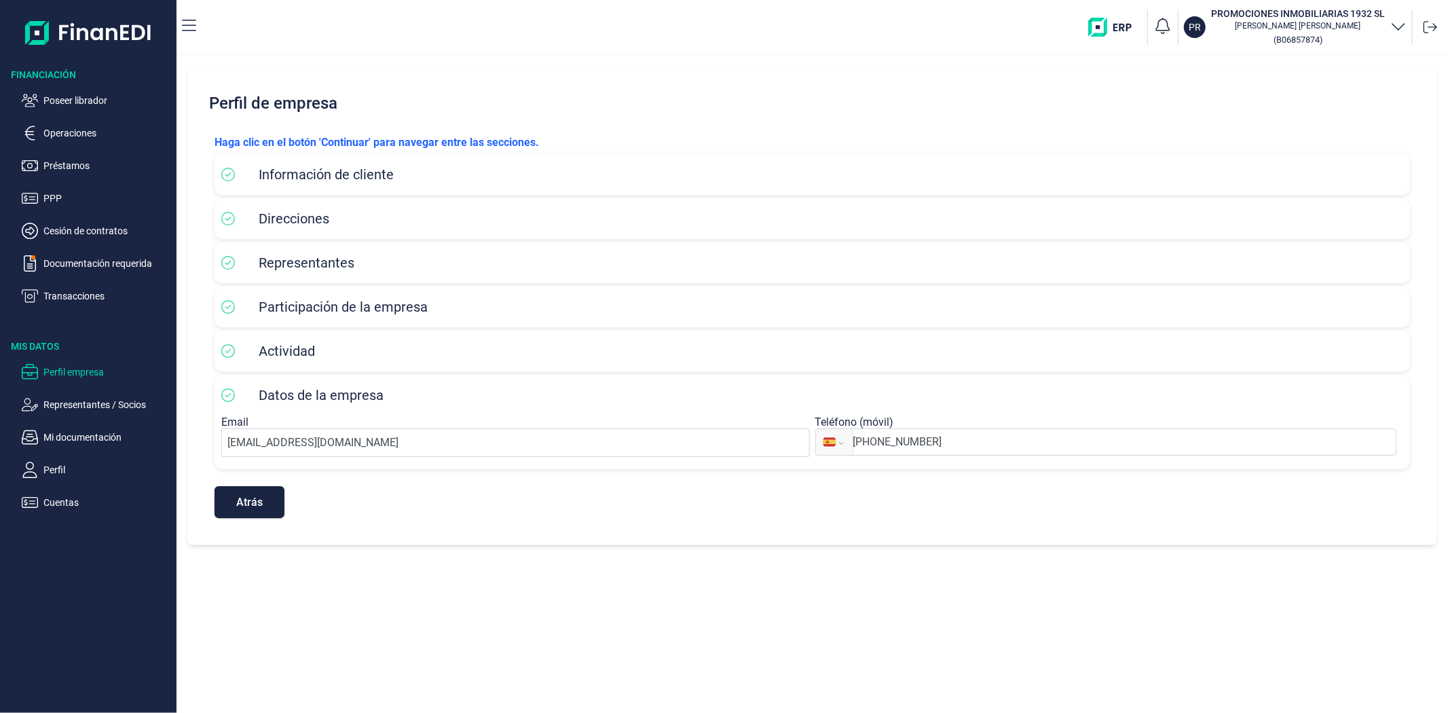
drag, startPoint x: 1388, startPoint y: 12, endPoint x: 1361, endPoint y: 16, distance: 26.7
click at [1361, 14] on button "PR PROMOCIONES INMOBILIARIAS 1932 SL Laura Martin Peña ( B06857874 )" at bounding box center [1295, 27] width 223 height 41
drag, startPoint x: 1321, startPoint y: 96, endPoint x: 1202, endPoint y: 98, distance: 119.5
click at [1153, 98] on div "PR PROMOCIONES INMOBILIARIAS 1932 SL Laura Martin Peña" at bounding box center [1257, 102] width 297 height 33
click at [1168, 148] on p "Haga clic en el botón 'Continuar' para navegar entre las secciones." at bounding box center [812, 142] width 1195 height 16
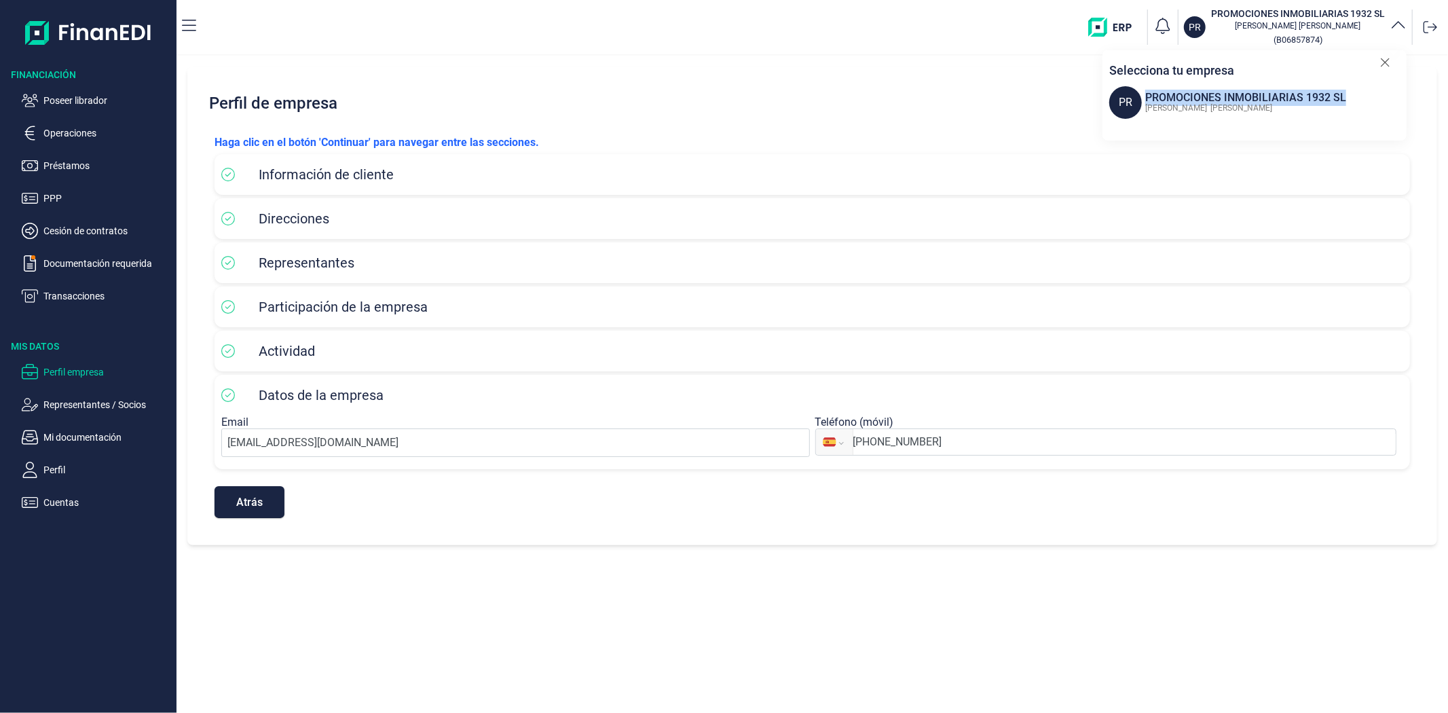
drag, startPoint x: 1147, startPoint y: 96, endPoint x: 1344, endPoint y: 100, distance: 196.9
click at [1344, 100] on div "PROMOCIONES INMOBILIARIAS 1932 SL" at bounding box center [1245, 98] width 201 height 16
copy div "PROMOCIONES INMOBILIARIAS 1932 SL"
click at [60, 428] on ul "Perfil empresa Representantes / Socios Mi documentación Perfil Cuentas" at bounding box center [88, 431] width 176 height 157
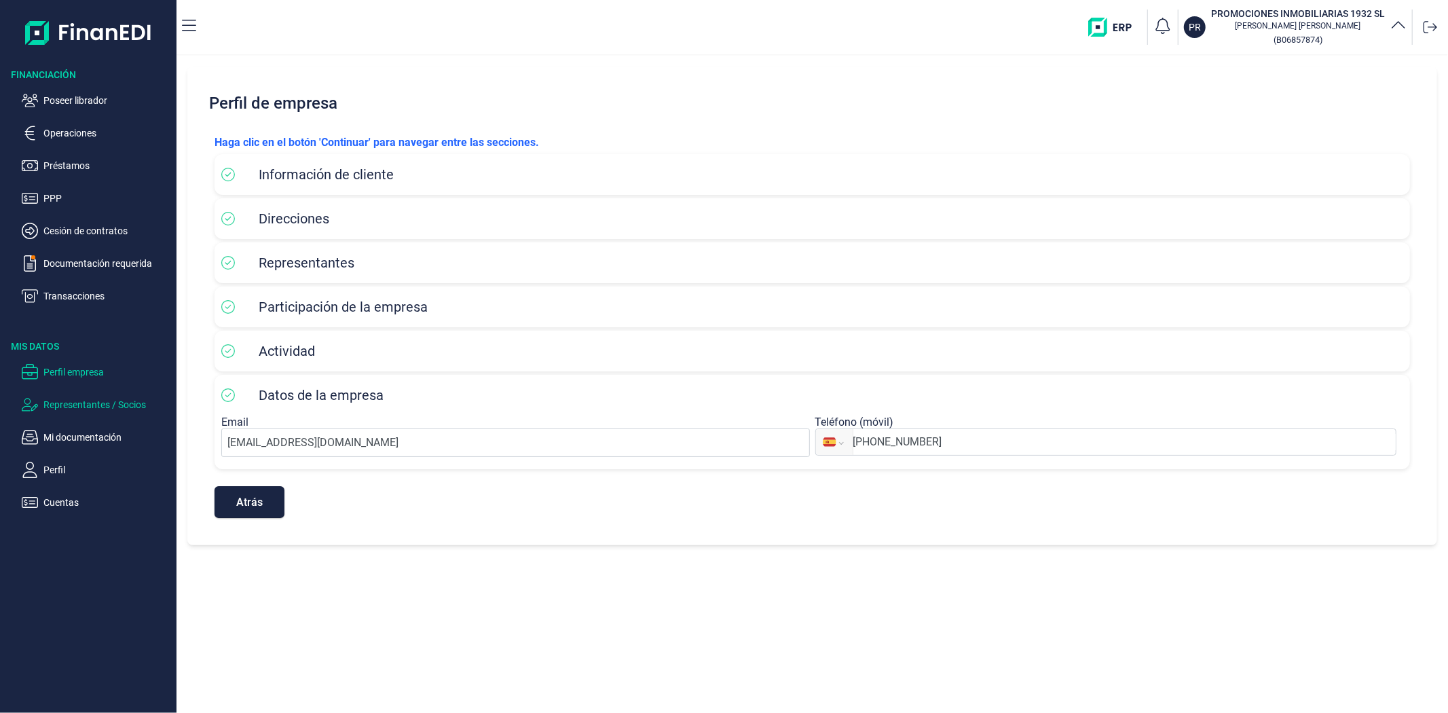
click at [63, 399] on p "Representantes / Socios" at bounding box center [107, 404] width 128 height 16
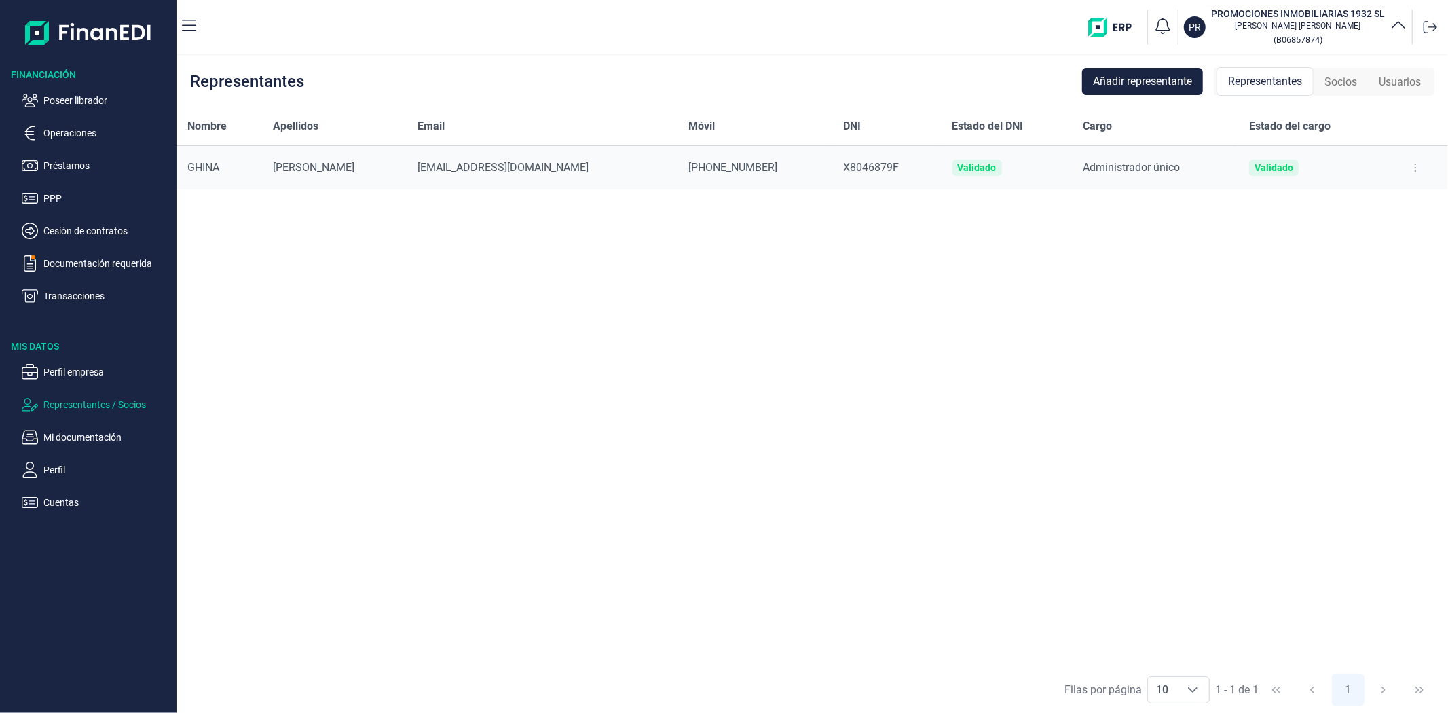
copy tr "GHINA MIHAITA VALENTIN"
drag, startPoint x: 190, startPoint y: 170, endPoint x: 372, endPoint y: 173, distance: 181.9
click at [372, 173] on tr "GHINA MIHAITA VALENTIN valentine679@hotmail.com +34612496050 X8046879F Validado…" at bounding box center [811, 168] width 1271 height 44
click at [86, 437] on p "Mi documentación" at bounding box center [107, 437] width 128 height 16
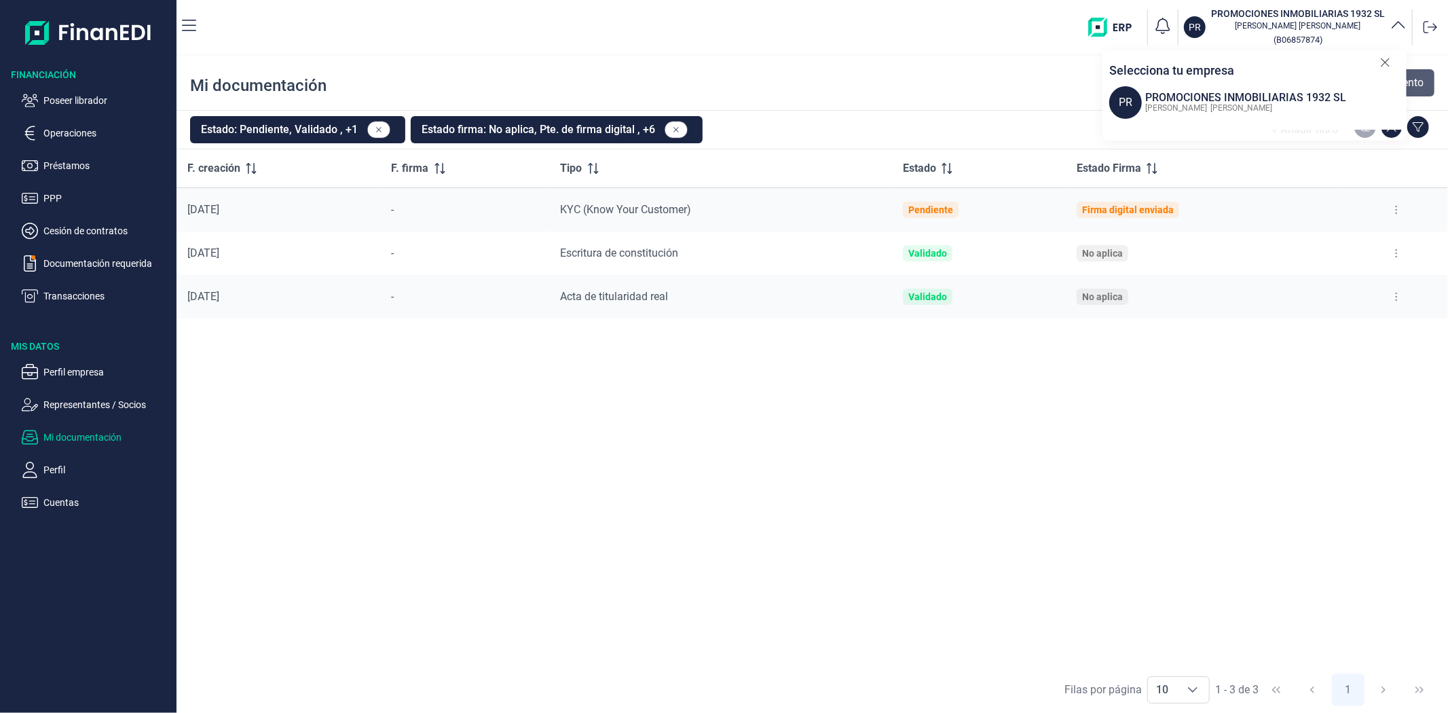
click at [1426, 84] on button "Añadir documento" at bounding box center [1371, 82] width 125 height 27
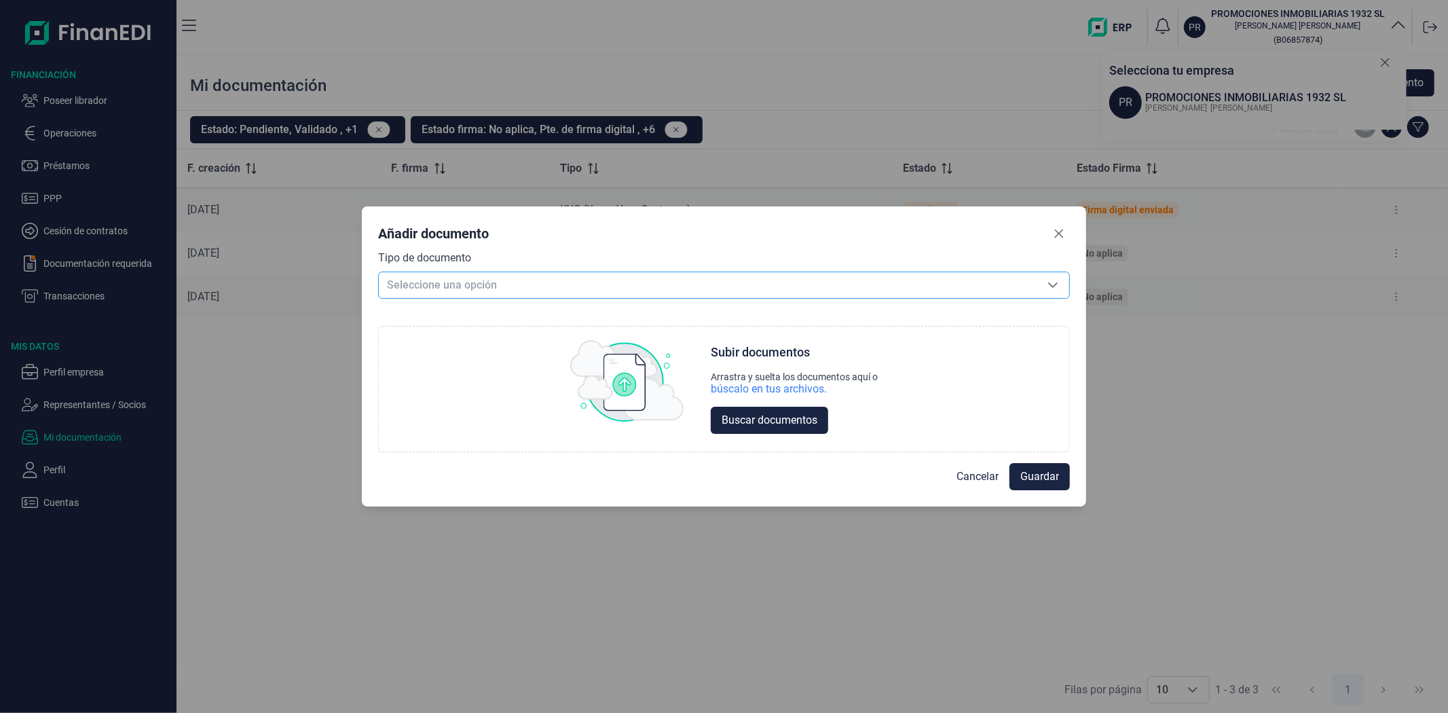
click at [912, 282] on span "Seleccione una opción" at bounding box center [708, 285] width 658 height 26
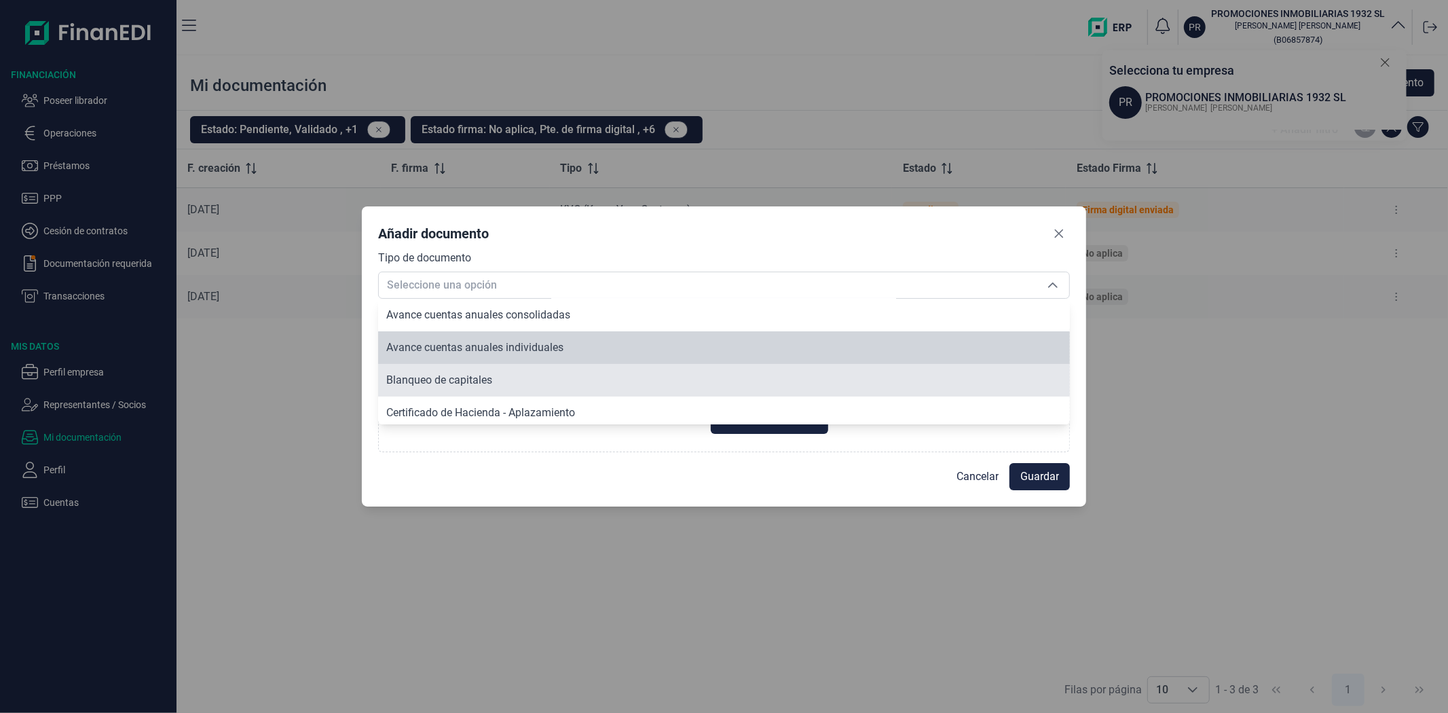
scroll to position [103, 0]
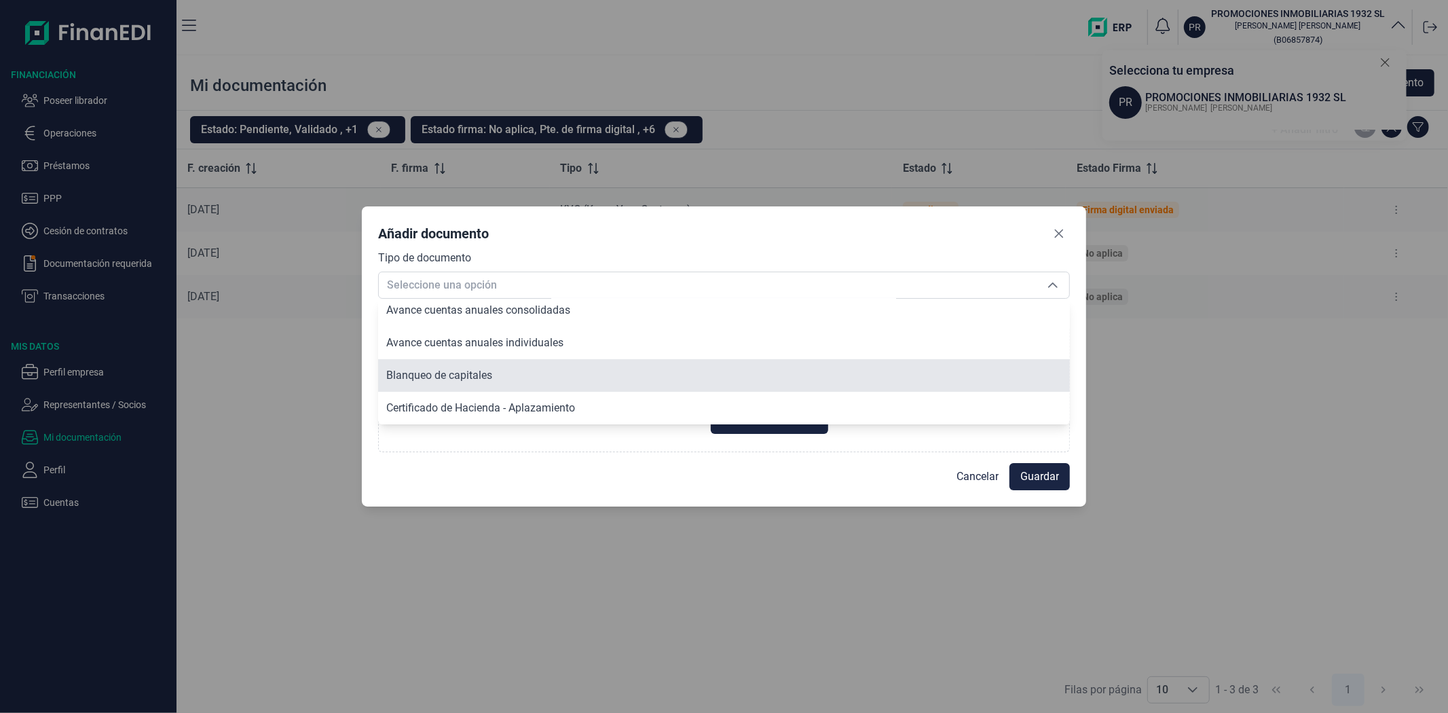
click at [440, 379] on span "Blanqueo de capitales" at bounding box center [439, 375] width 106 height 13
type input "Blanqueo de capitales"
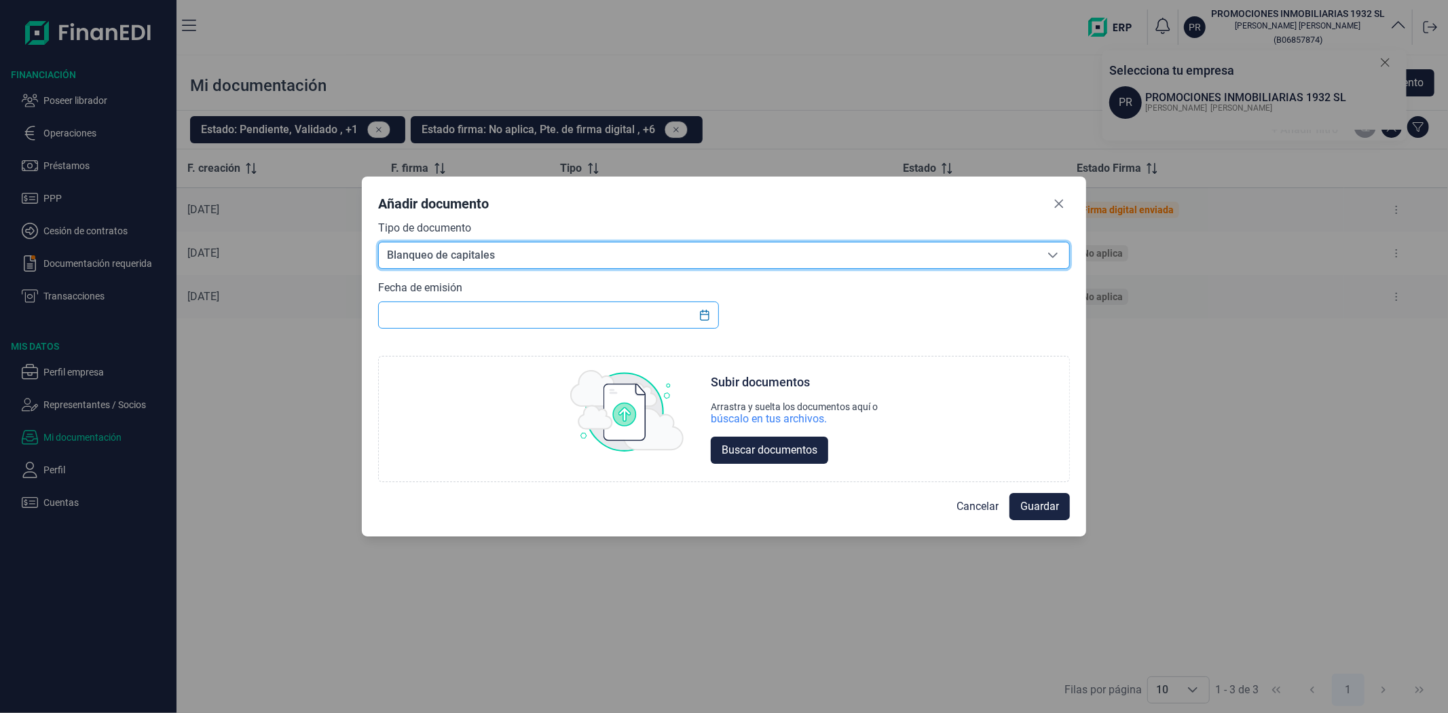
click at [648, 316] on input "text" at bounding box center [548, 314] width 340 height 27
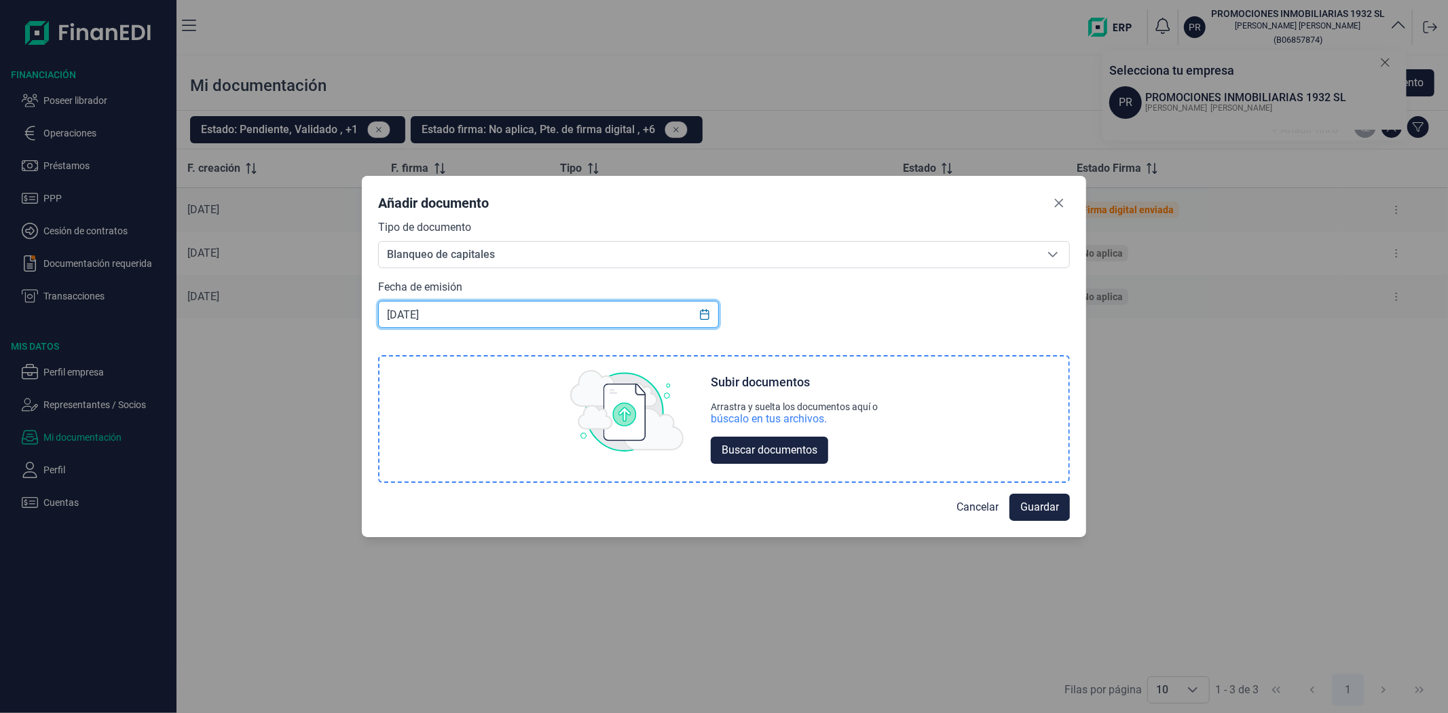
type input "09/09/2025"
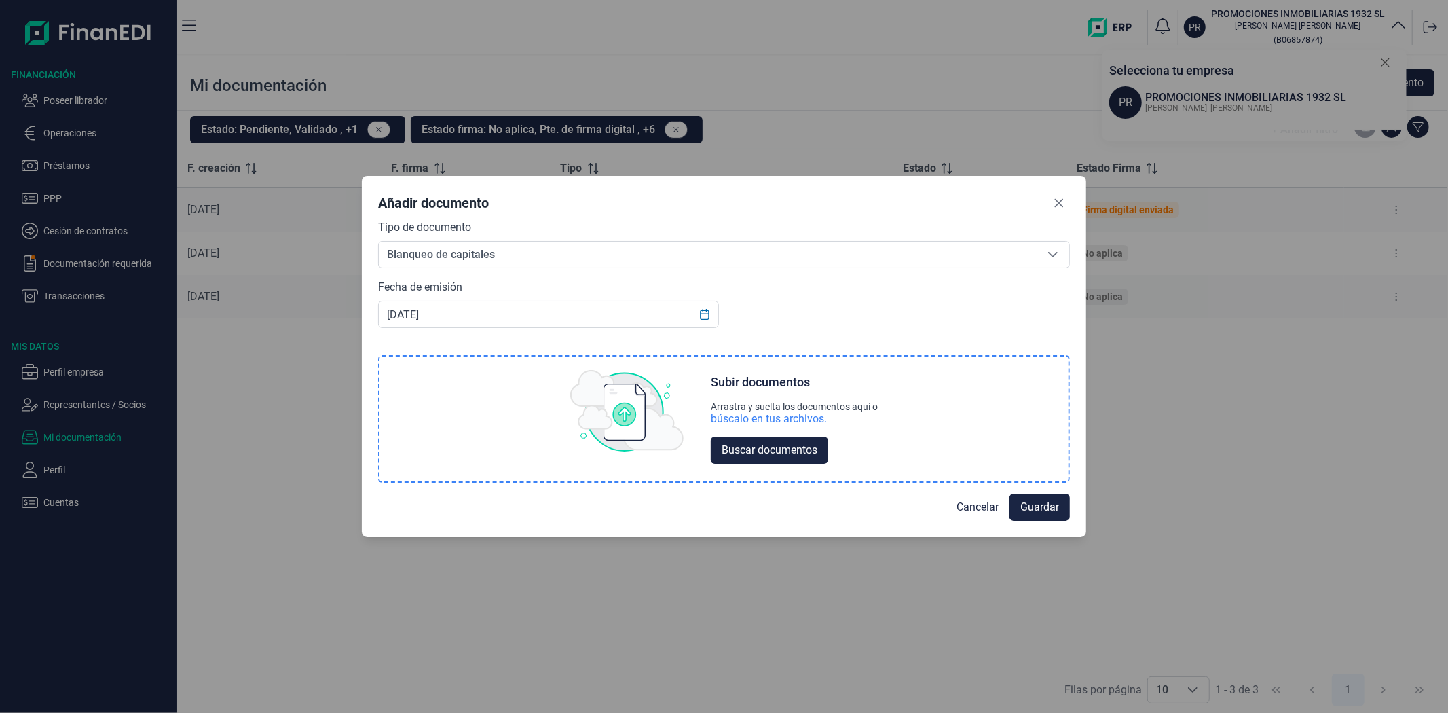
click at [763, 413] on div "búscalo en tus archivos." at bounding box center [769, 419] width 116 height 14
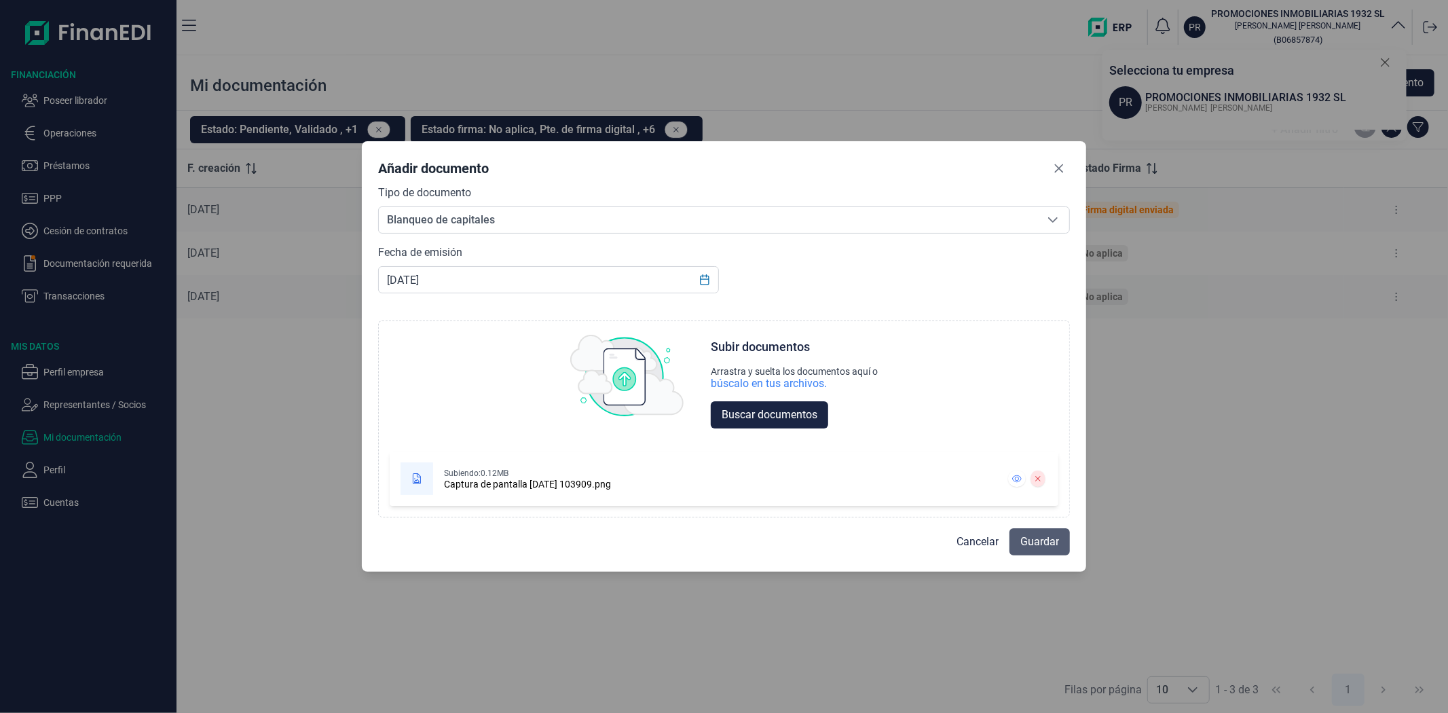
click at [1049, 547] on span "Guardar" at bounding box center [1039, 542] width 39 height 16
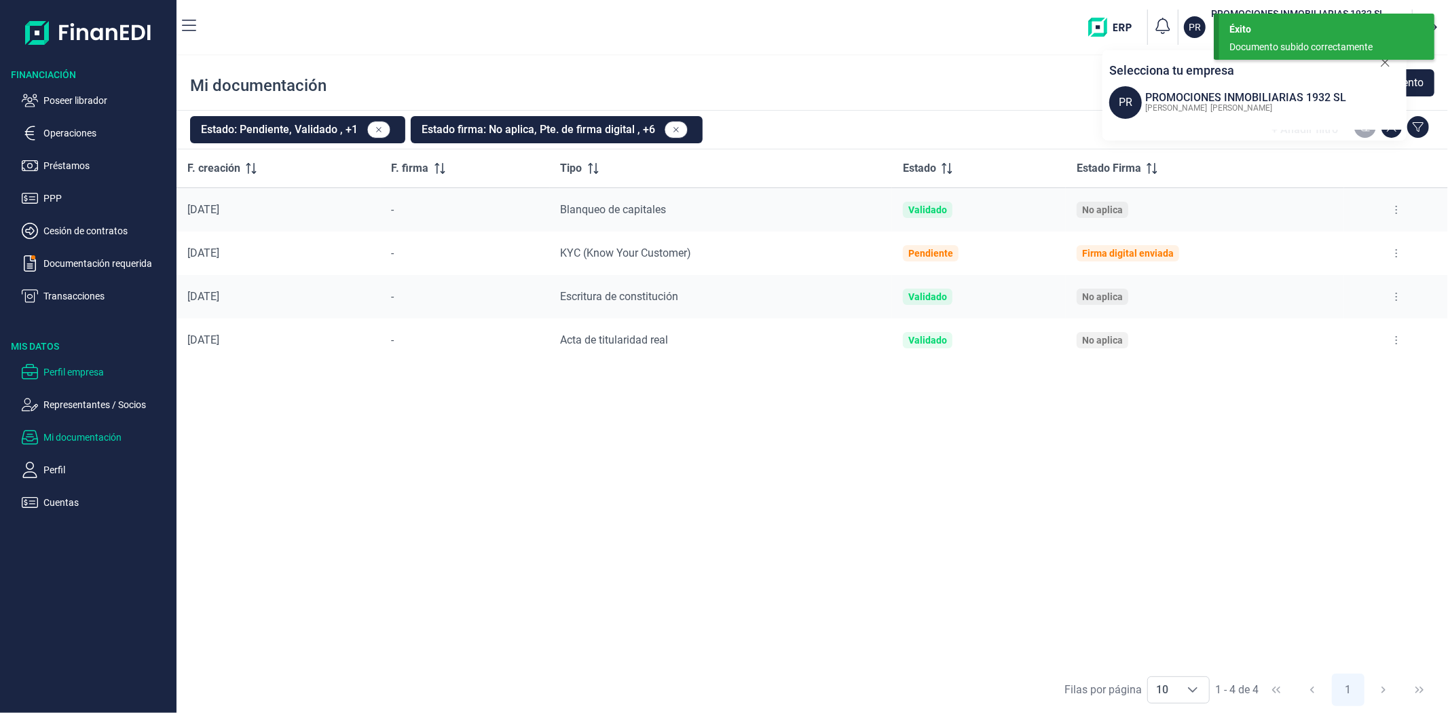
click at [77, 374] on p "Perfil empresa" at bounding box center [107, 372] width 128 height 16
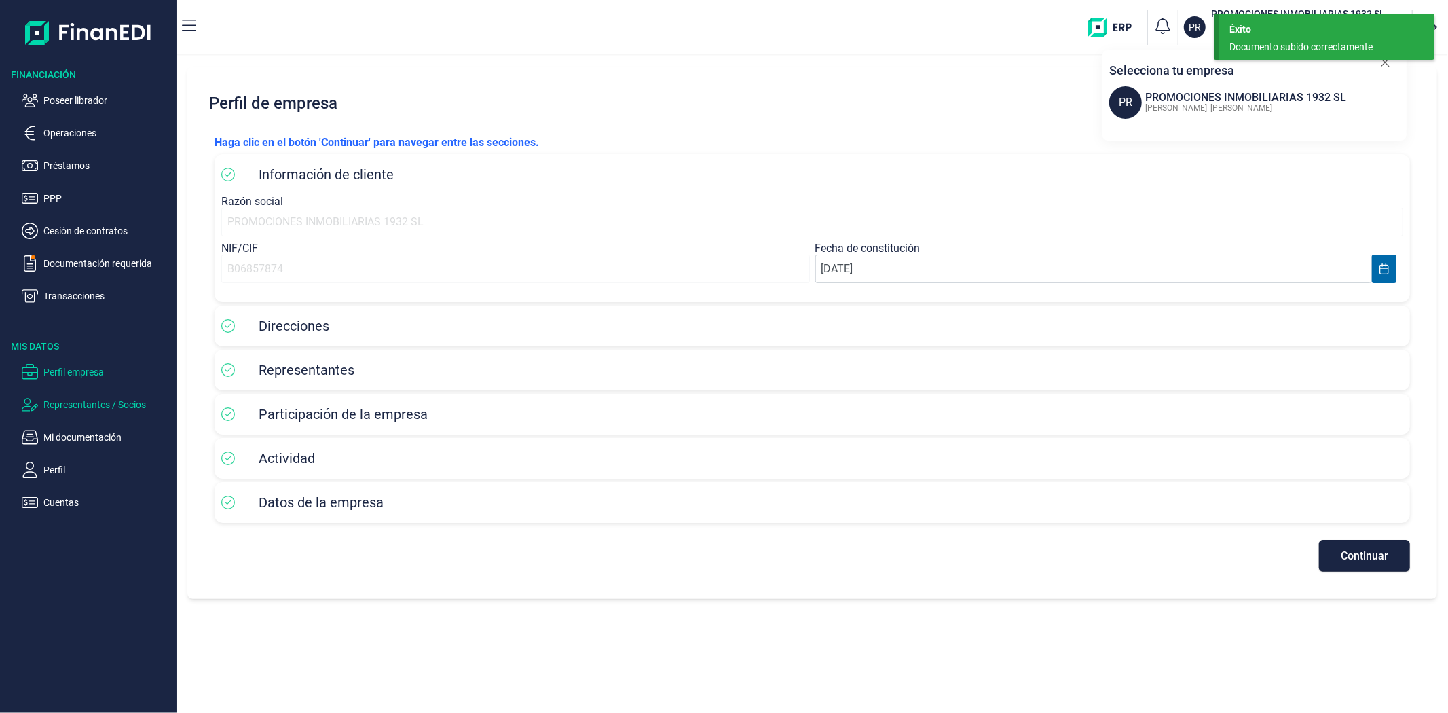
click at [86, 404] on p "Representantes / Socios" at bounding box center [107, 404] width 128 height 16
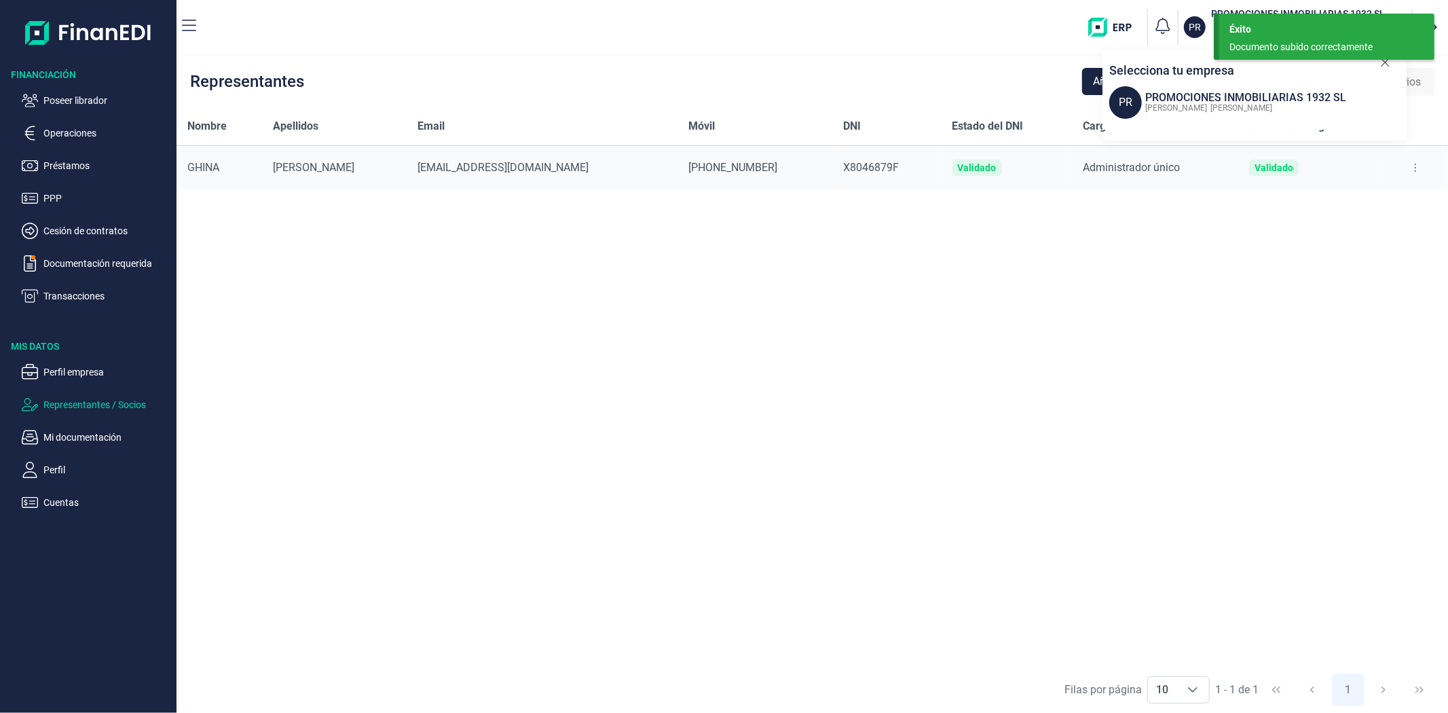
copy tr "GHINA MIHAITA VALENTIN"
drag, startPoint x: 183, startPoint y: 175, endPoint x: 379, endPoint y: 173, distance: 195.5
click at [379, 173] on tr "GHINA MIHAITA VALENTIN valentine679@hotmail.com +34612496050 X8046879F Validado…" at bounding box center [811, 168] width 1271 height 44
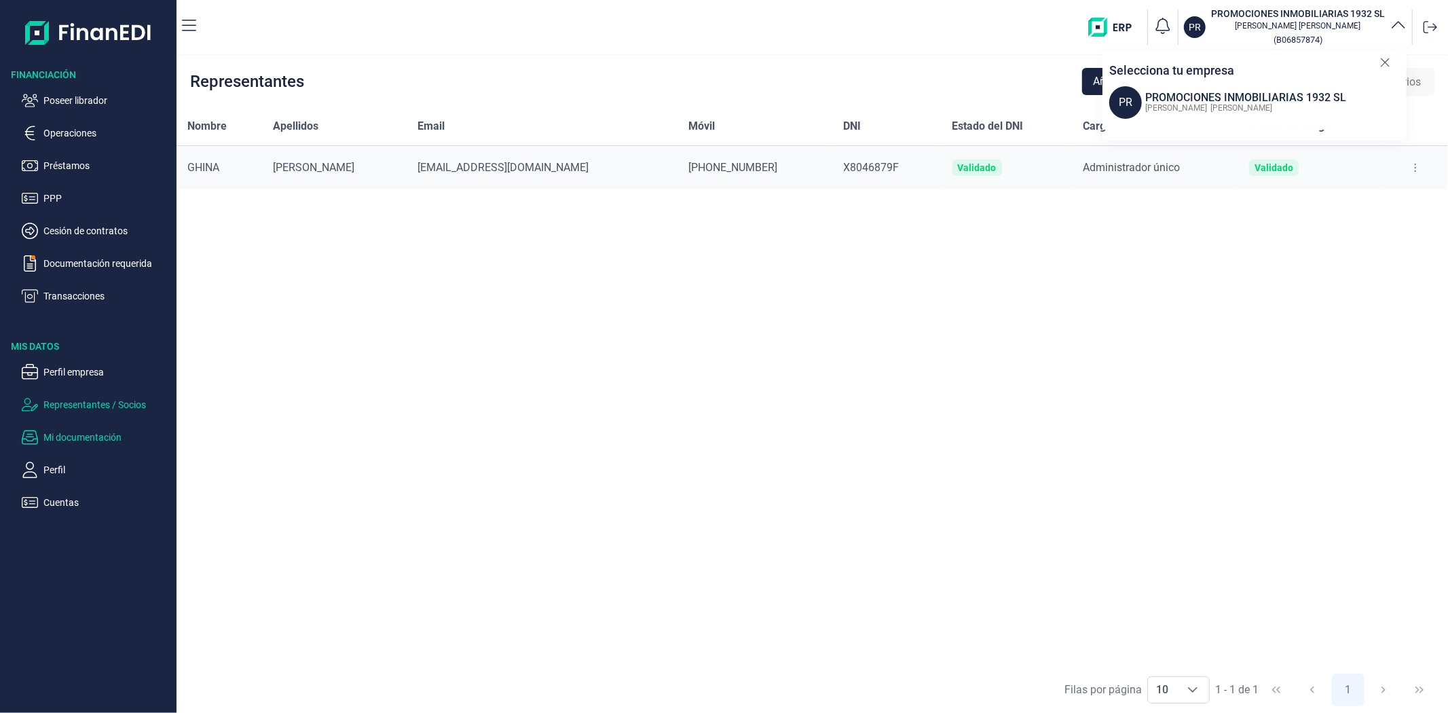
click at [90, 441] on p "Mi documentación" at bounding box center [107, 437] width 128 height 16
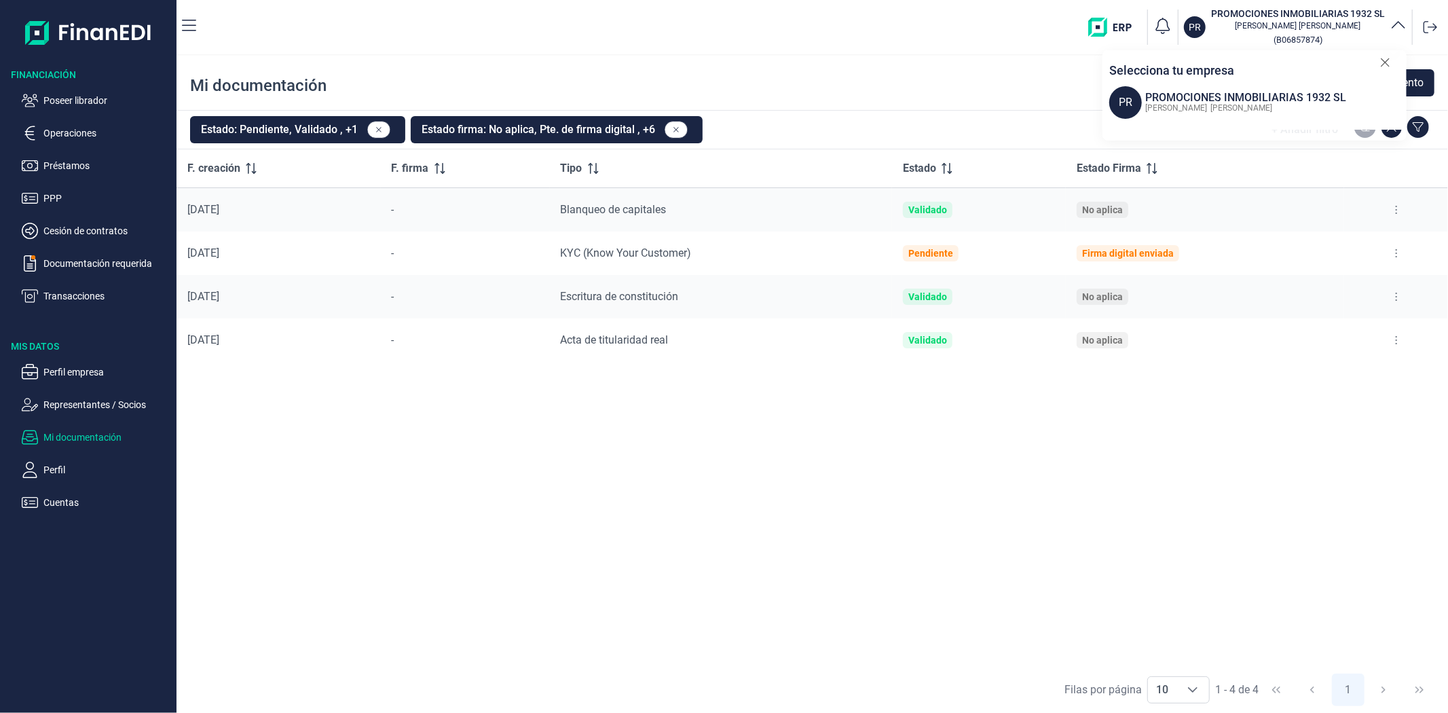
click at [1385, 64] on icon at bounding box center [1385, 63] width 10 height 14
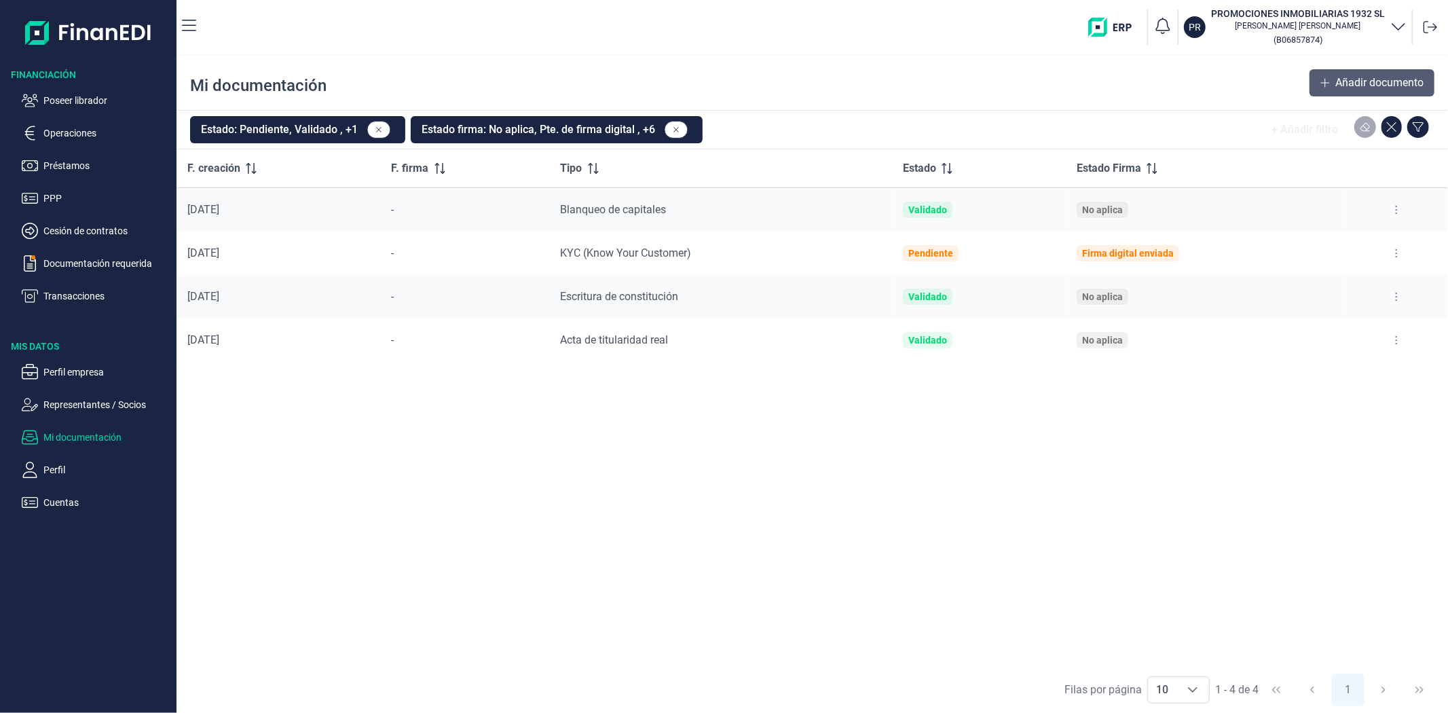
click at [1398, 79] on span "Añadir documento" at bounding box center [1379, 83] width 88 height 16
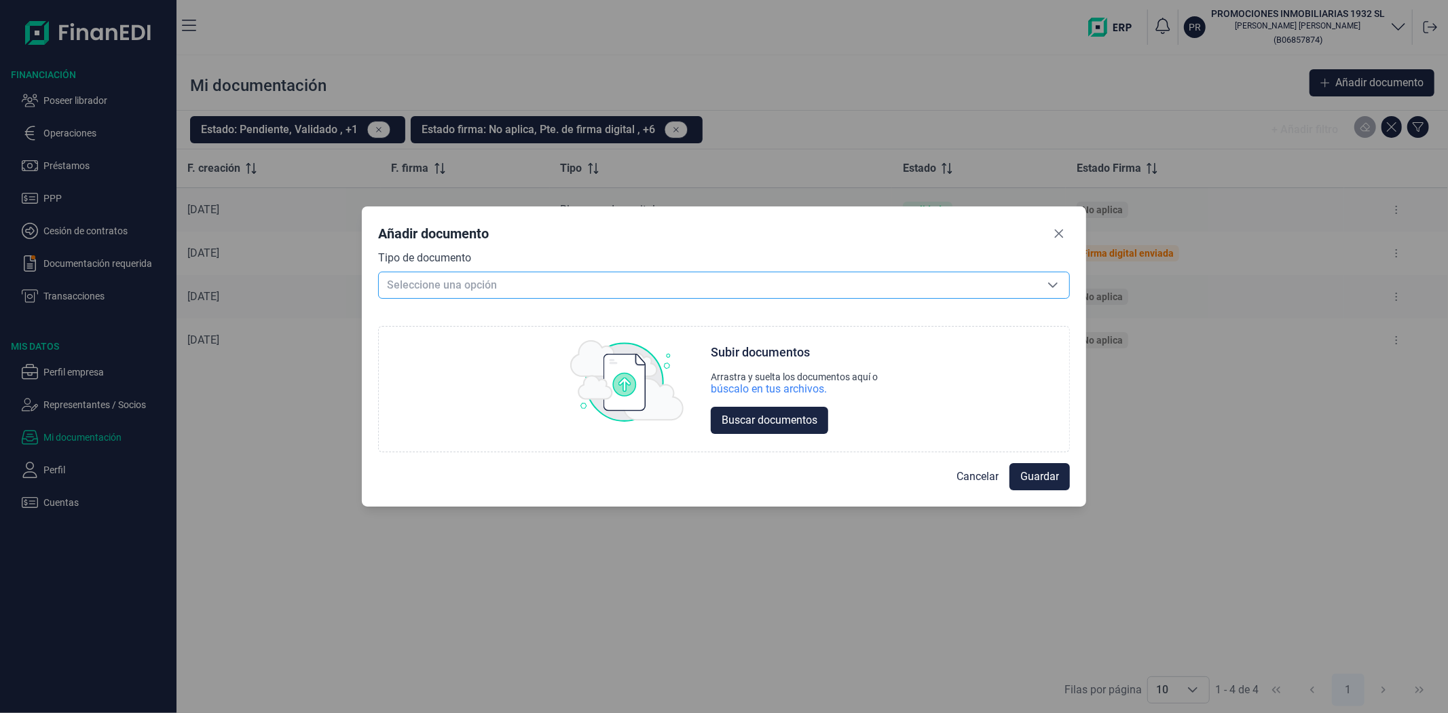
click at [533, 278] on span "Seleccione una opción" at bounding box center [708, 285] width 658 height 26
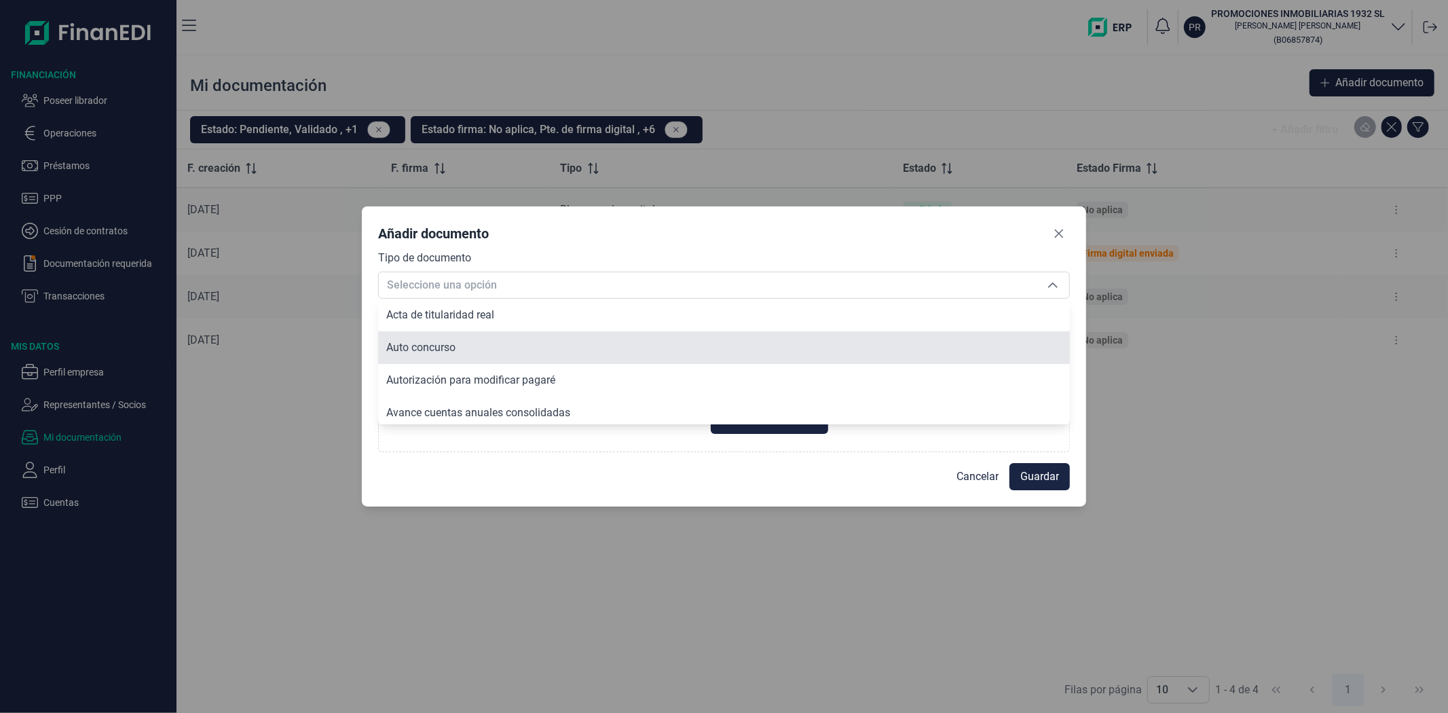
scroll to position [116, 0]
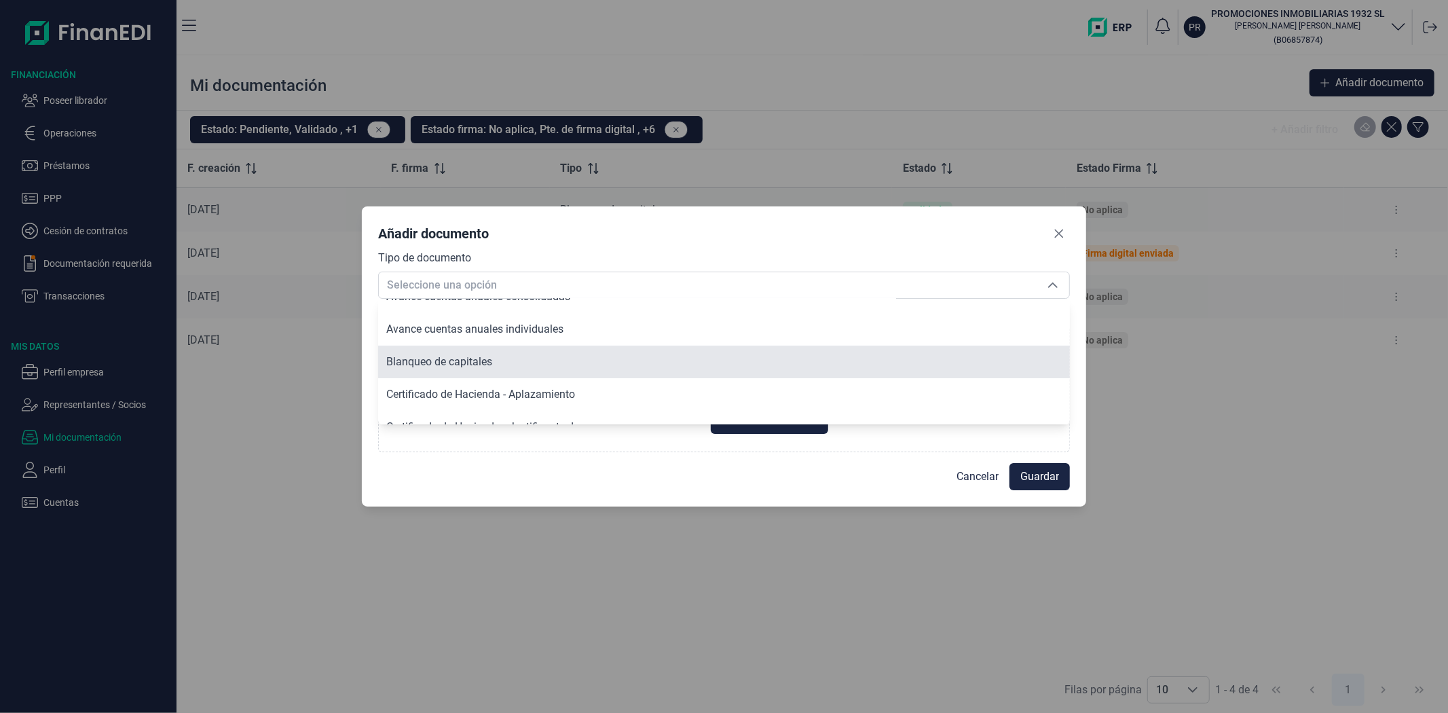
click at [535, 358] on li "Blanqueo de capitales" at bounding box center [724, 362] width 692 height 33
type input "Blanqueo de capitales"
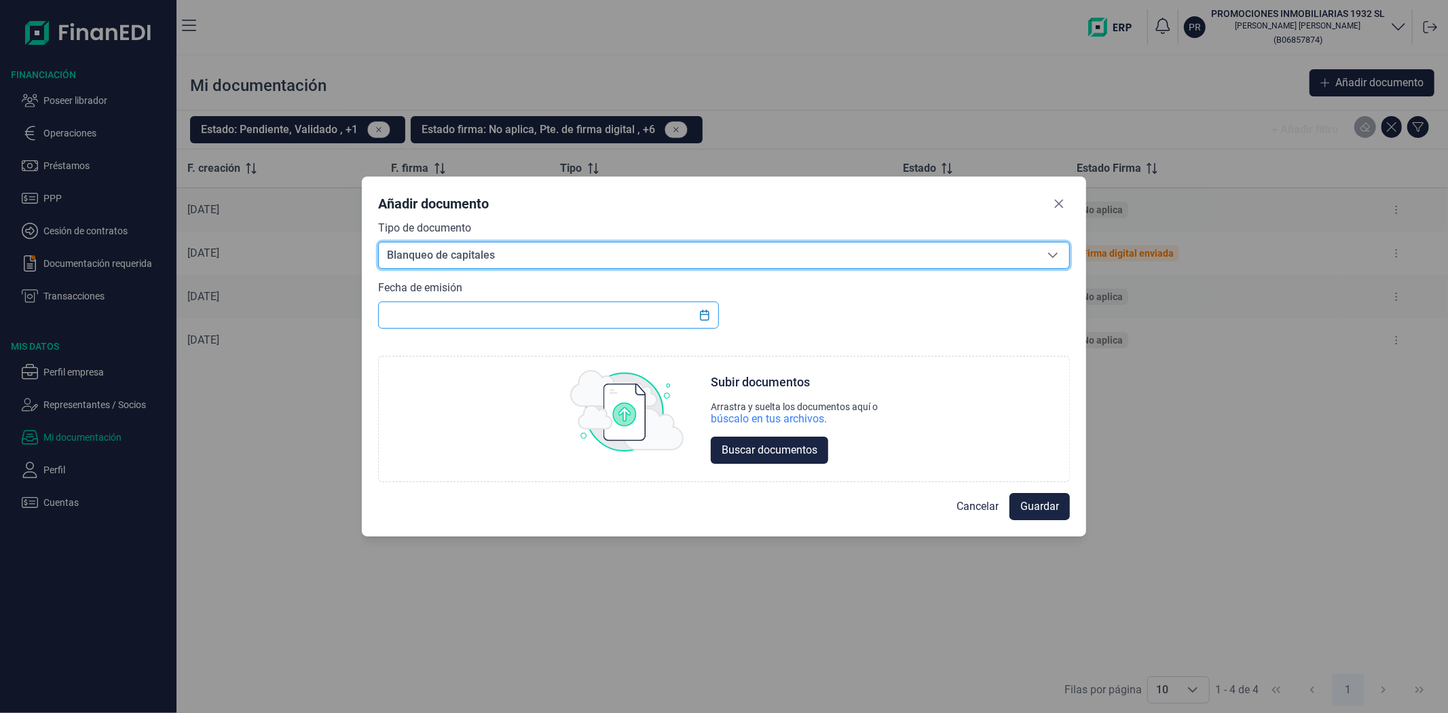
click at [535, 316] on input "text" at bounding box center [548, 314] width 340 height 27
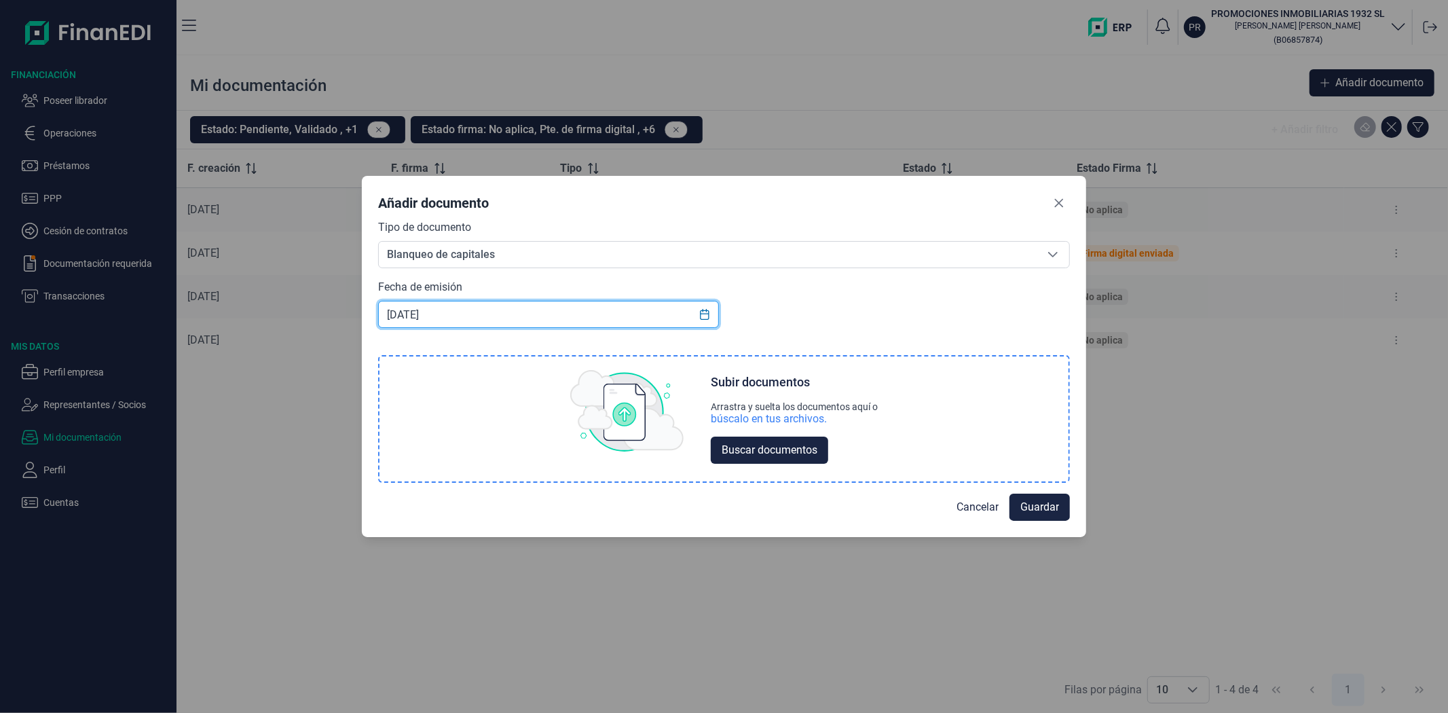
type input "09/09/2025"
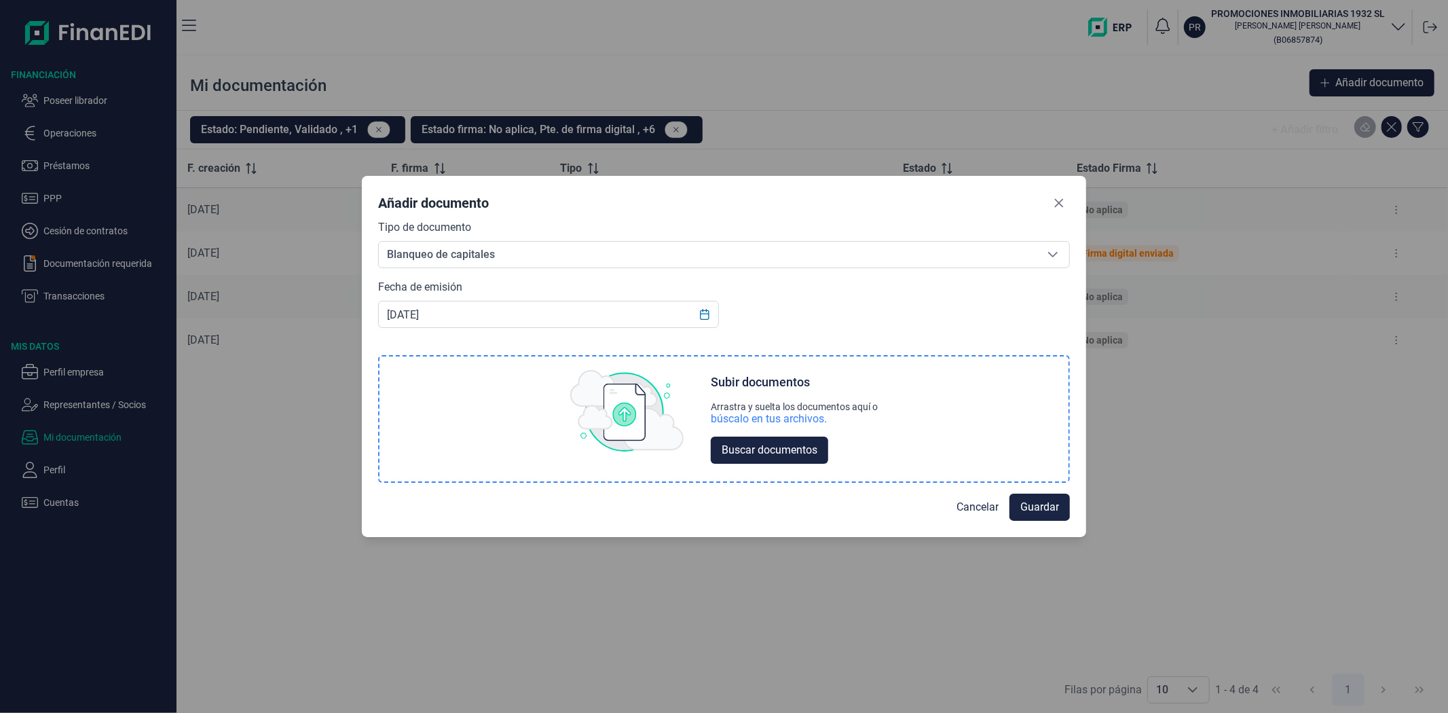
click at [742, 419] on div "búscalo en tus archivos." at bounding box center [769, 419] width 116 height 14
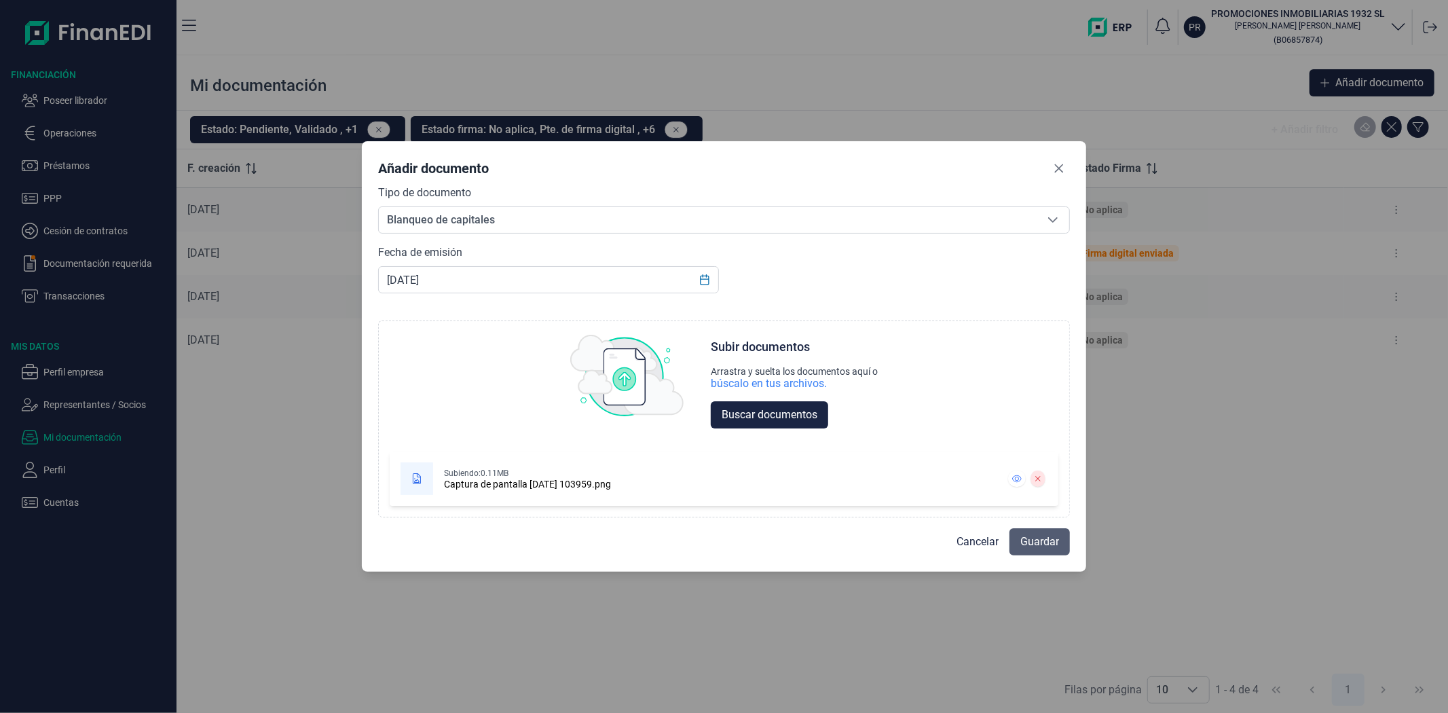
click at [1035, 538] on span "Guardar" at bounding box center [1039, 542] width 39 height 16
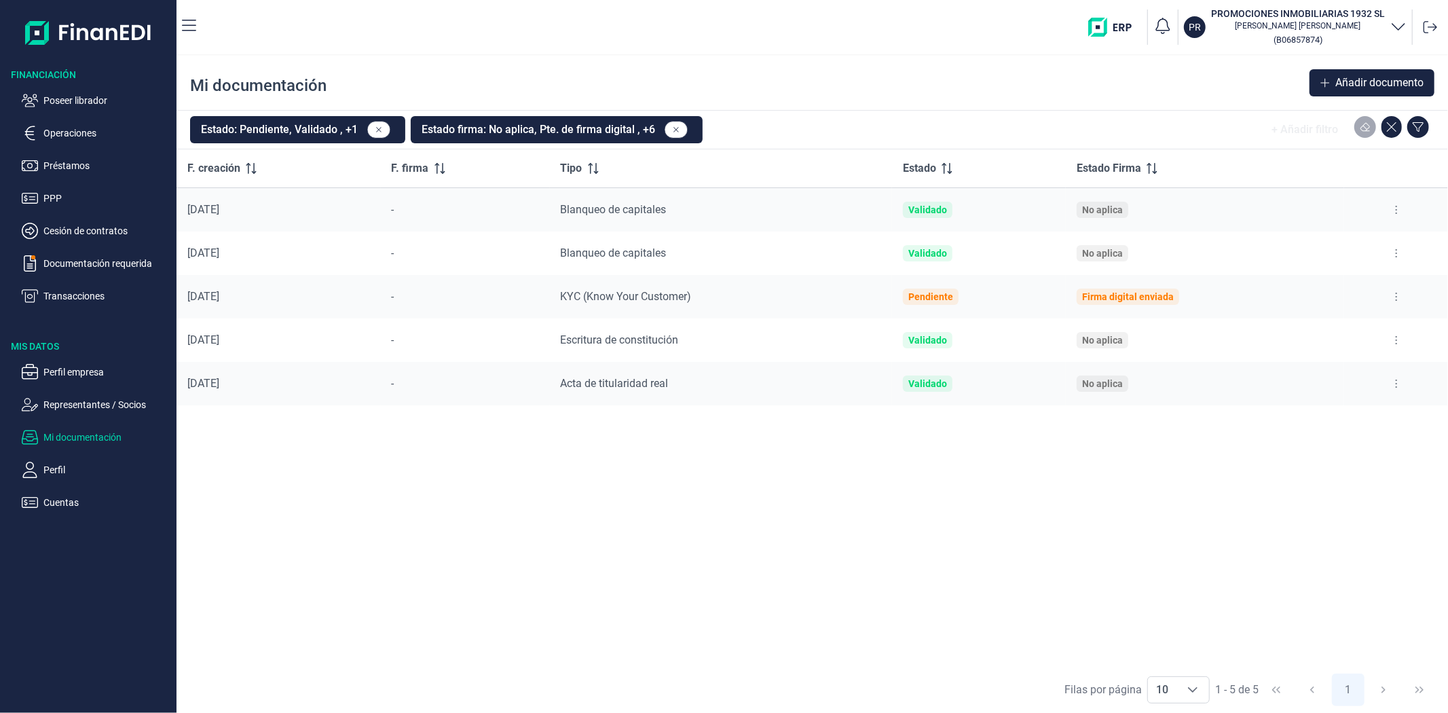
drag, startPoint x: 745, startPoint y: 591, endPoint x: 727, endPoint y: 598, distance: 19.8
click at [745, 591] on div "F. creación F. firma Tipo Estado Estado Firma 09/09/2025 - Blanqueo de capitale…" at bounding box center [811, 407] width 1271 height 517
click at [863, 504] on div "F. creación F. firma Tipo Estado Estado Firma 09/09/2025 - Blanqueo de capitale…" at bounding box center [811, 407] width 1271 height 517
click at [995, 545] on div "F. creación F. firma Tipo Estado Estado Firma 09/09/2025 - Blanqueo de capitale…" at bounding box center [811, 407] width 1271 height 517
drag, startPoint x: 782, startPoint y: 635, endPoint x: 772, endPoint y: 619, distance: 18.9
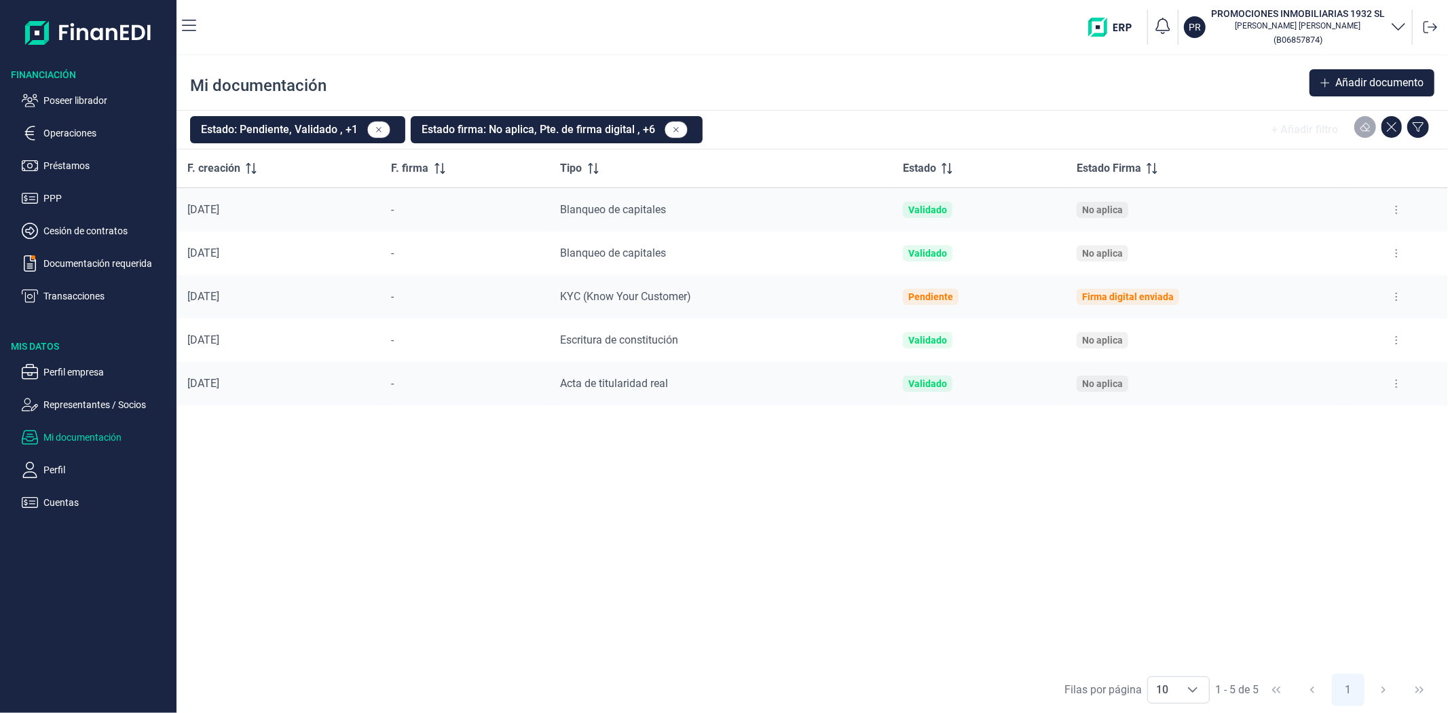
click at [779, 627] on div "F. creación F. firma Tipo Estado Estado Firma 09/09/2025 - Blanqueo de capitale…" at bounding box center [811, 407] width 1271 height 517
